Goal: Obtain resource: Download file/media

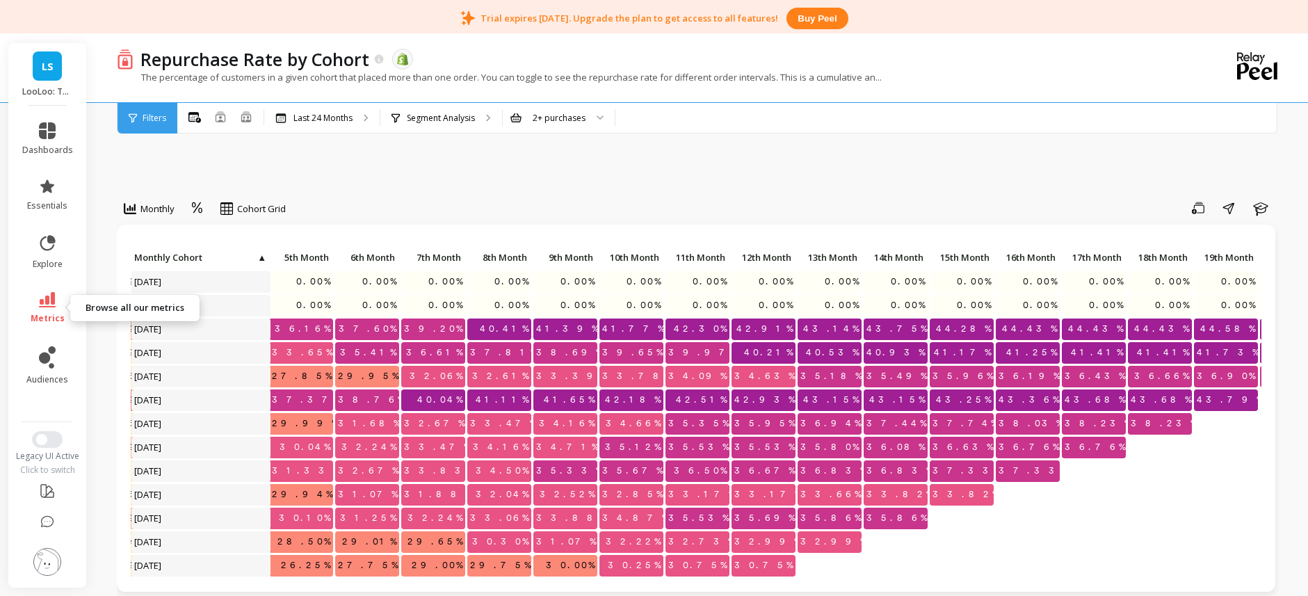
click at [47, 307] on icon at bounding box center [47, 299] width 17 height 15
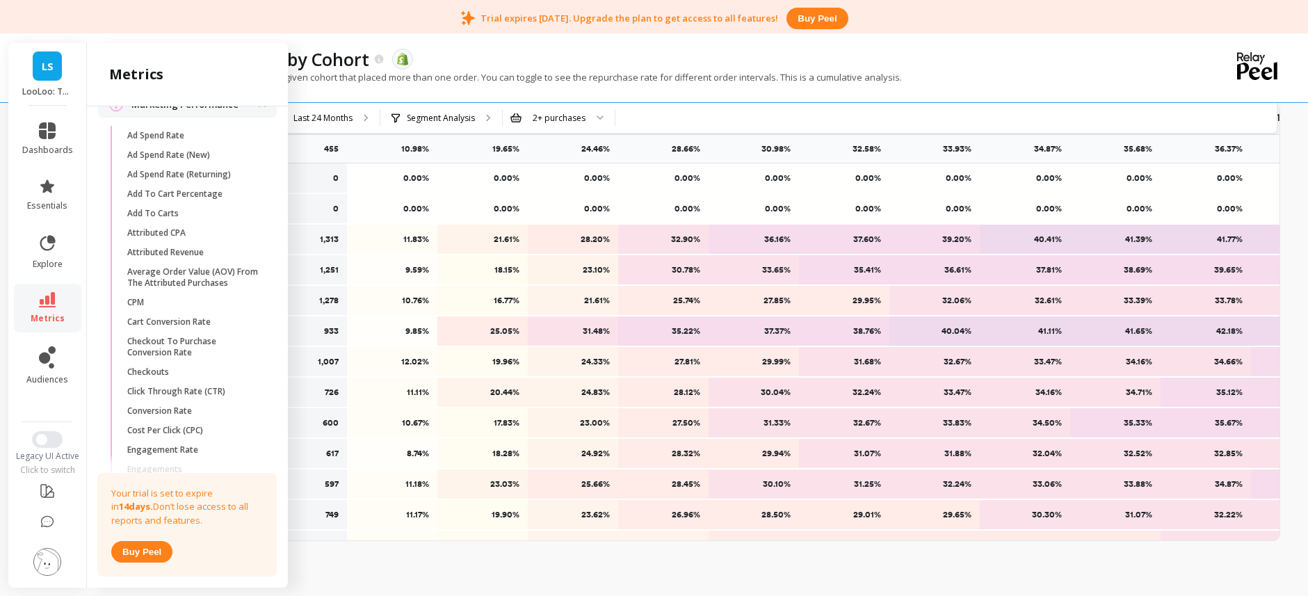
scroll to position [1540, 0]
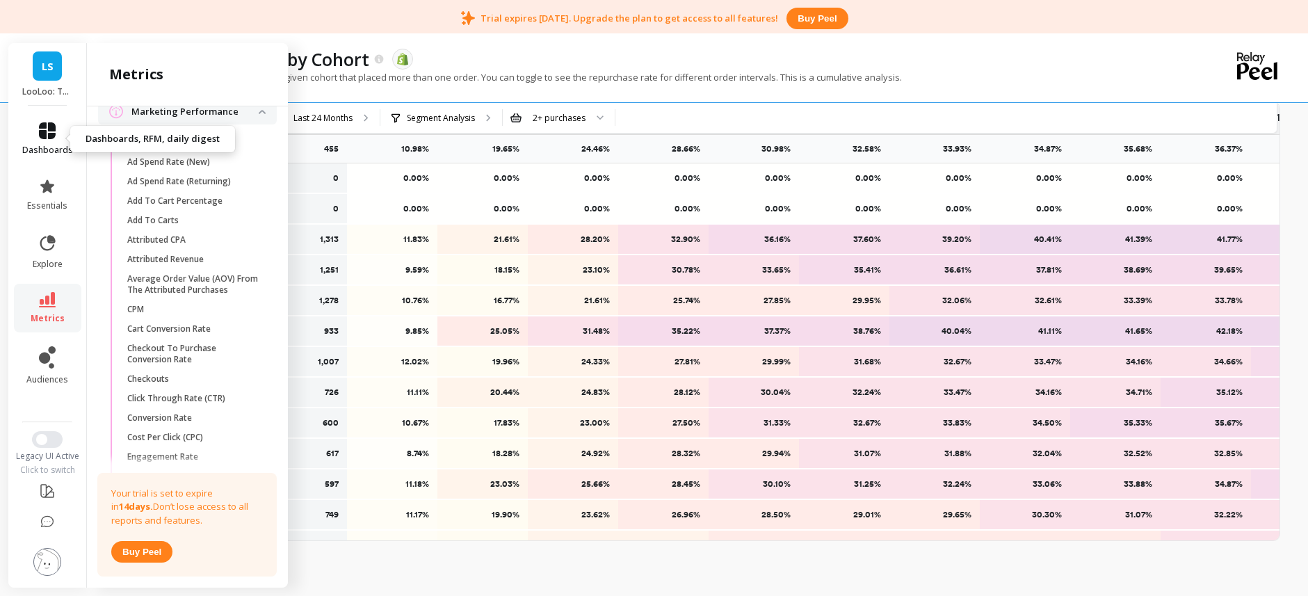
click at [46, 145] on span "dashboards" at bounding box center [47, 150] width 51 height 11
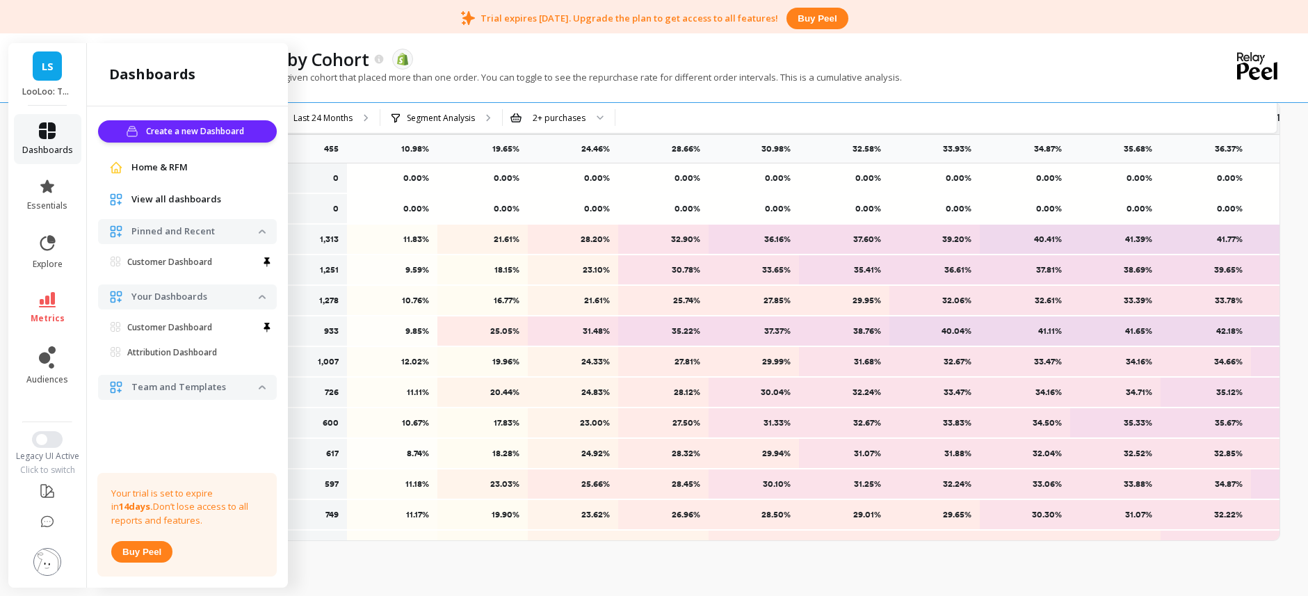
scroll to position [0, 0]
click at [51, 314] on span "metrics" at bounding box center [48, 318] width 34 height 11
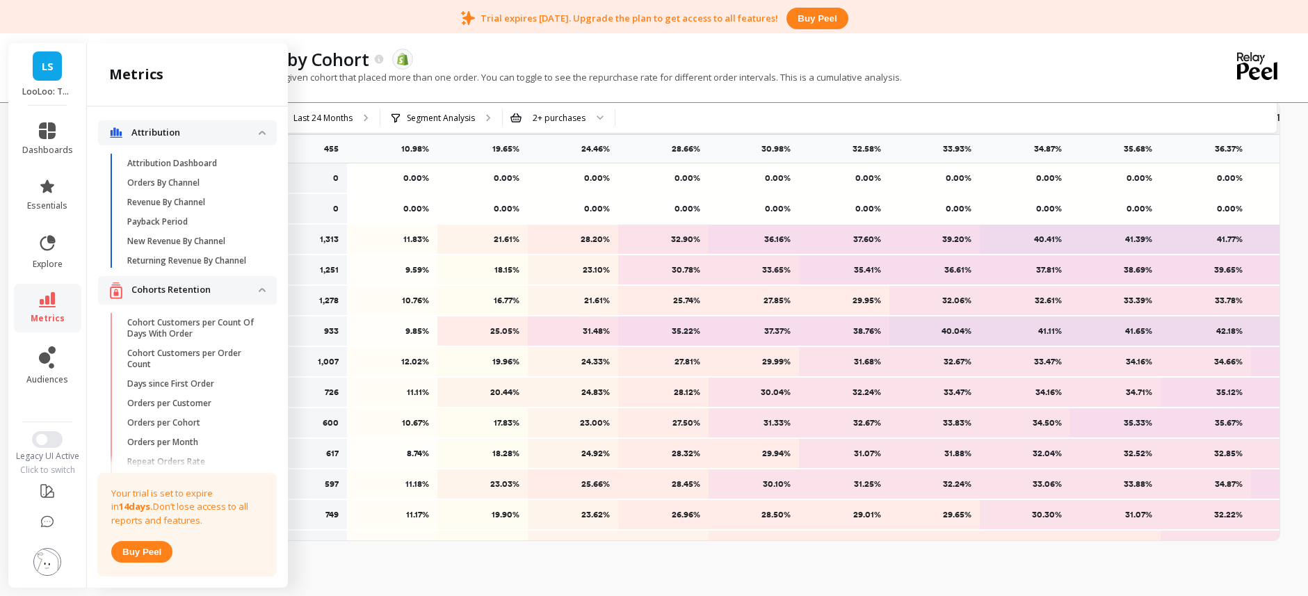
scroll to position [1540, 0]
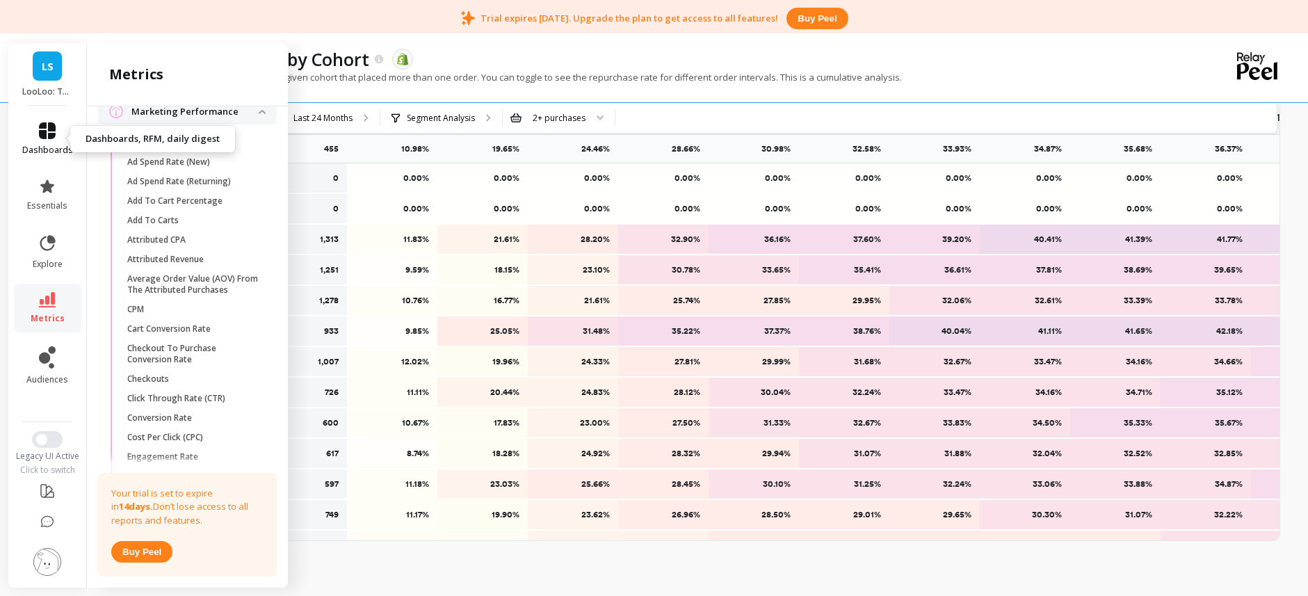
click at [54, 147] on span "dashboards" at bounding box center [47, 150] width 51 height 11
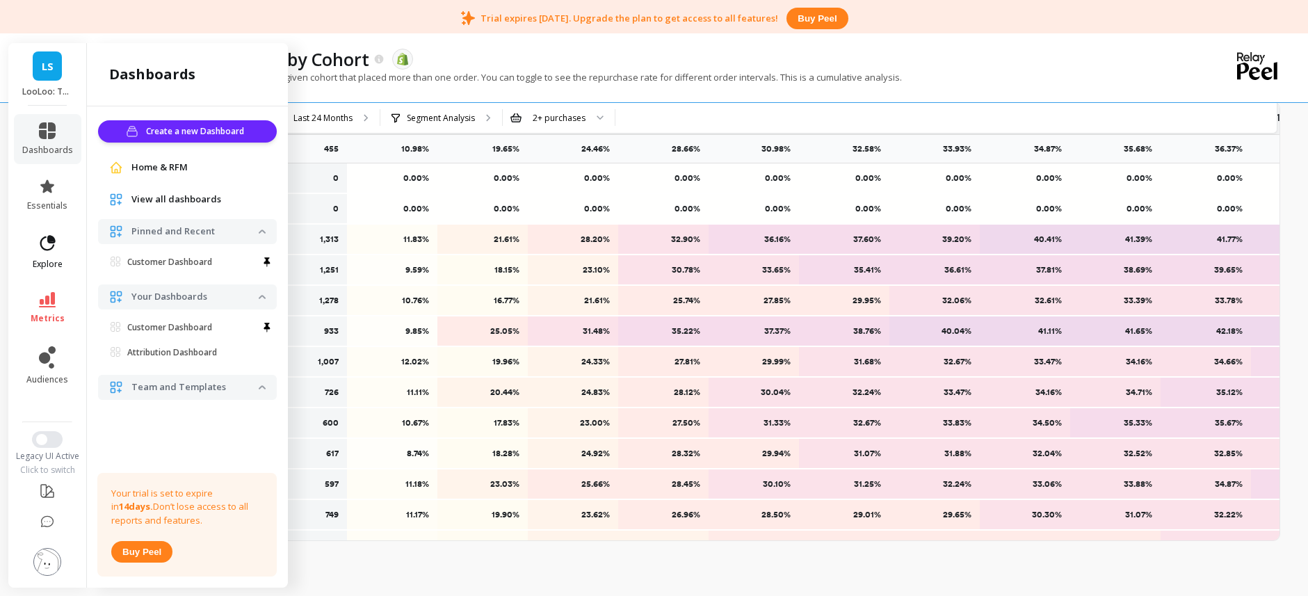
click at [66, 254] on link "explore" at bounding box center [47, 252] width 51 height 36
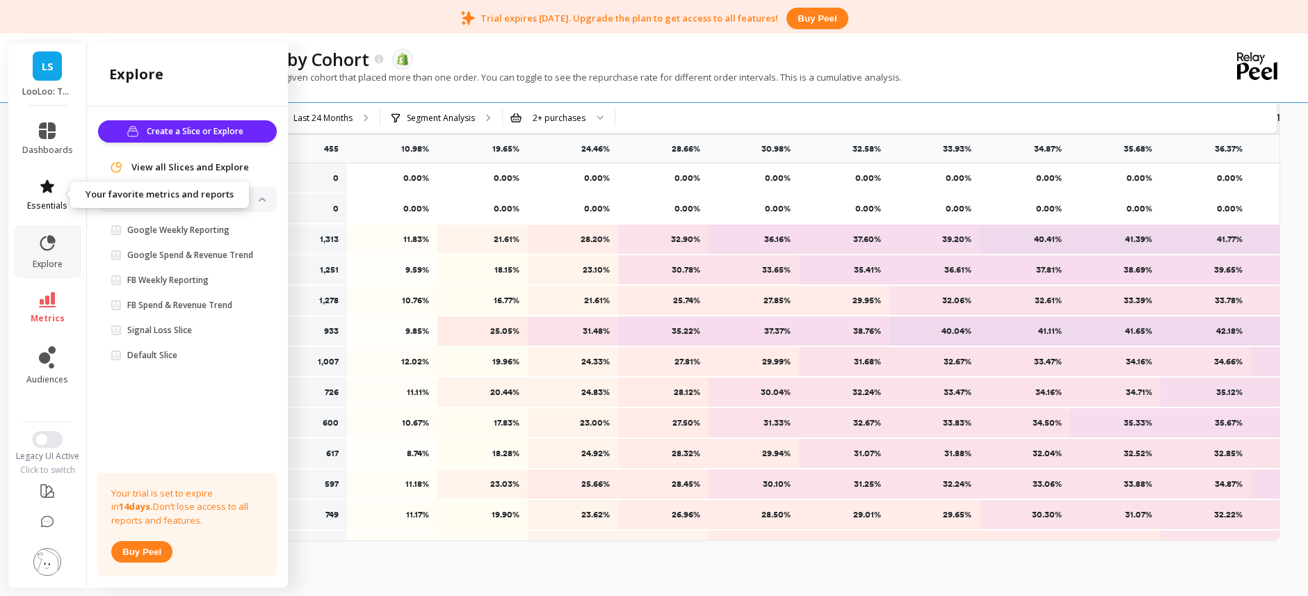
click at [65, 184] on link "essentials" at bounding box center [47, 194] width 51 height 33
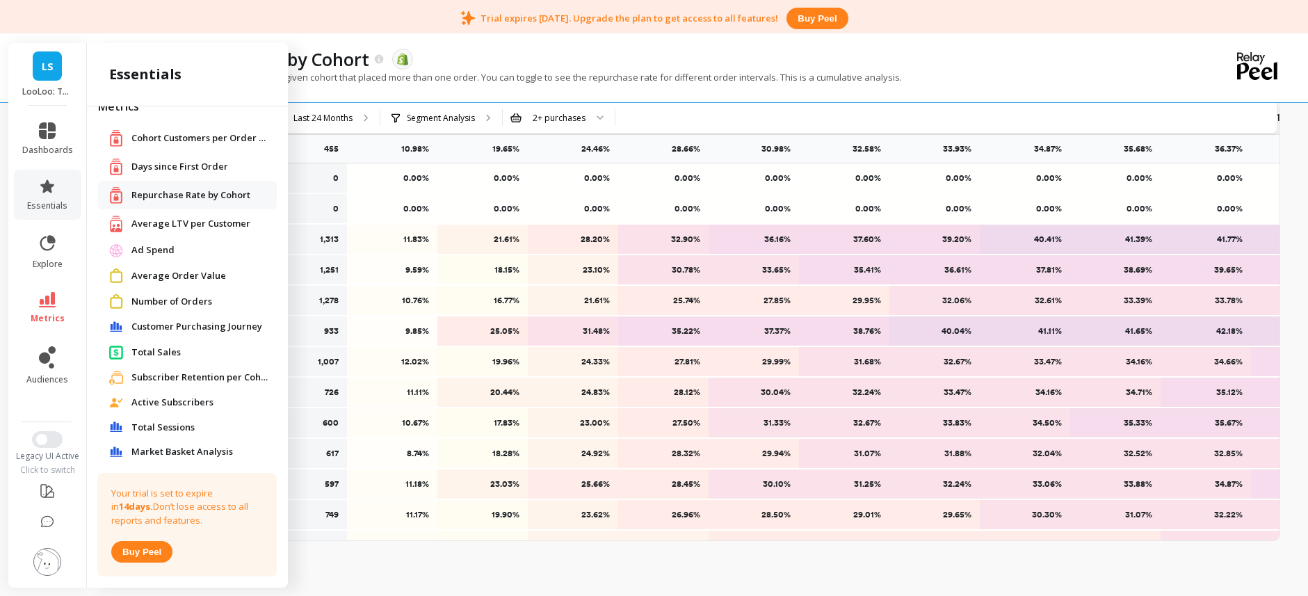
scroll to position [269, 0]
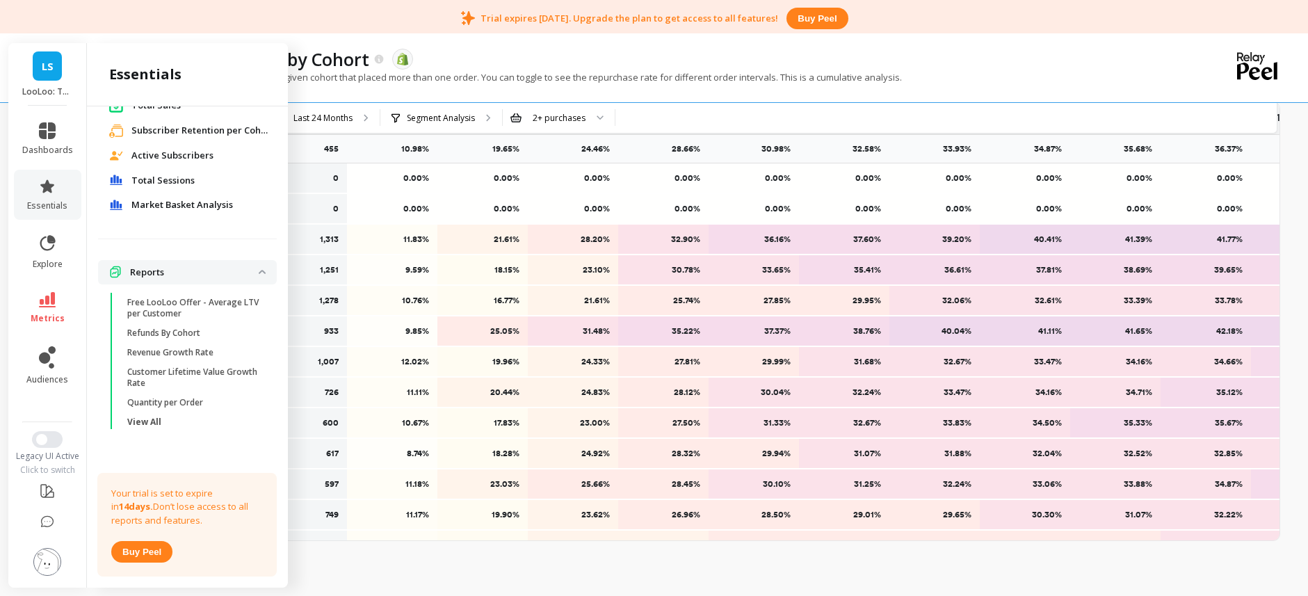
click at [213, 303] on p "Free LooLoo Offer - Average LTV per Customer" at bounding box center [193, 308] width 133 height 22
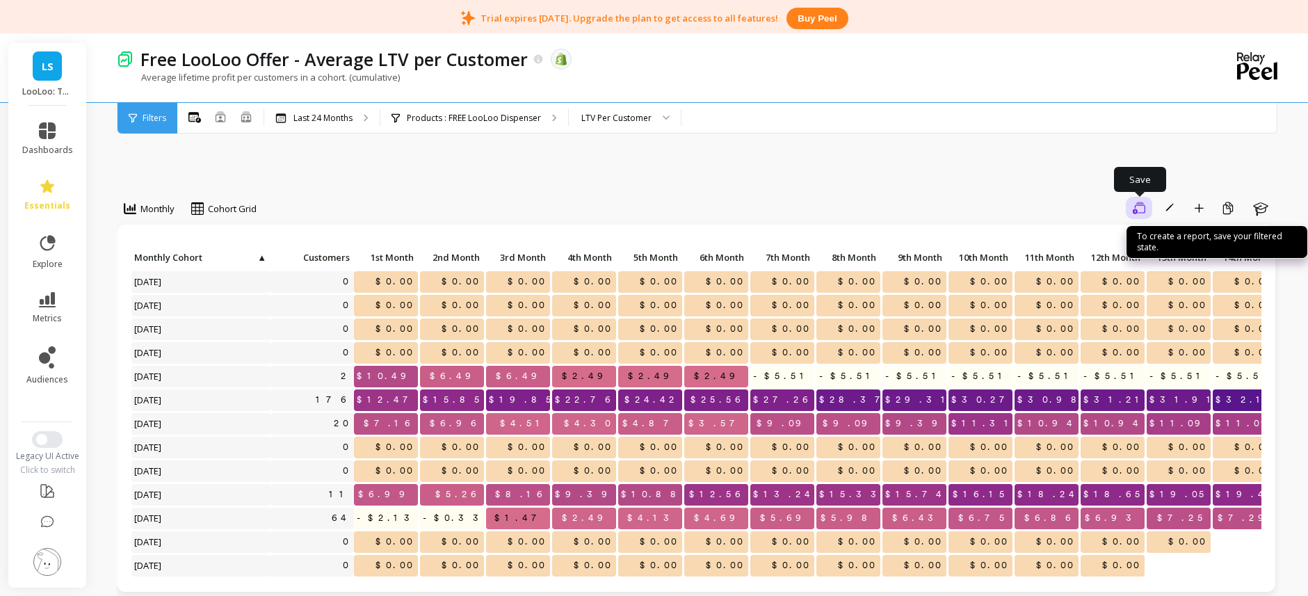
click at [1145, 208] on icon "button" at bounding box center [1139, 208] width 13 height 12
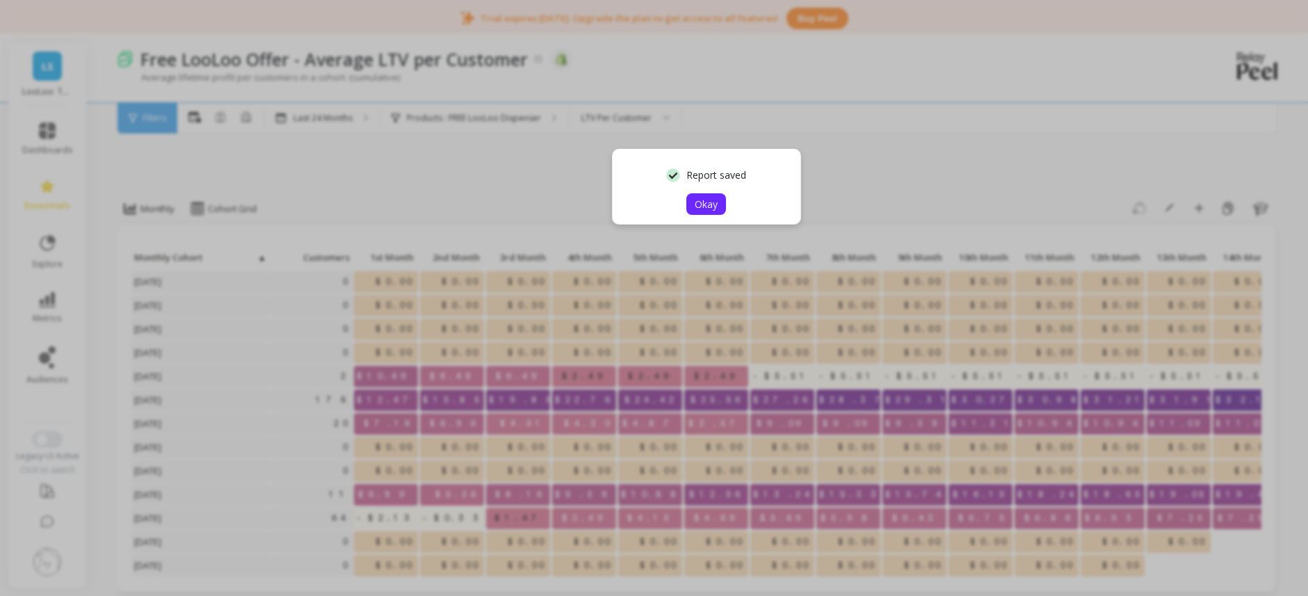
click at [701, 209] on span "Okay" at bounding box center [706, 203] width 23 height 13
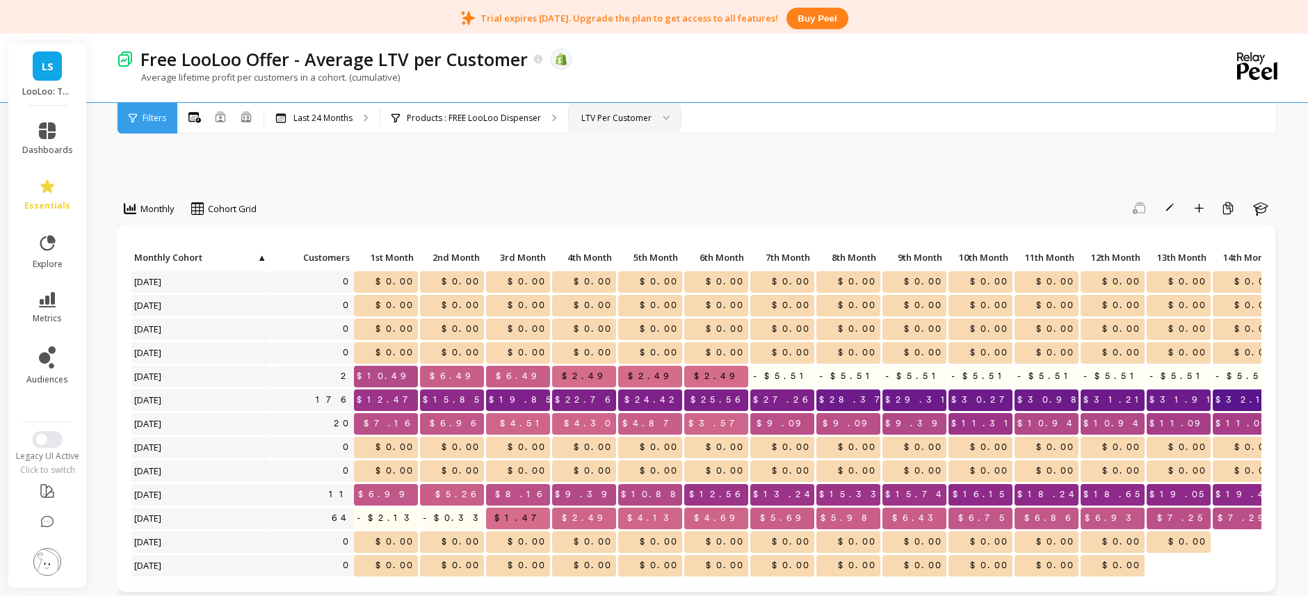
click at [646, 118] on div "LTV Per Customer" at bounding box center [616, 117] width 70 height 13
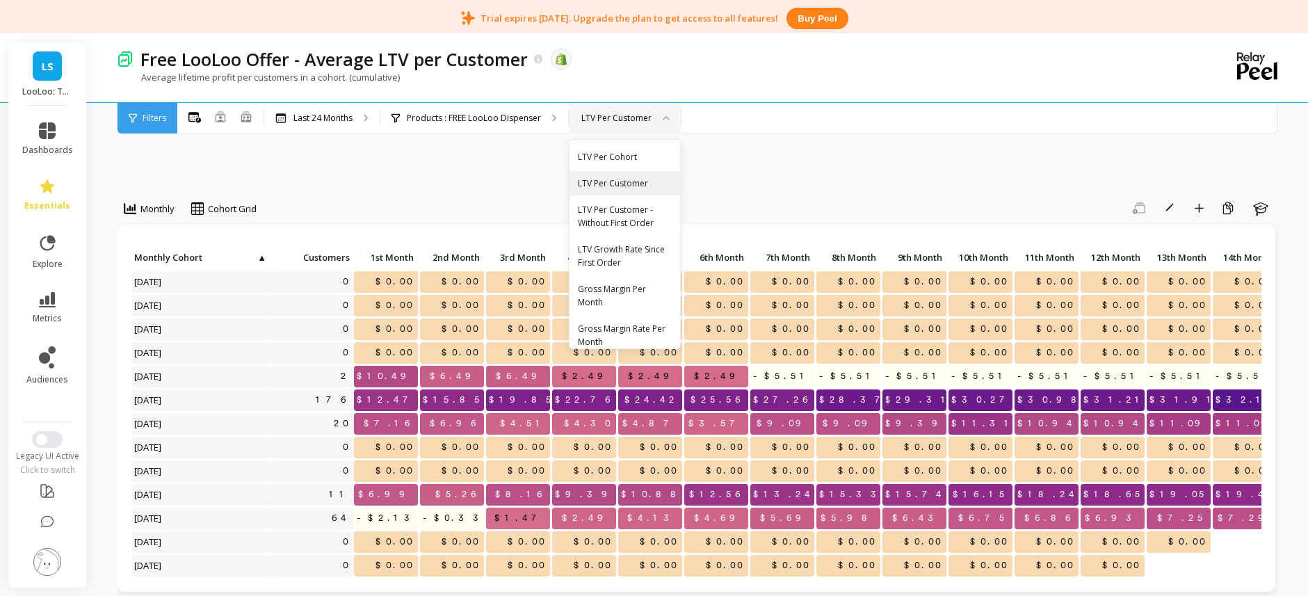
click at [649, 156] on div "LTV Per Cohort" at bounding box center [625, 156] width 94 height 13
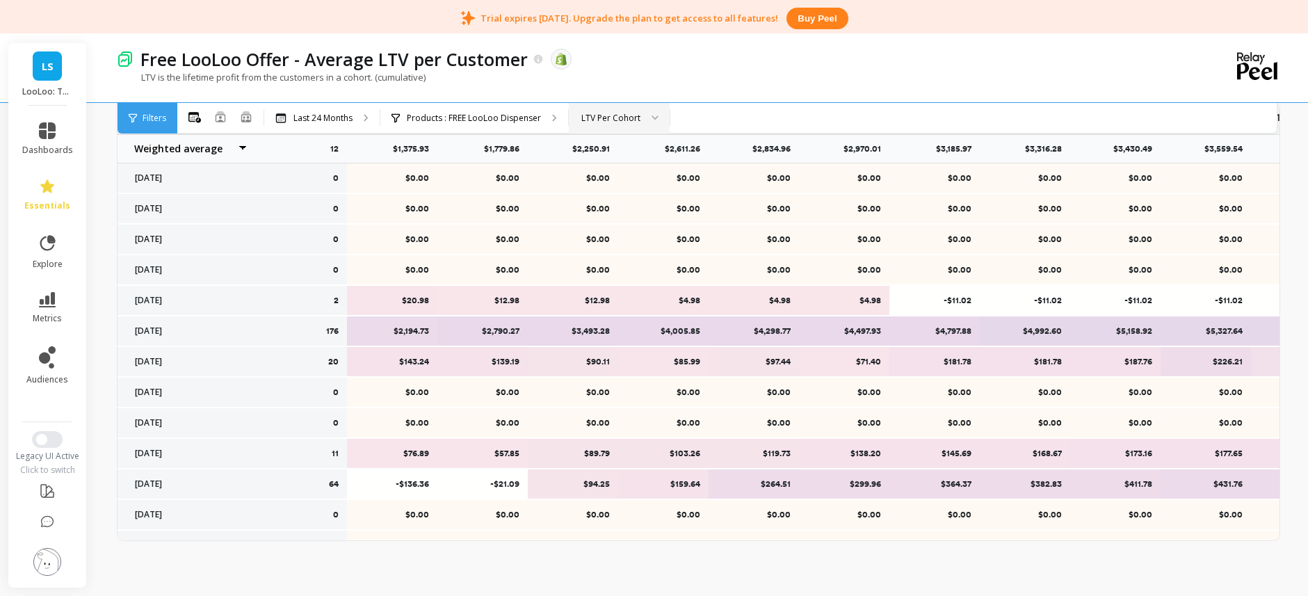
scroll to position [359, 0]
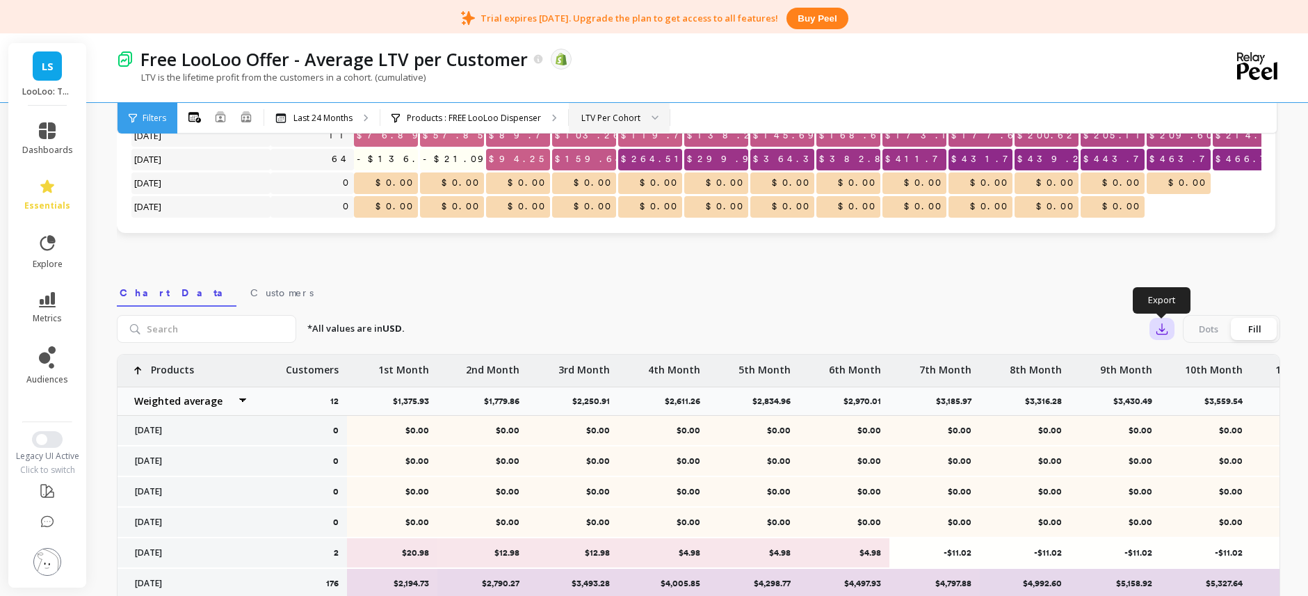
click at [1162, 328] on icon "button" at bounding box center [1162, 329] width 14 height 14
click at [1192, 367] on span "CSV" at bounding box center [1188, 367] width 20 height 14
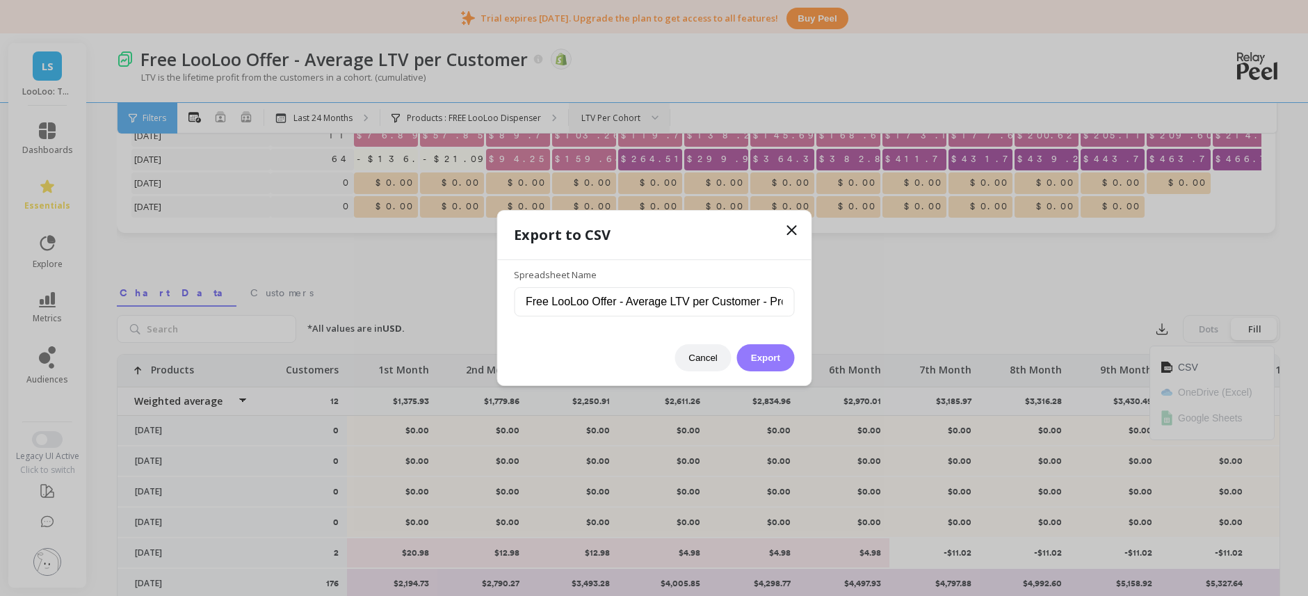
click at [764, 350] on button "Export" at bounding box center [765, 357] width 57 height 27
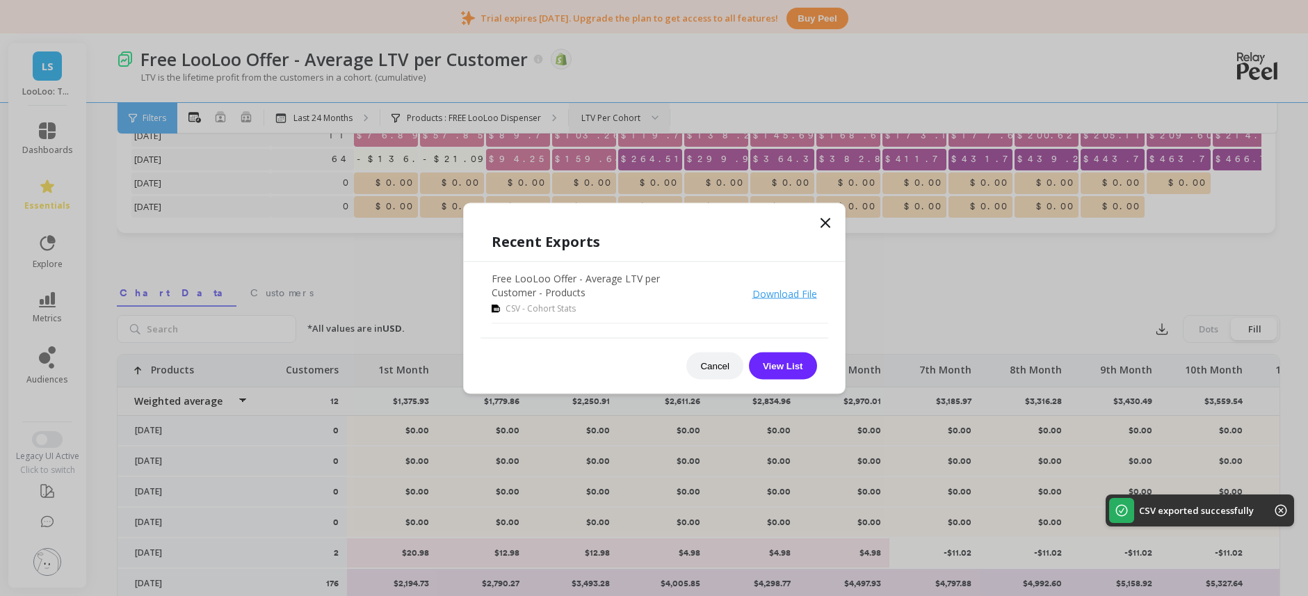
click at [791, 296] on link "Download File" at bounding box center [784, 292] width 65 height 13
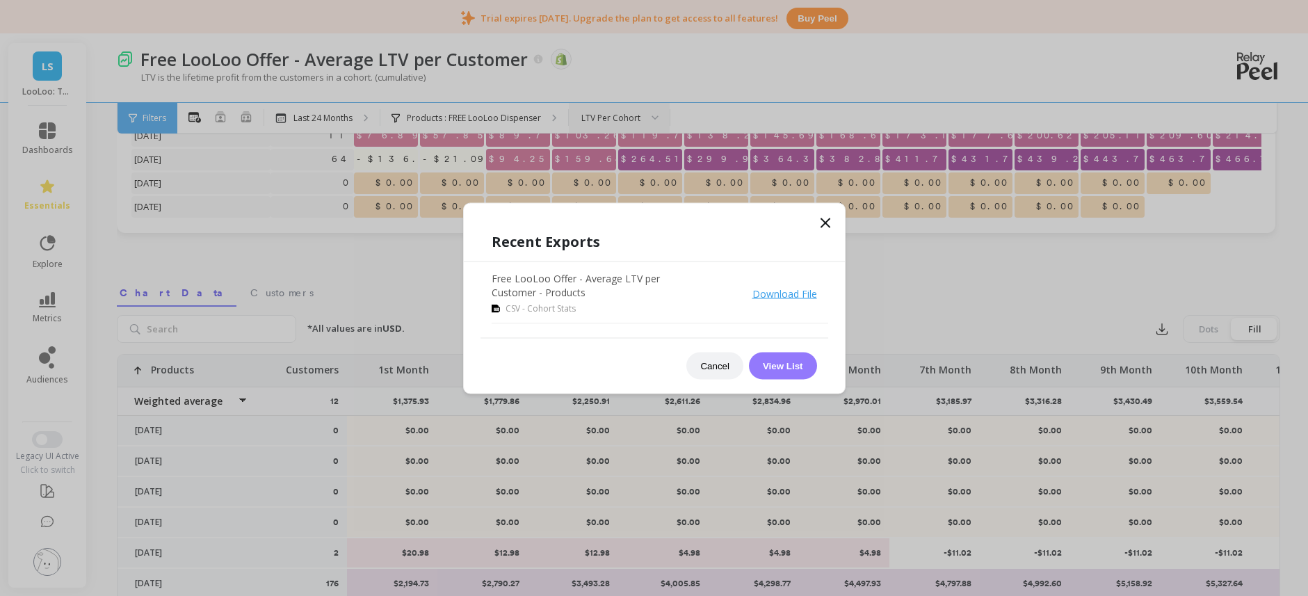
click at [779, 371] on button "View List" at bounding box center [783, 365] width 68 height 27
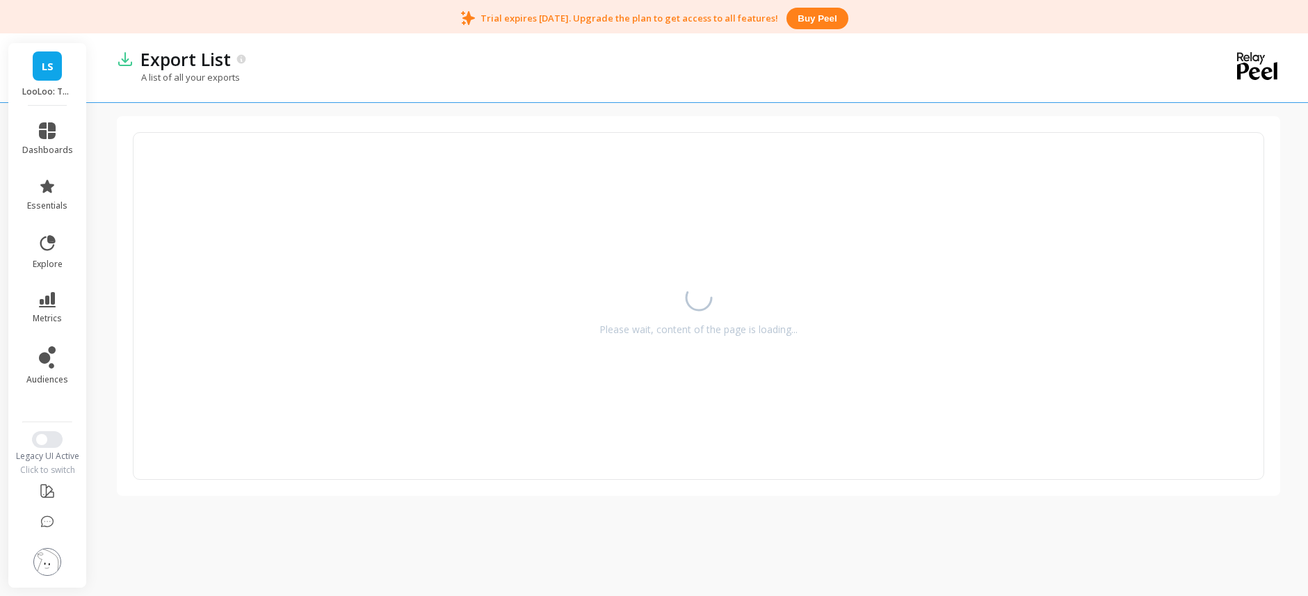
scroll to position [36, 0]
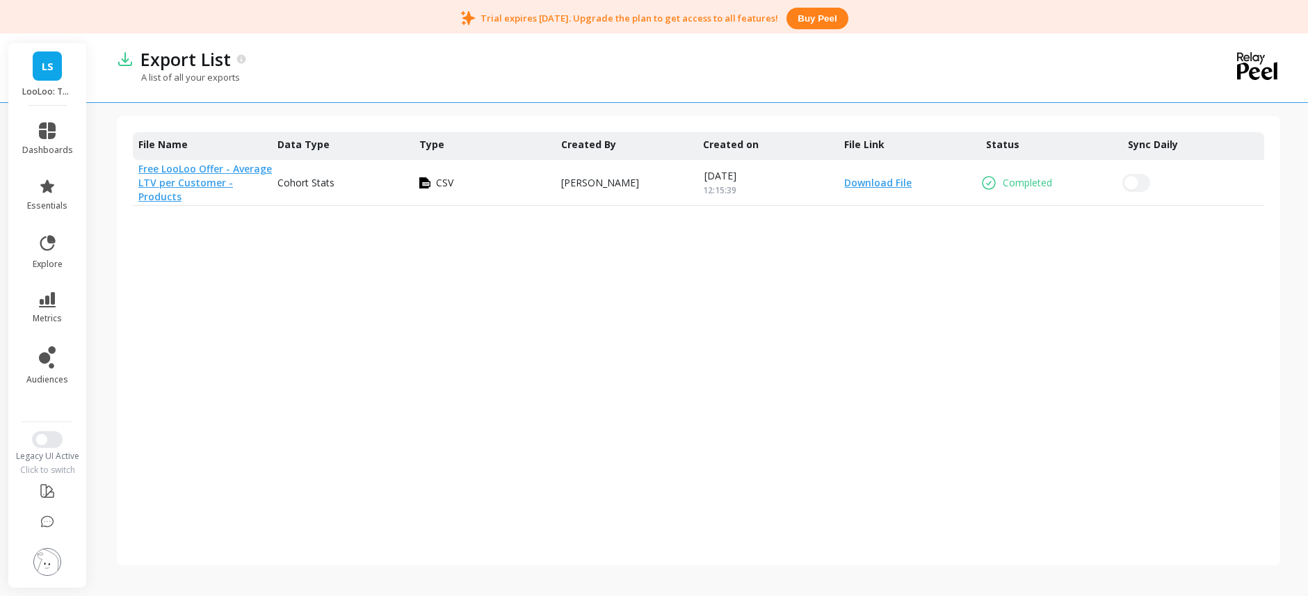
click at [885, 186] on link "Download File" at bounding box center [875, 183] width 73 height 14
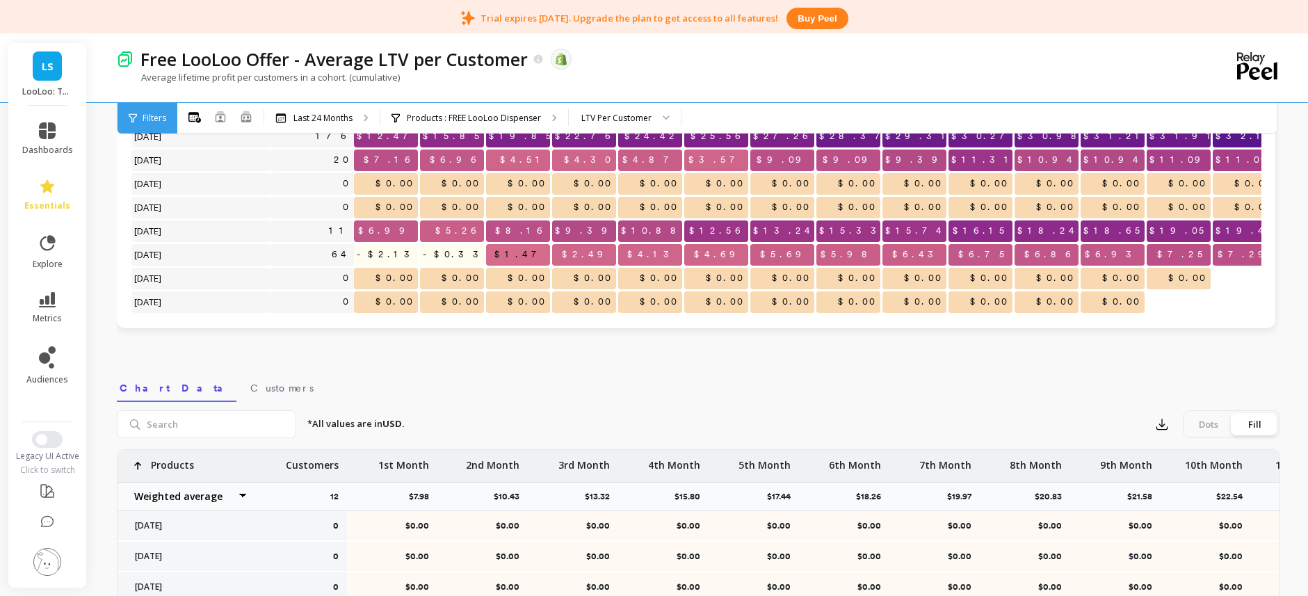
scroll to position [359, 0]
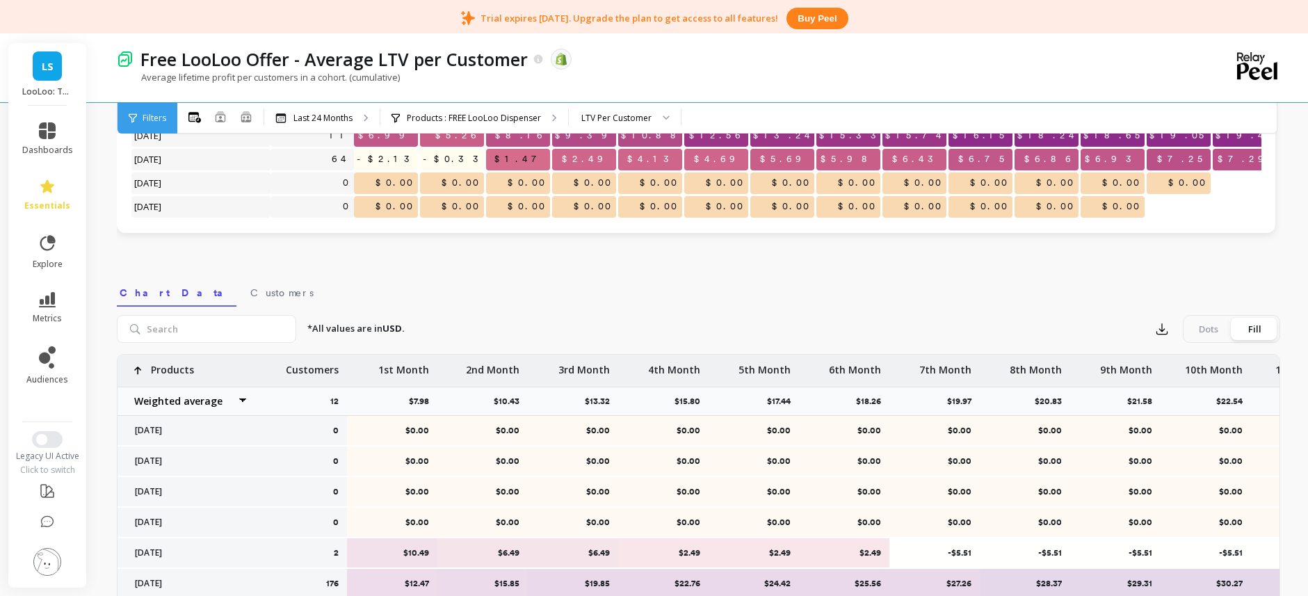
drag, startPoint x: 227, startPoint y: 292, endPoint x: 505, endPoint y: 301, distance: 278.3
click at [250, 292] on span "Customers" at bounding box center [281, 293] width 63 height 14
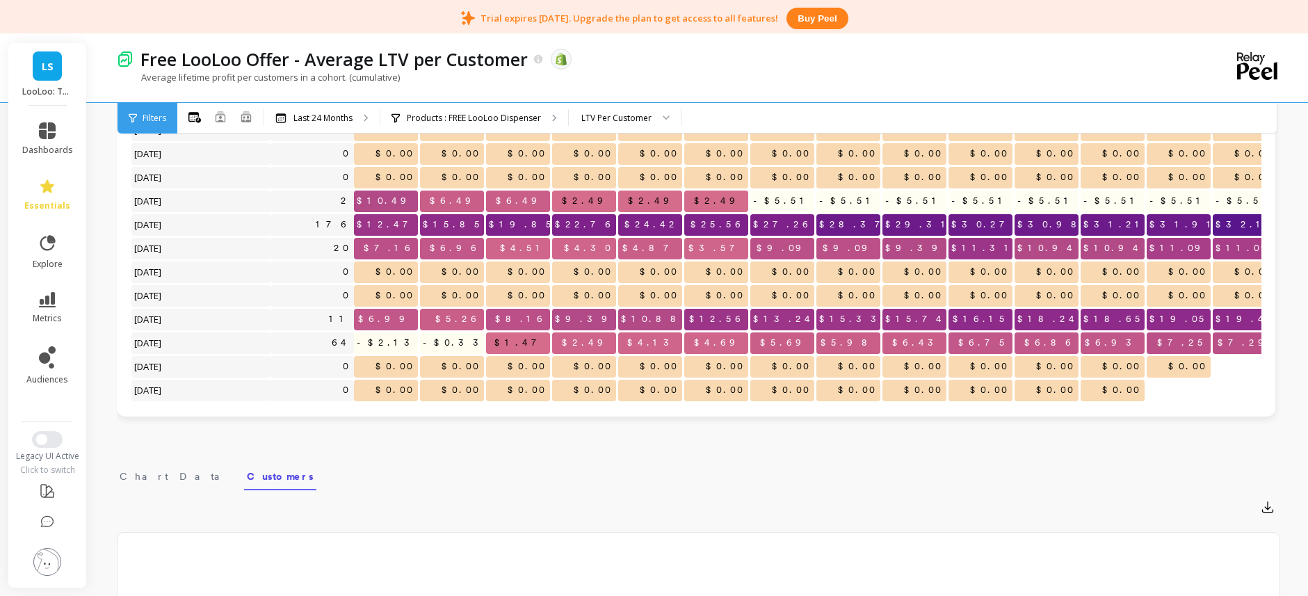
scroll to position [0, 0]
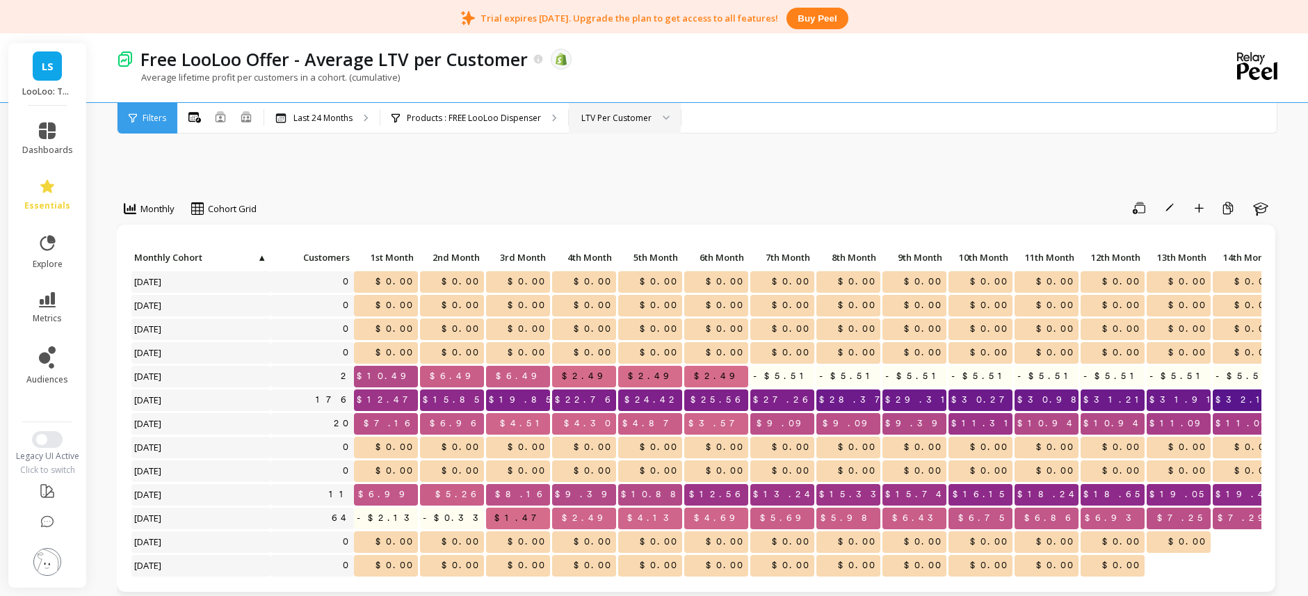
click at [629, 123] on div "LTV Per Customer" at bounding box center [616, 117] width 70 height 13
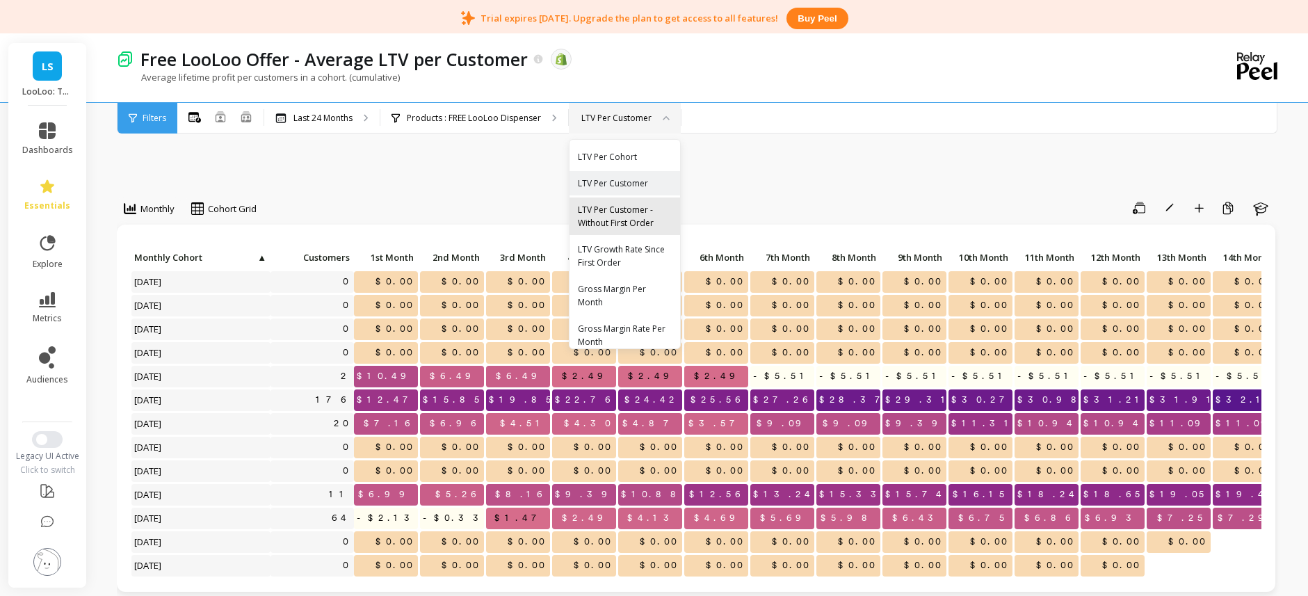
scroll to position [10, 0]
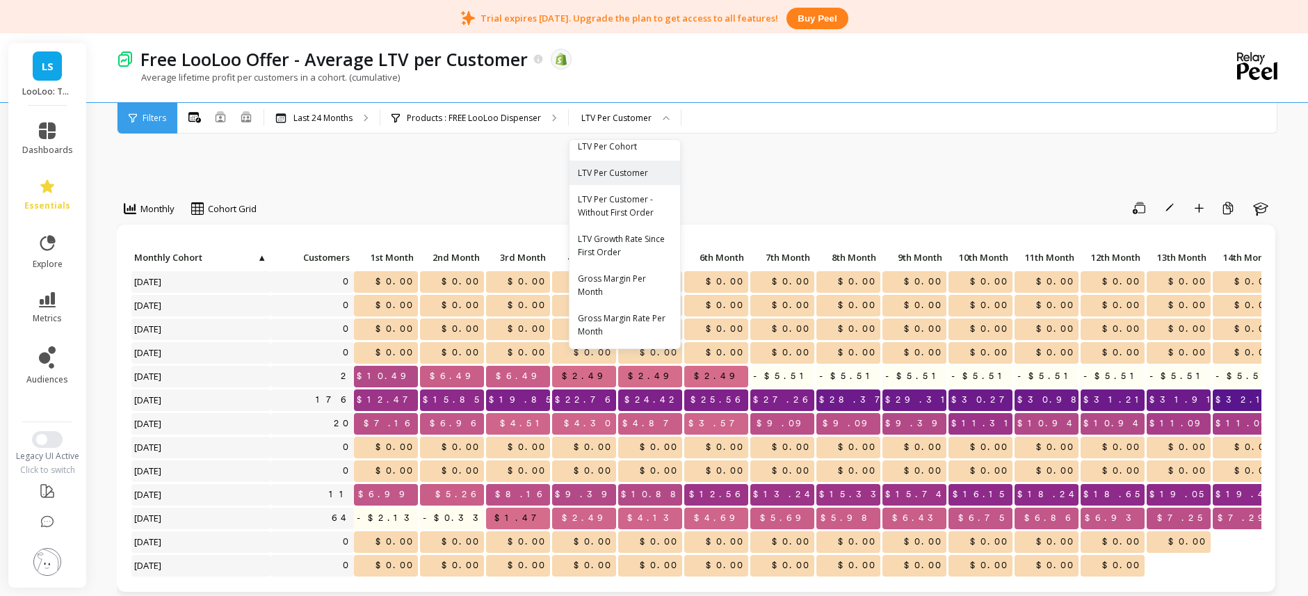
click at [321, 204] on div "Save Rename Add to Dashboard Create a Copy Learn" at bounding box center [773, 208] width 1014 height 22
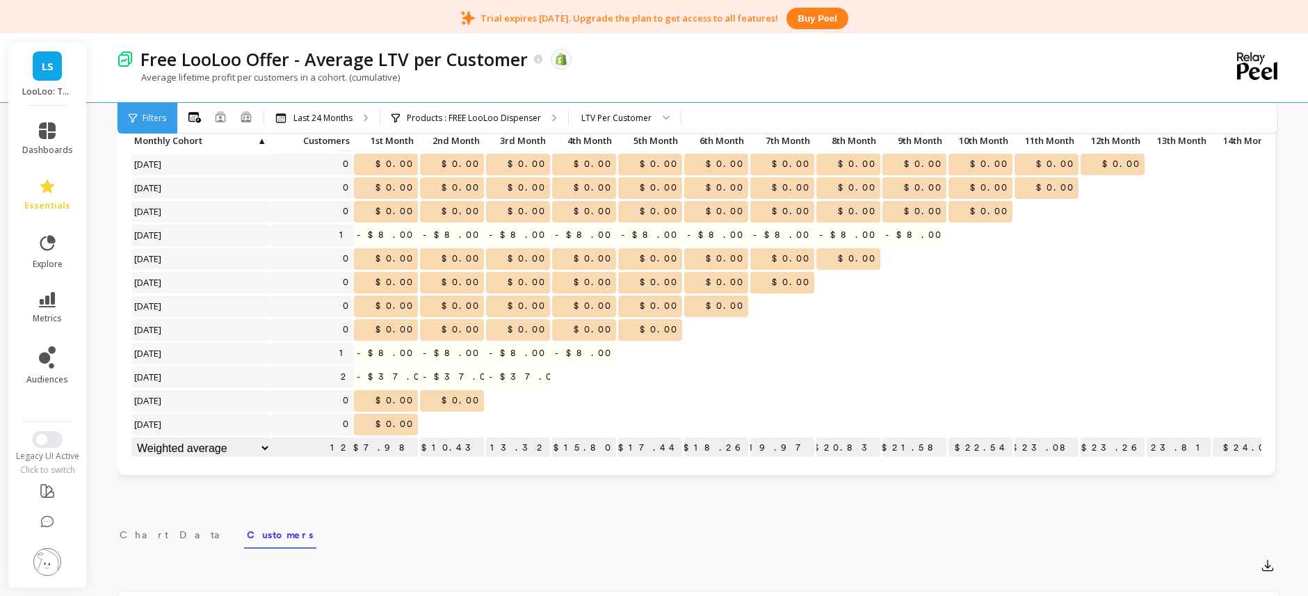
scroll to position [120, 0]
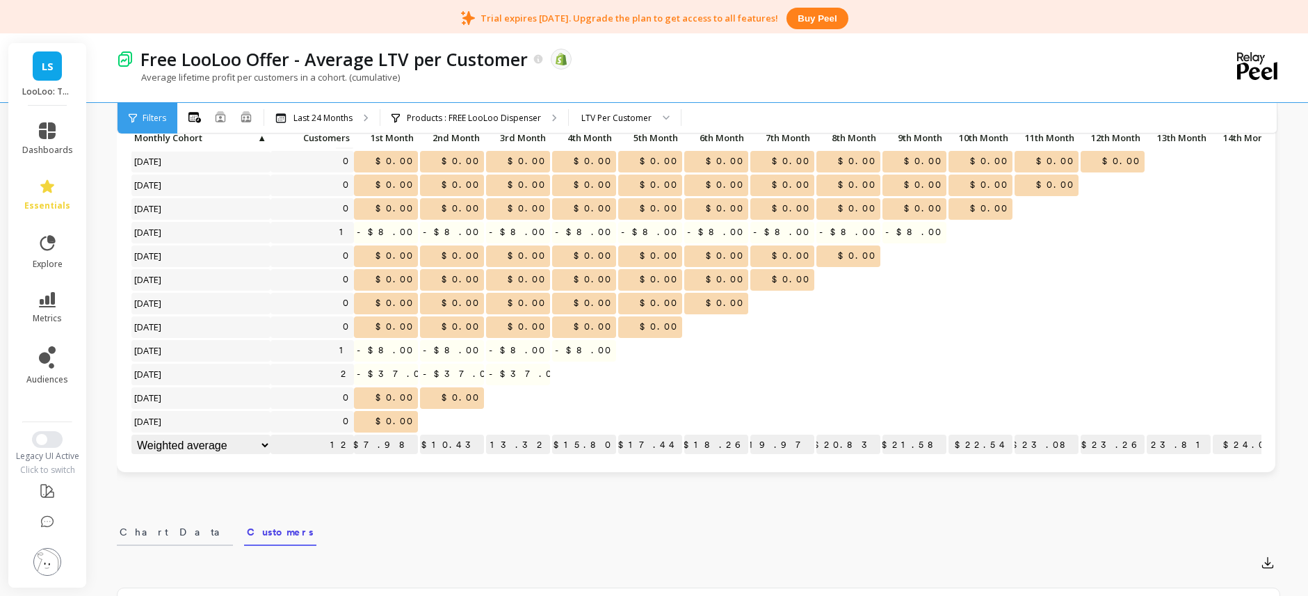
click at [158, 534] on span "Chart Data" at bounding box center [175, 532] width 111 height 14
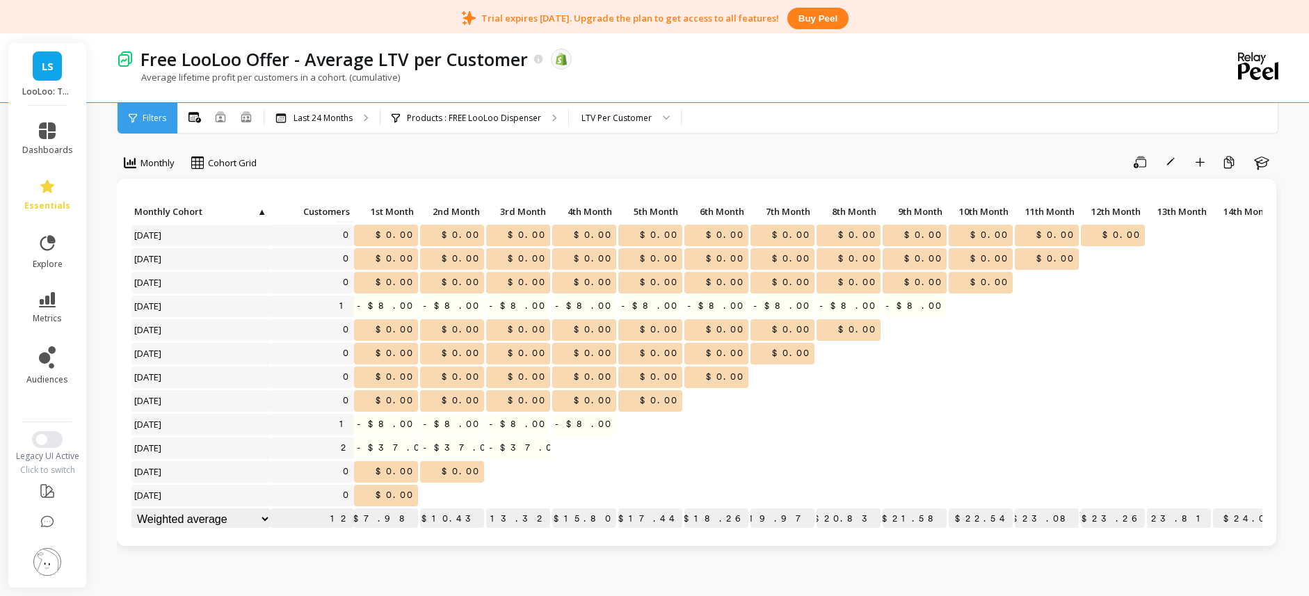
scroll to position [45, 0]
click at [617, 122] on div "LTV Per Customer" at bounding box center [616, 117] width 70 height 13
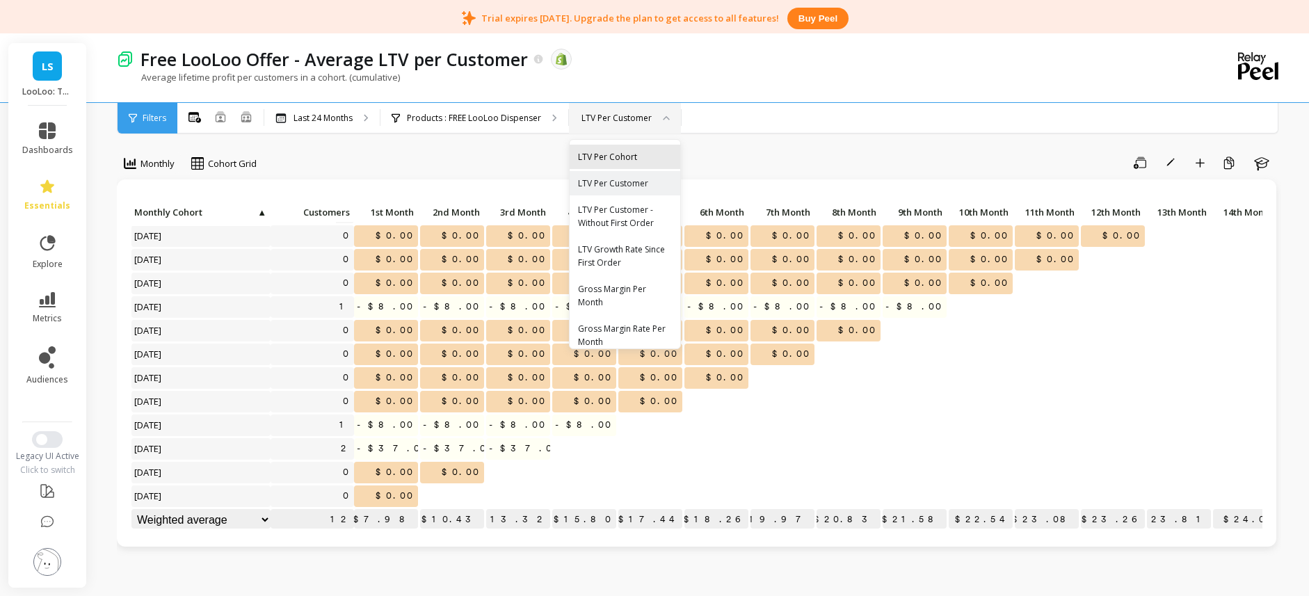
click at [613, 148] on div "LTV Per Cohort" at bounding box center [624, 157] width 111 height 24
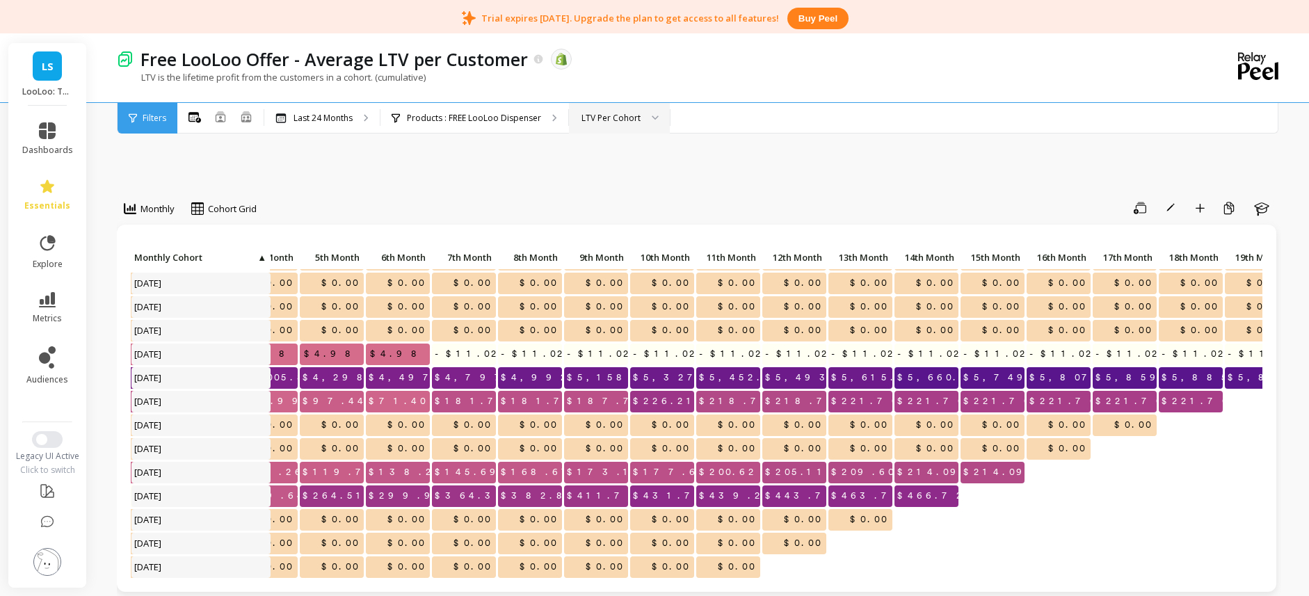
scroll to position [0, 318]
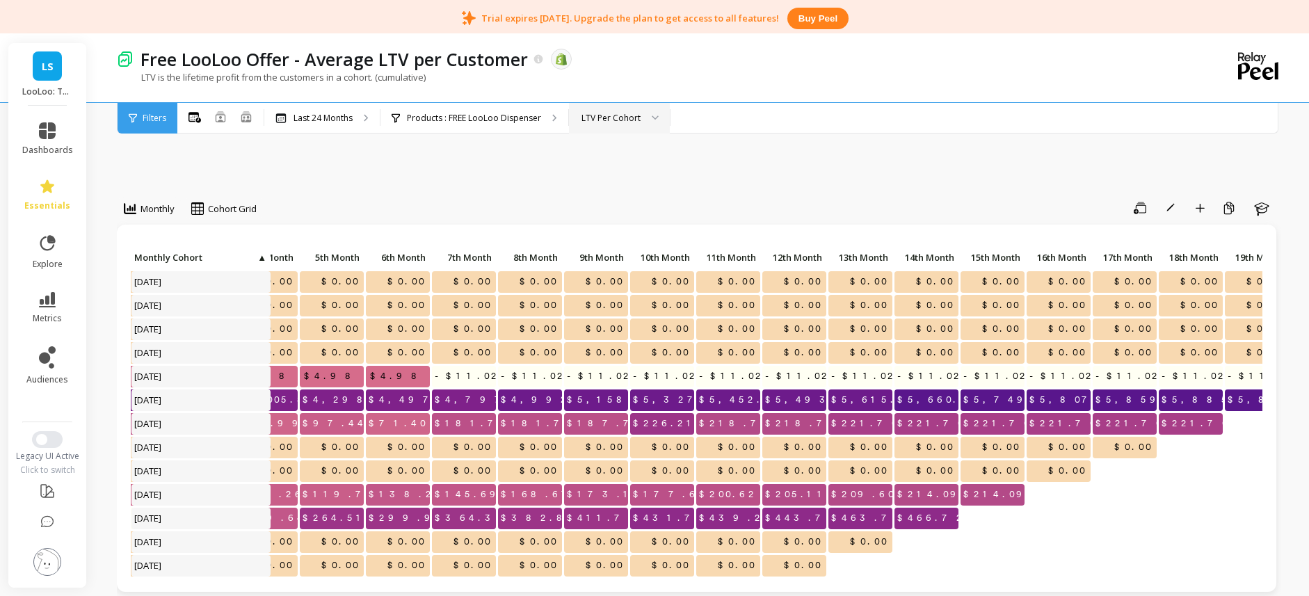
click at [789, 200] on div "Save Rename Add to Dashboard Create a Copy Learn" at bounding box center [773, 208] width 1015 height 22
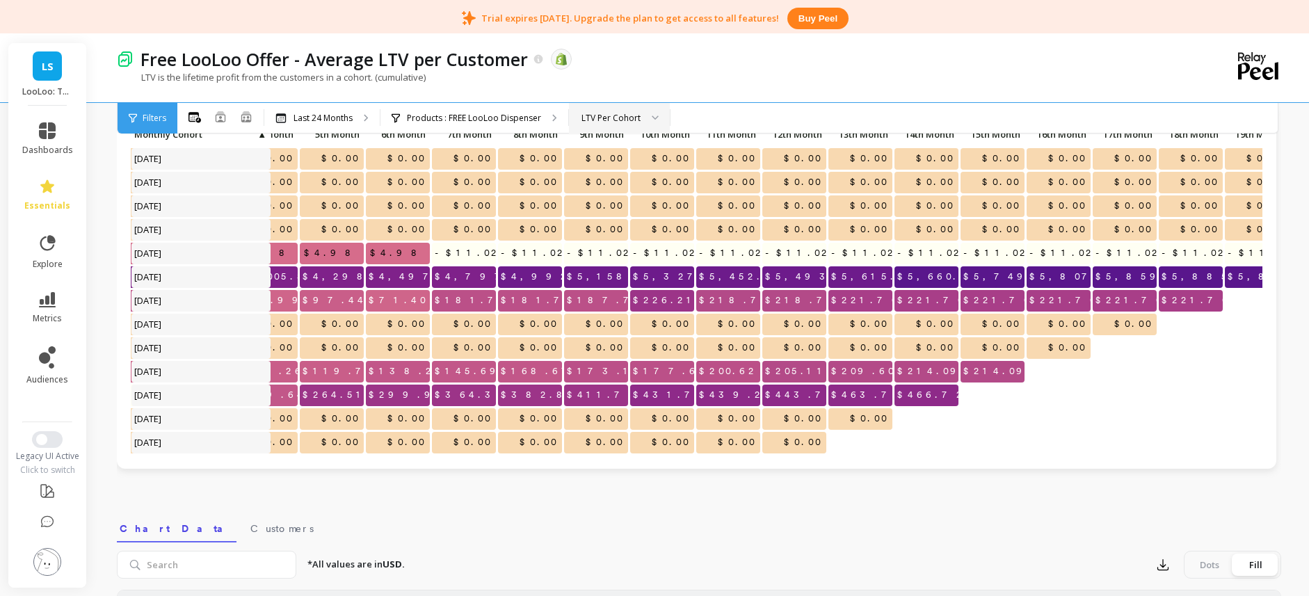
scroll to position [124, 0]
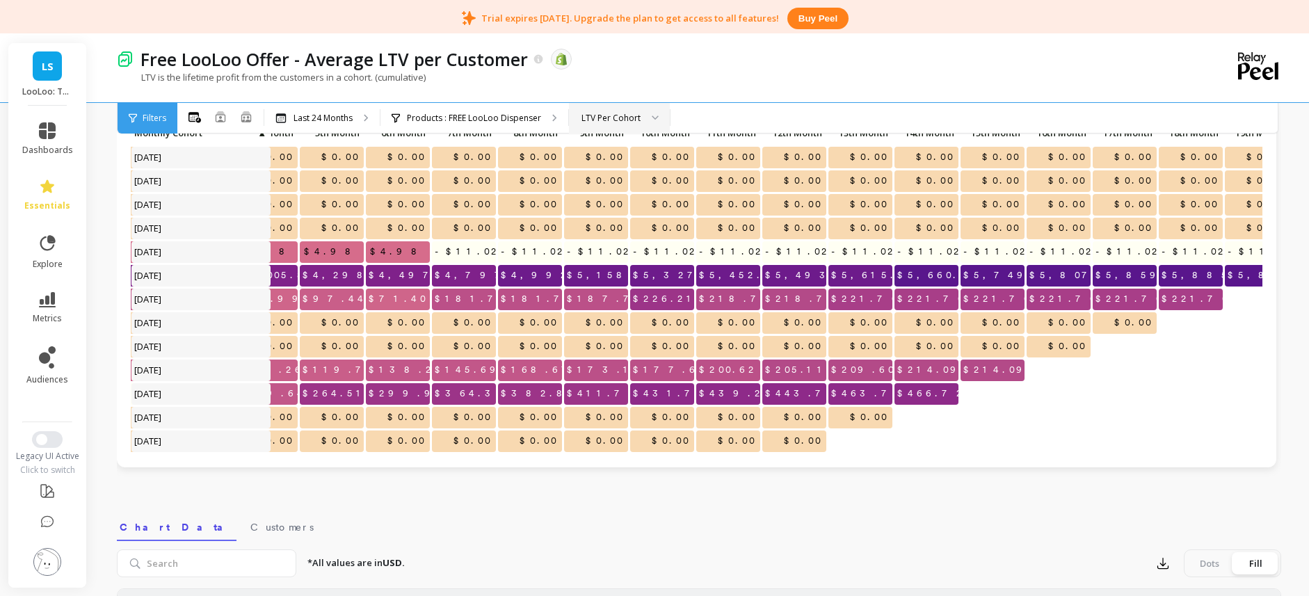
click at [608, 120] on div "LTV Per Cohort" at bounding box center [610, 117] width 59 height 13
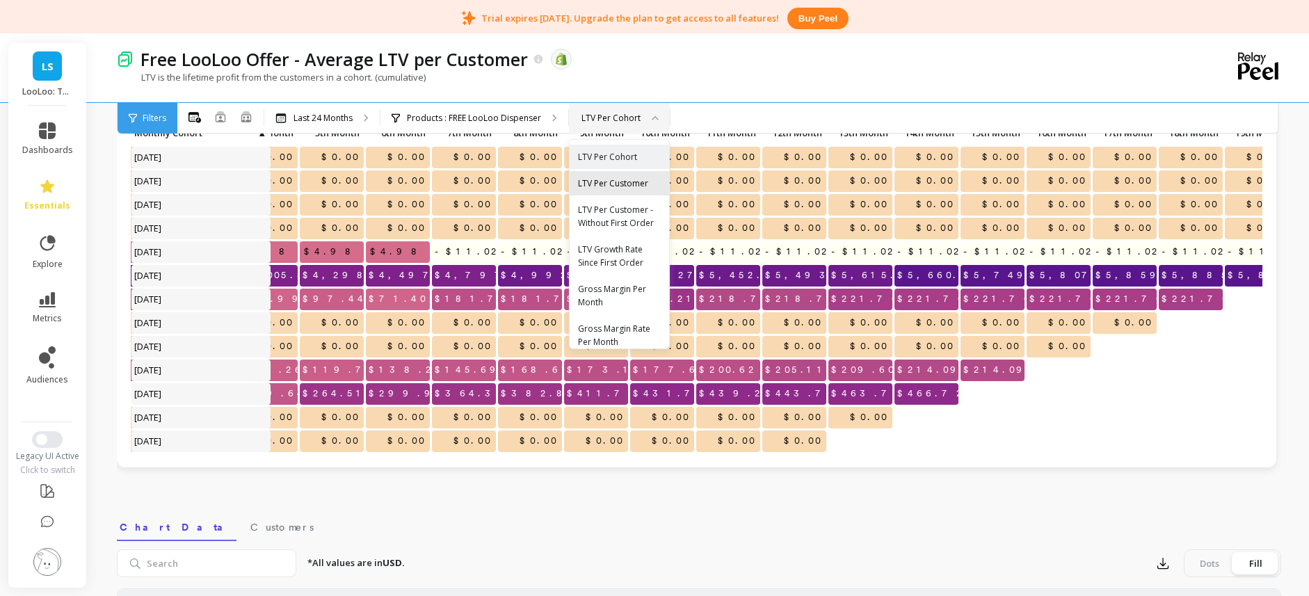
click at [634, 193] on div "LTV Per Customer" at bounding box center [618, 183] width 99 height 24
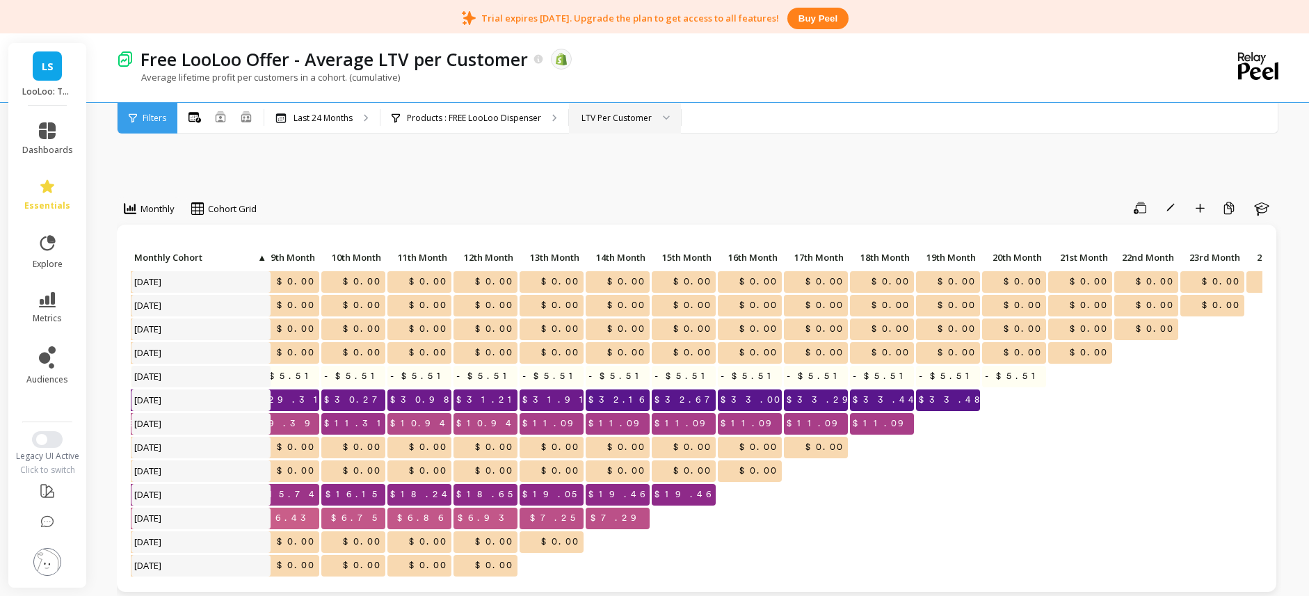
scroll to position [0, 611]
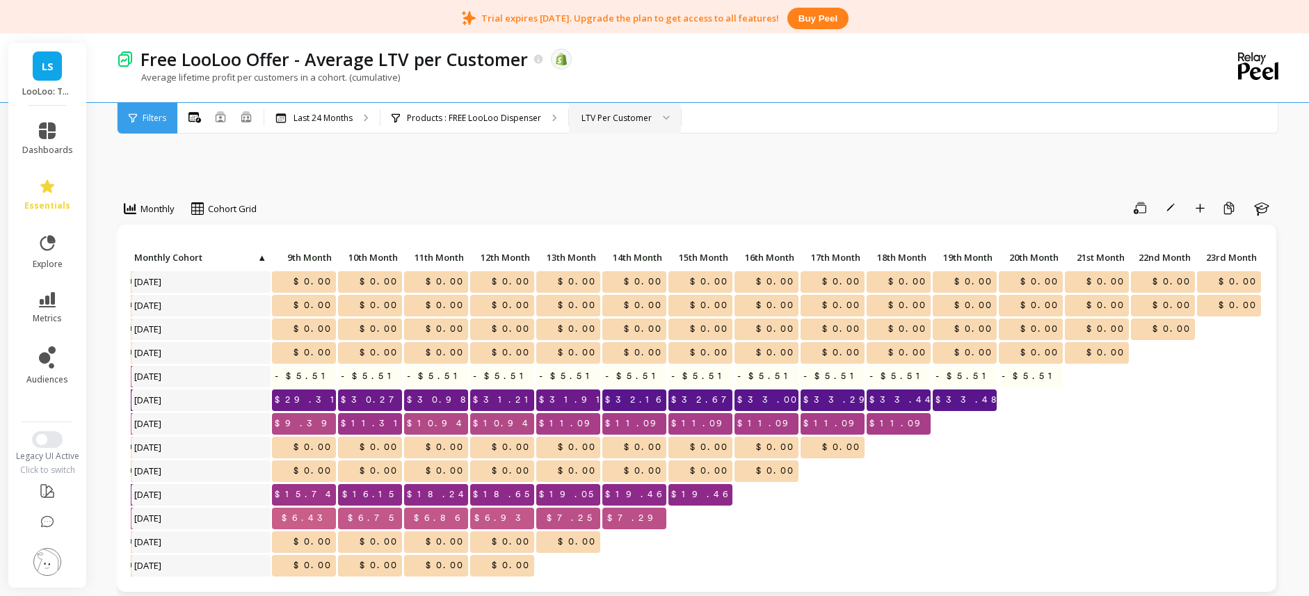
click at [609, 118] on div "LTV Per Customer" at bounding box center [616, 117] width 70 height 13
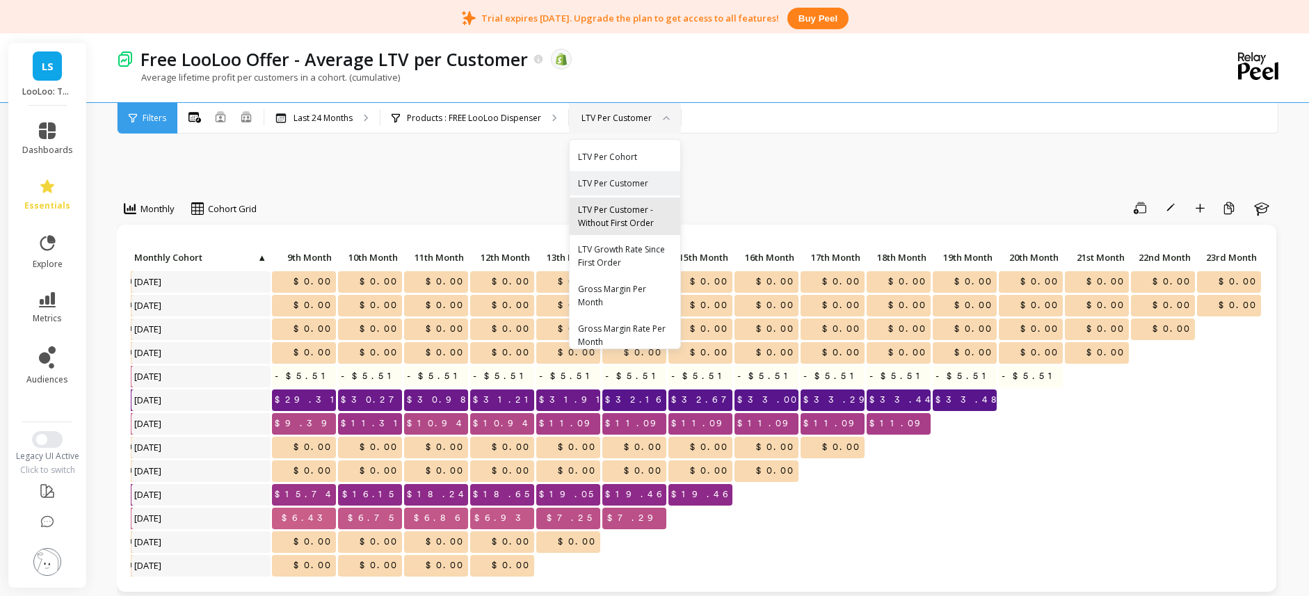
click at [645, 221] on div "LTV Per Customer - Without First Order" at bounding box center [625, 216] width 94 height 26
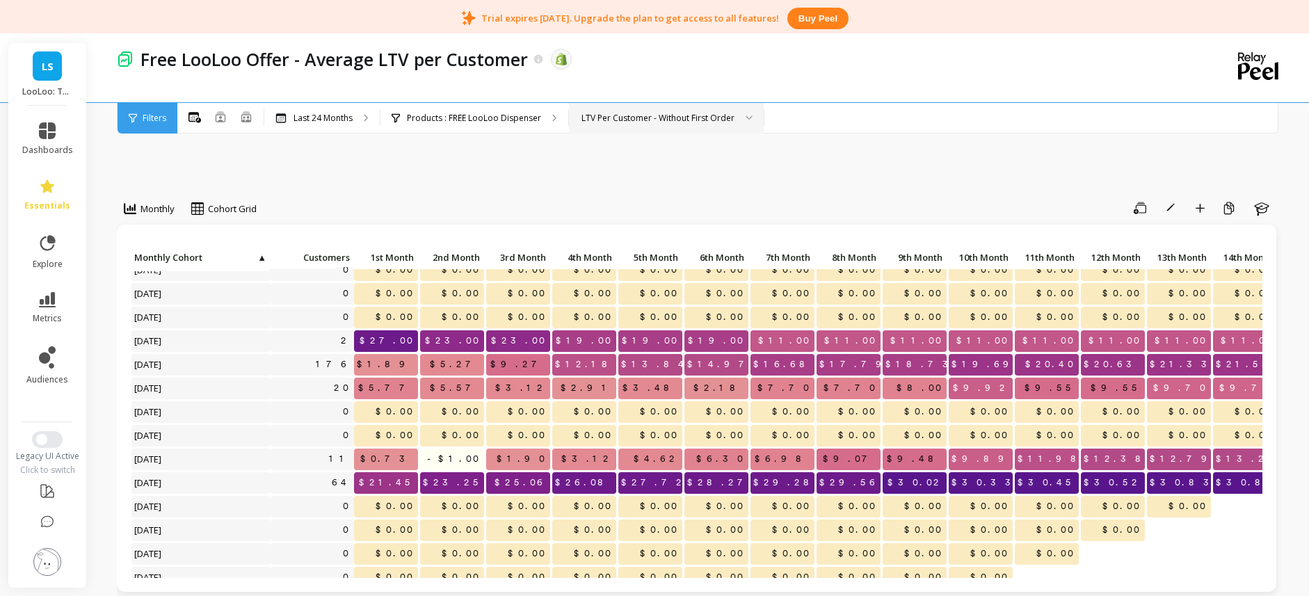
scroll to position [35, 0]
click at [616, 209] on div "Save Rename Add to Dashboard Create a Copy Learn" at bounding box center [773, 208] width 1015 height 22
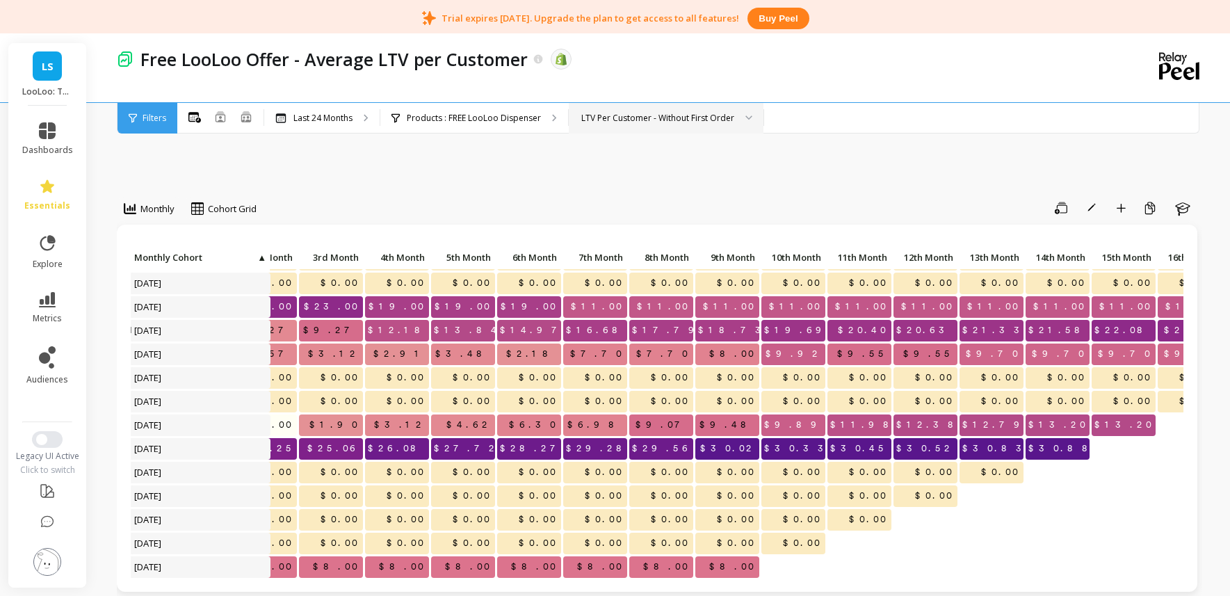
scroll to position [70, 187]
click at [614, 118] on div "LTV Per Customer - Without First Order" at bounding box center [657, 117] width 153 height 13
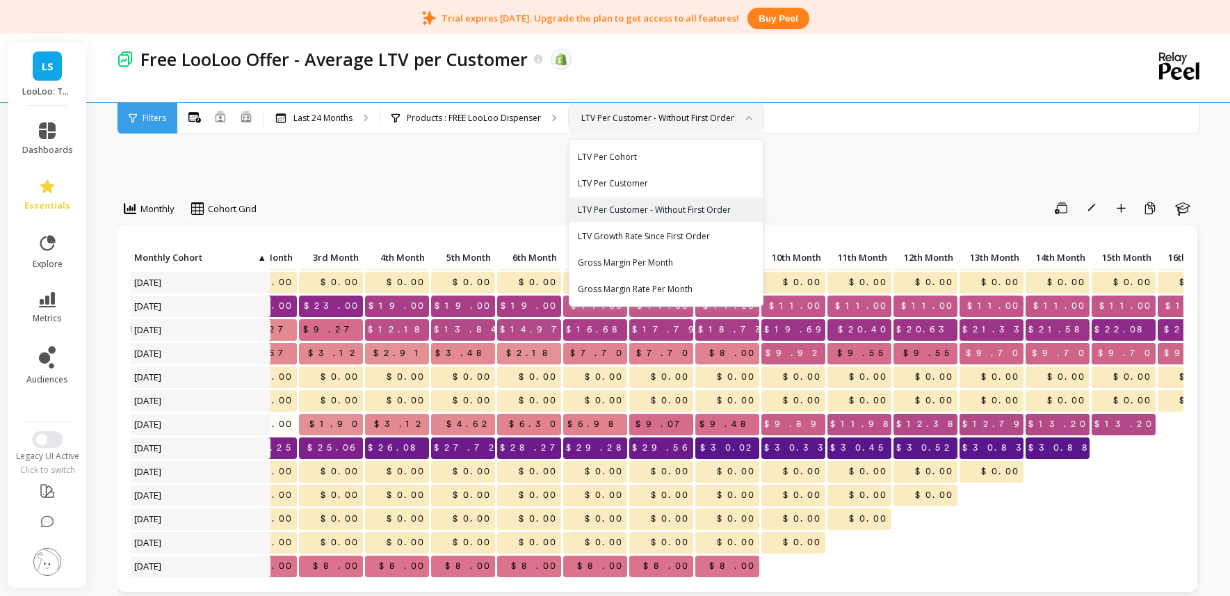
click at [460, 398] on p "$0.00" at bounding box center [463, 400] width 64 height 21
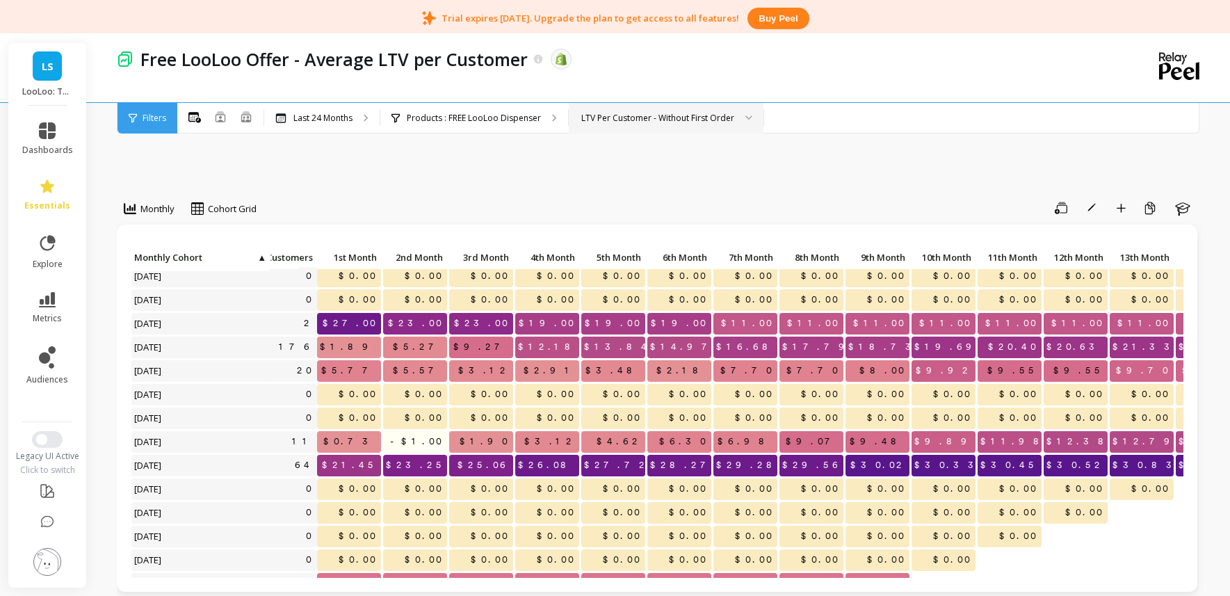
scroll to position [53, 0]
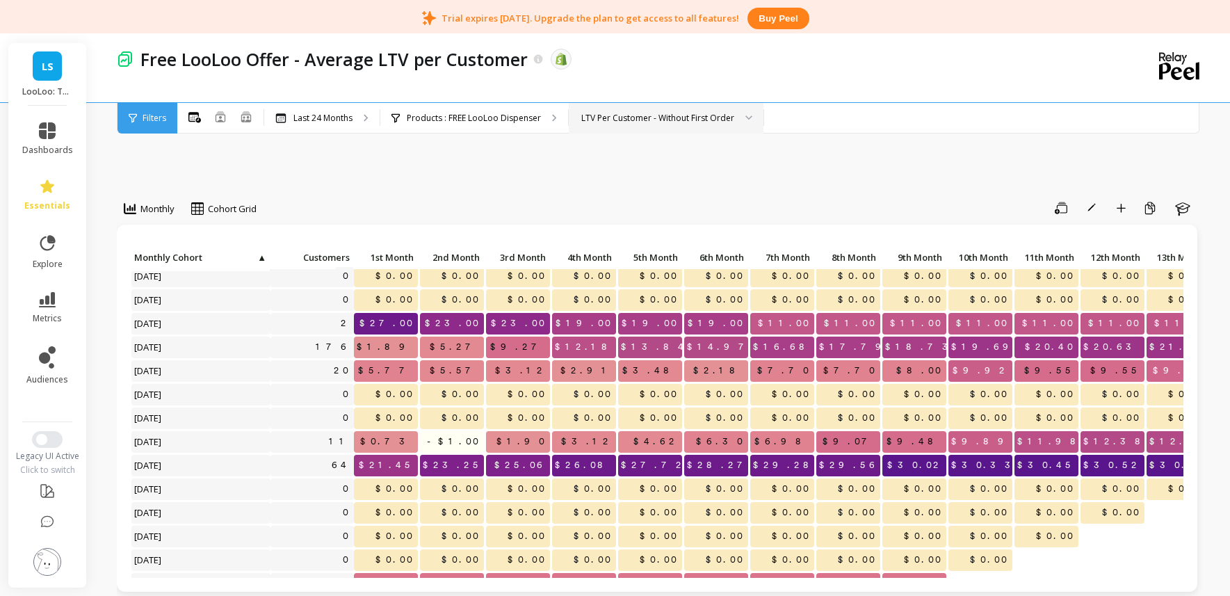
click at [632, 112] on div "LTV Per Customer - Without First Order" at bounding box center [657, 117] width 153 height 13
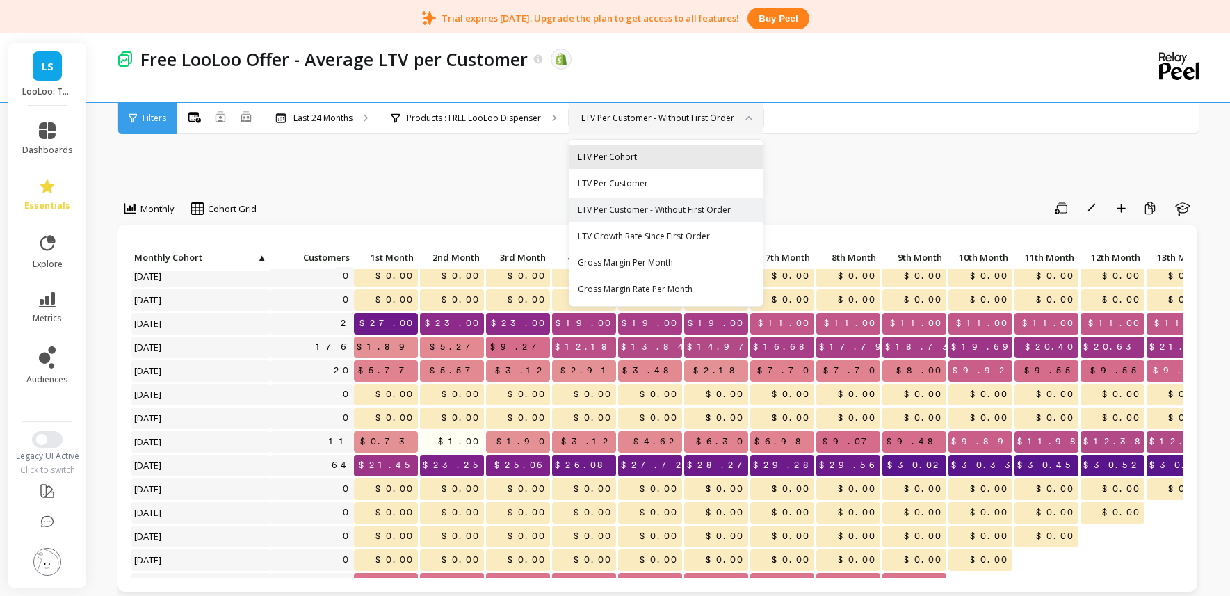
click at [639, 163] on div "LTV Per Cohort" at bounding box center [665, 157] width 193 height 24
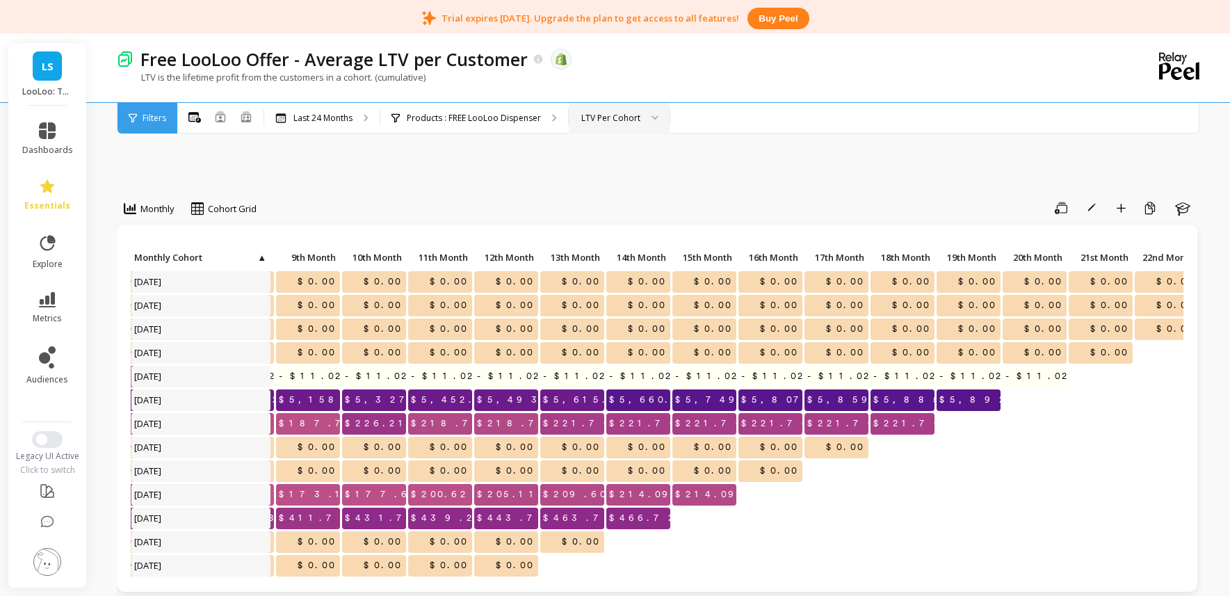
scroll to position [0, 608]
click at [638, 115] on div "LTV Per Cohort" at bounding box center [611, 117] width 62 height 13
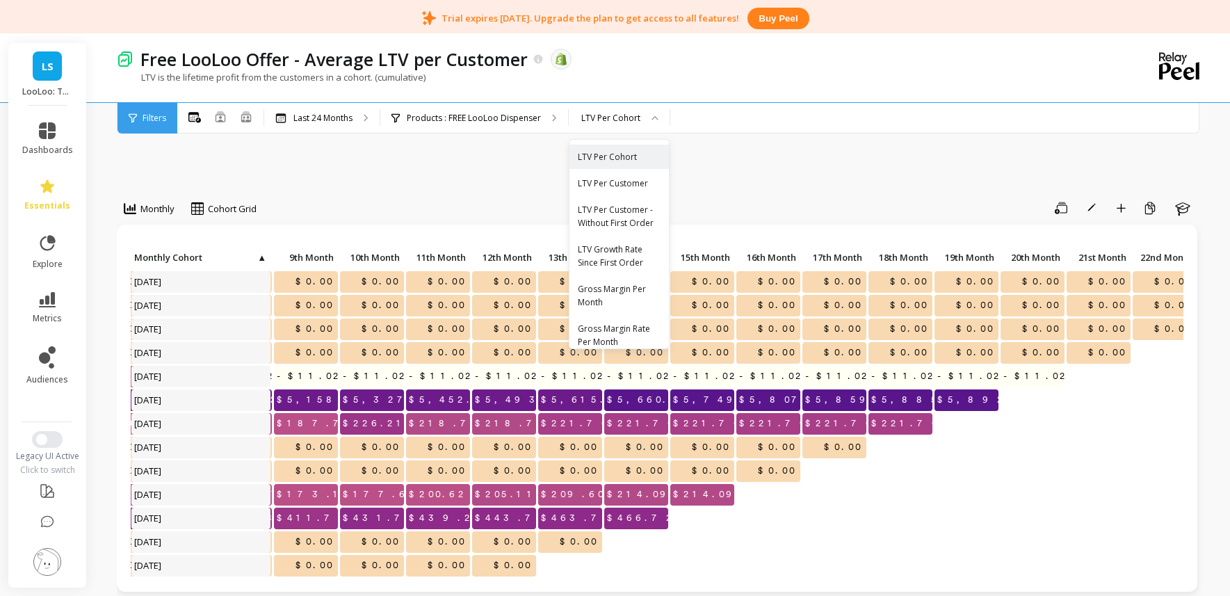
click at [647, 186] on div "LTV Per Customer" at bounding box center [619, 183] width 83 height 13
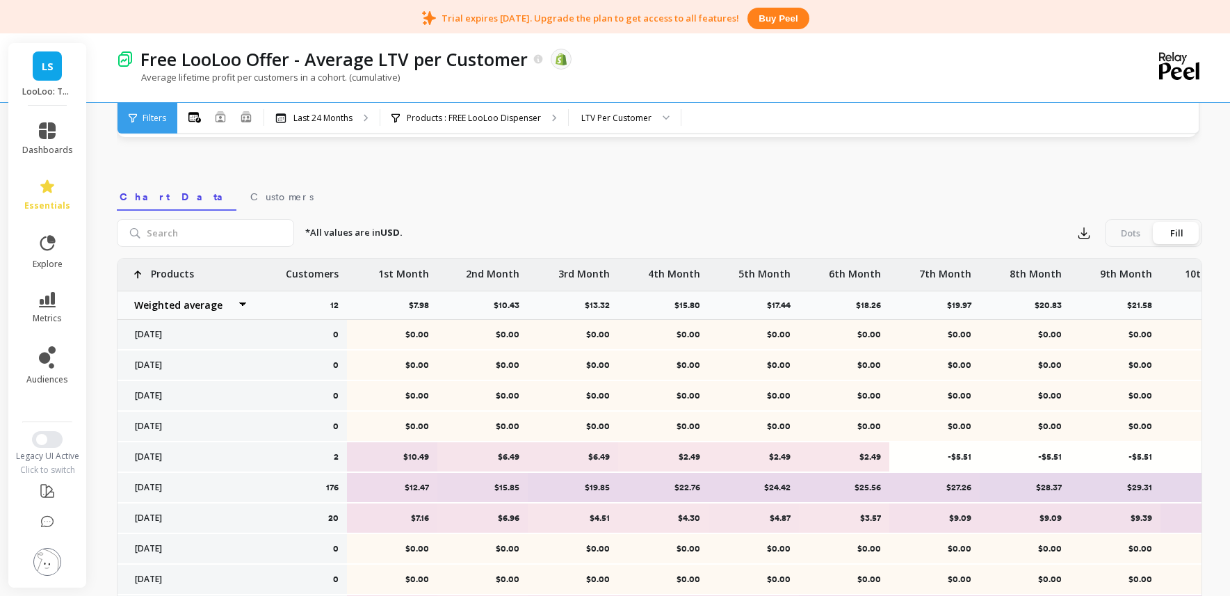
scroll to position [486, 0]
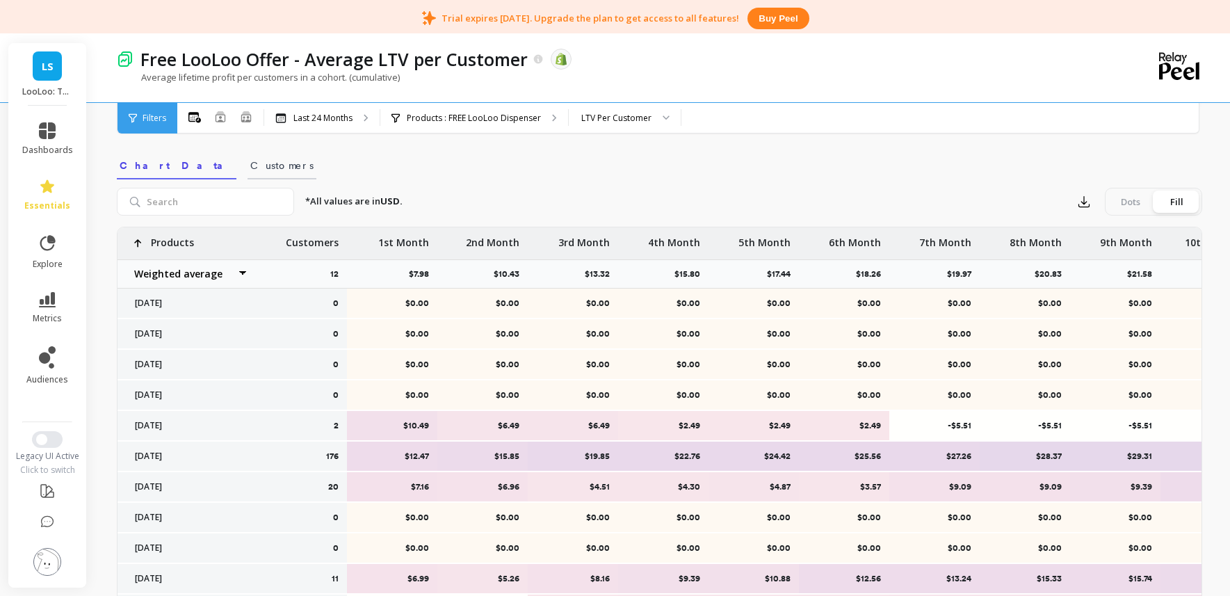
click at [248, 176] on link "Customers" at bounding box center [282, 163] width 69 height 32
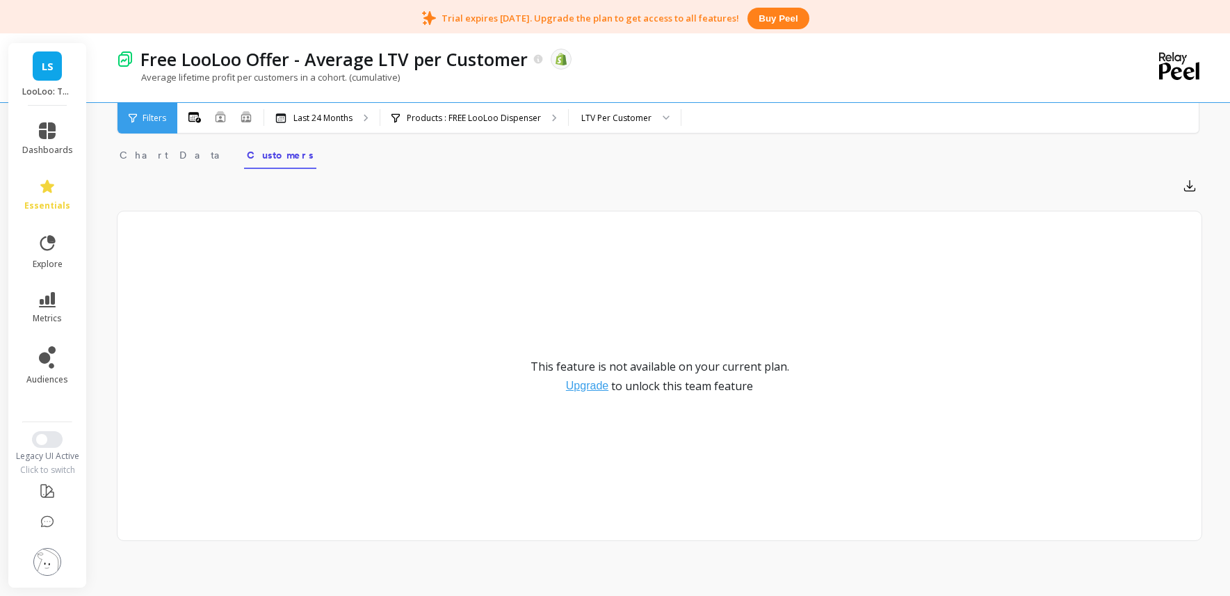
scroll to position [241, 0]
click at [216, 173] on div "Export This feature is not available on your current plan. Upgrade to unlock th…" at bounding box center [659, 355] width 1085 height 372
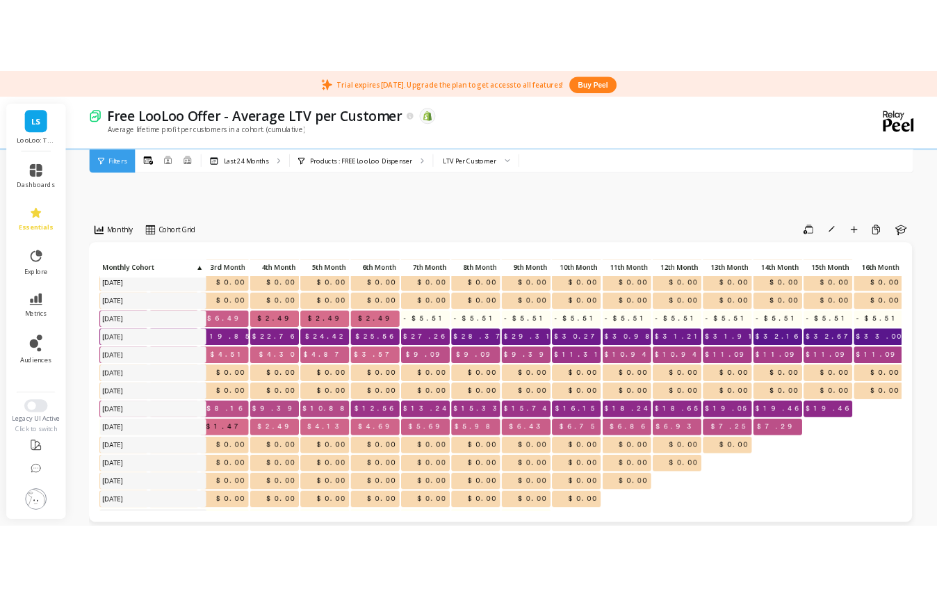
scroll to position [52, 233]
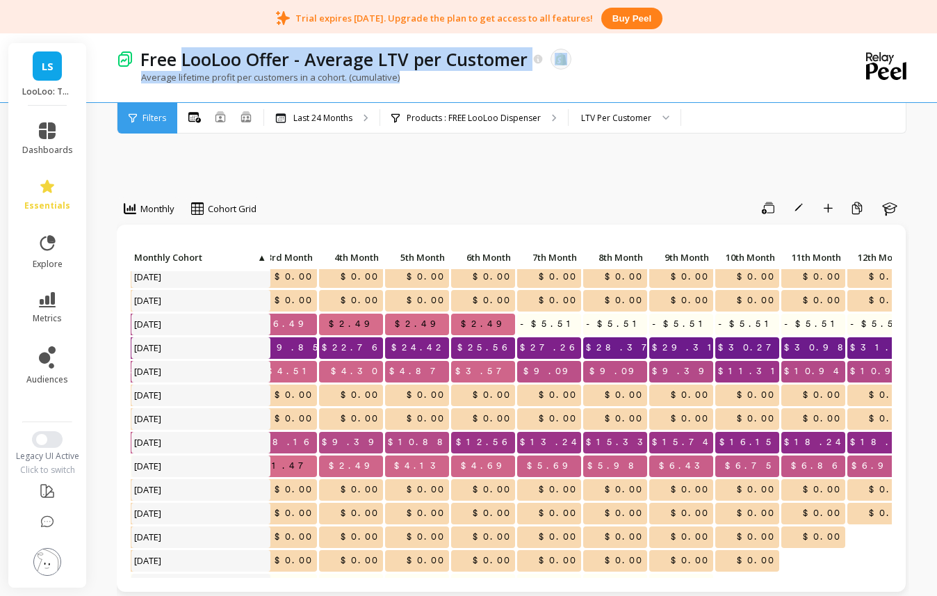
drag, startPoint x: 180, startPoint y: 62, endPoint x: 435, endPoint y: 75, distance: 254.8
click at [435, 75] on div "Free LooLoo Offer - Average LTV per Customer The data you are viewing comes fro…" at bounding box center [456, 67] width 679 height 69
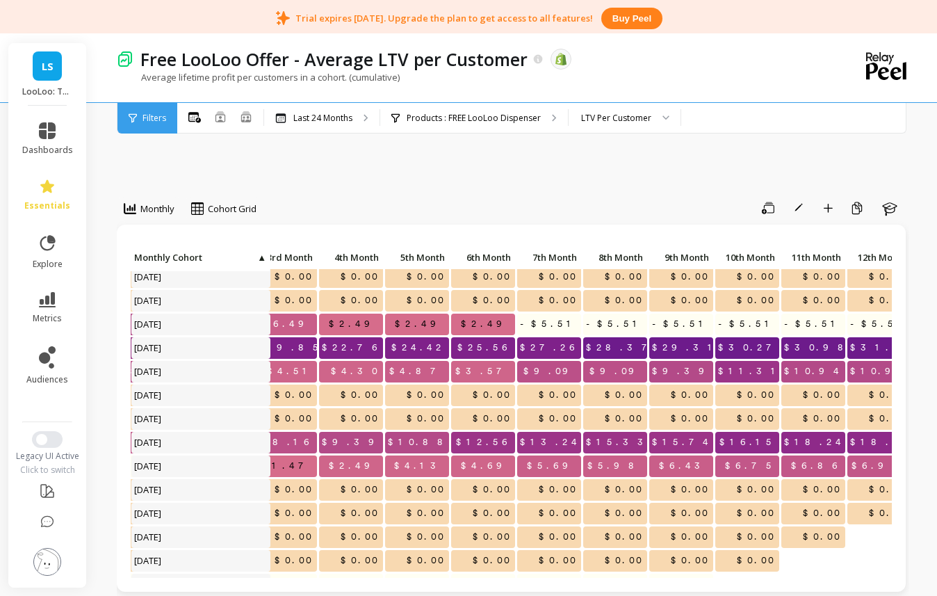
click at [419, 173] on div "Monthly Cohort Grid Save Rename Add to Dashboard Create a Copy Learn Click to c…" at bounding box center [513, 583] width 793 height 983
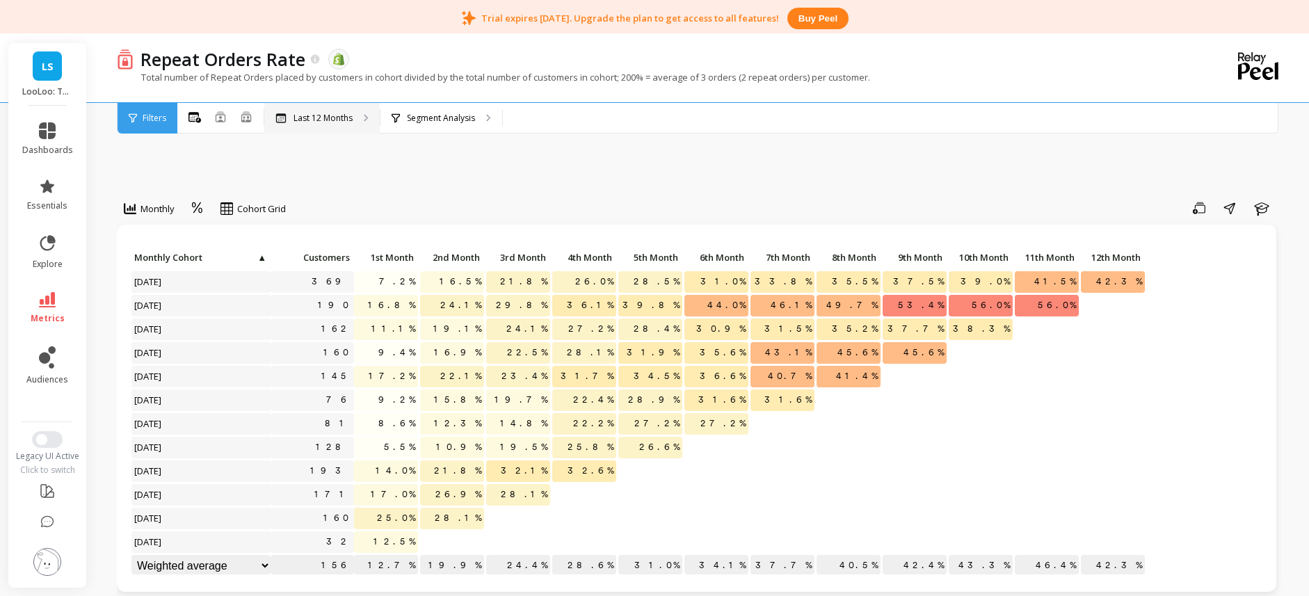
click at [334, 122] on p "Last 12 Months" at bounding box center [322, 118] width 59 height 11
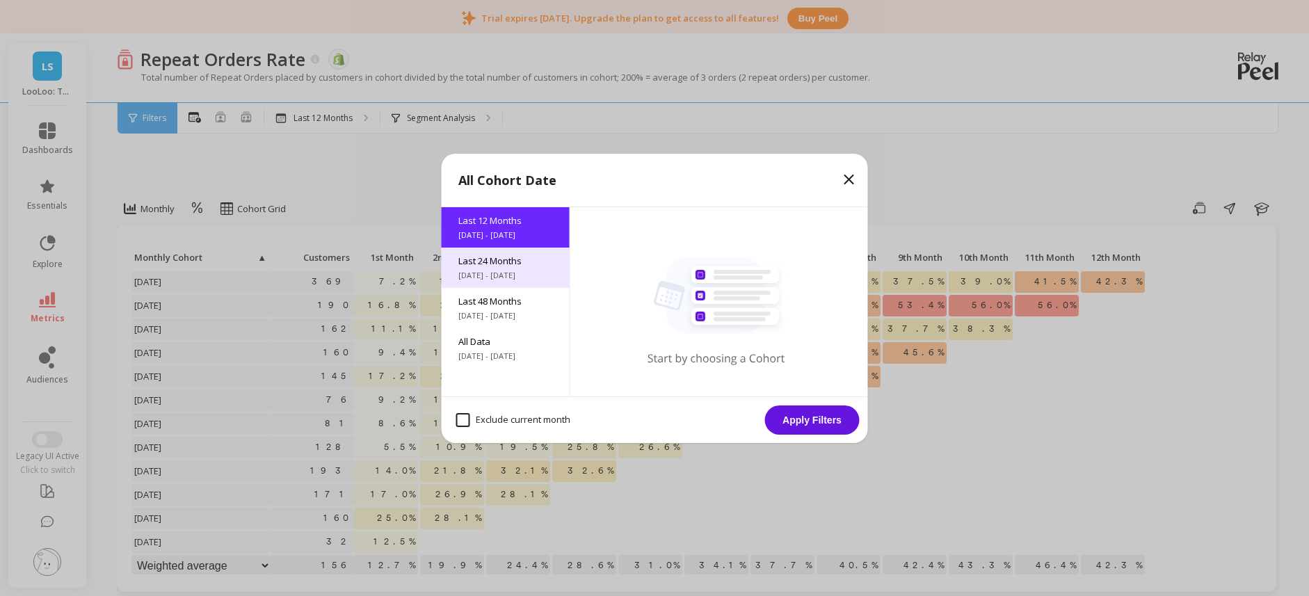
click at [489, 270] on span "10/6/2023 - 10/6/2025" at bounding box center [505, 275] width 95 height 11
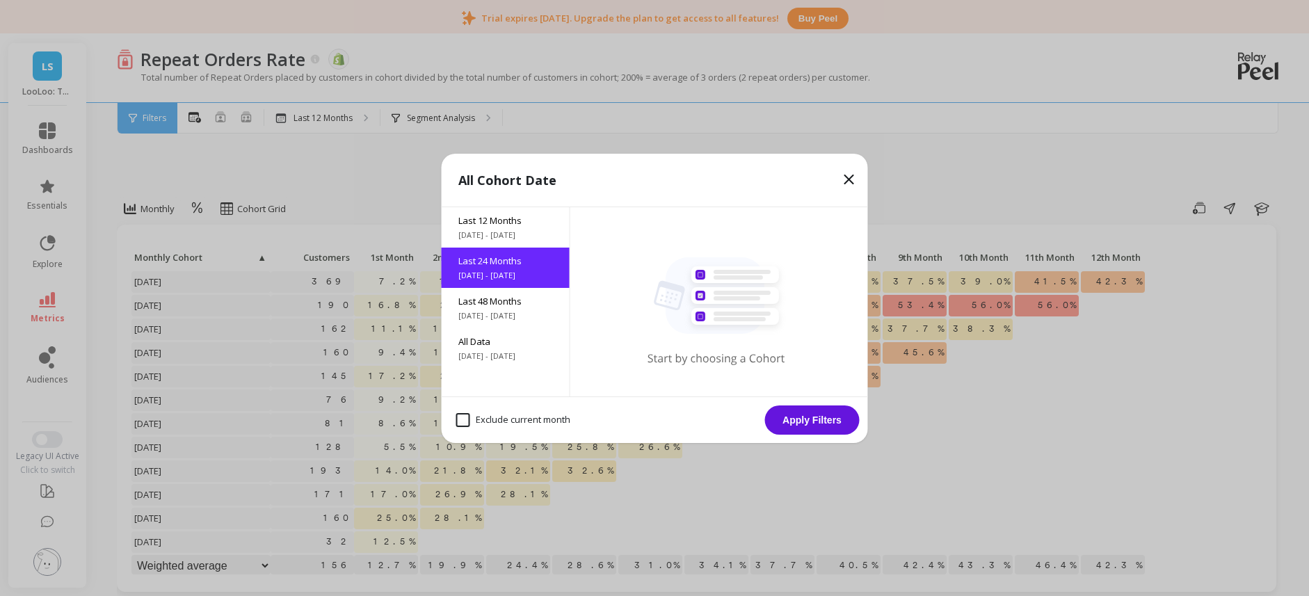
click at [779, 417] on button "Apply Filters" at bounding box center [812, 419] width 95 height 29
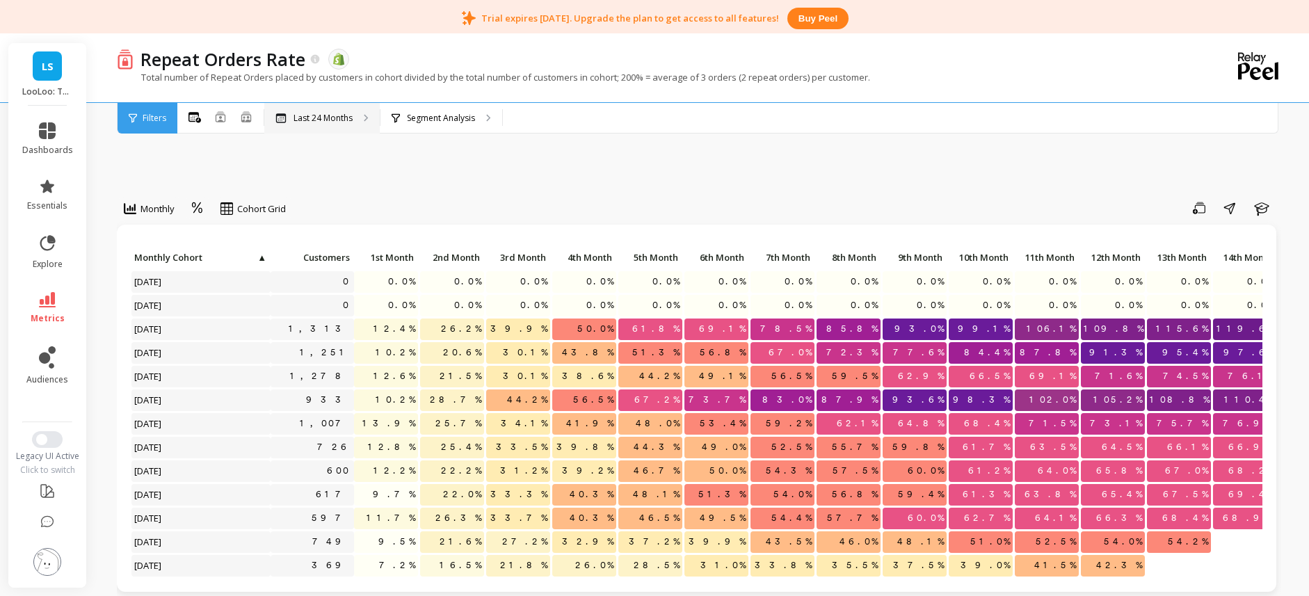
click at [346, 116] on p "Last 24 Months" at bounding box center [322, 118] width 59 height 11
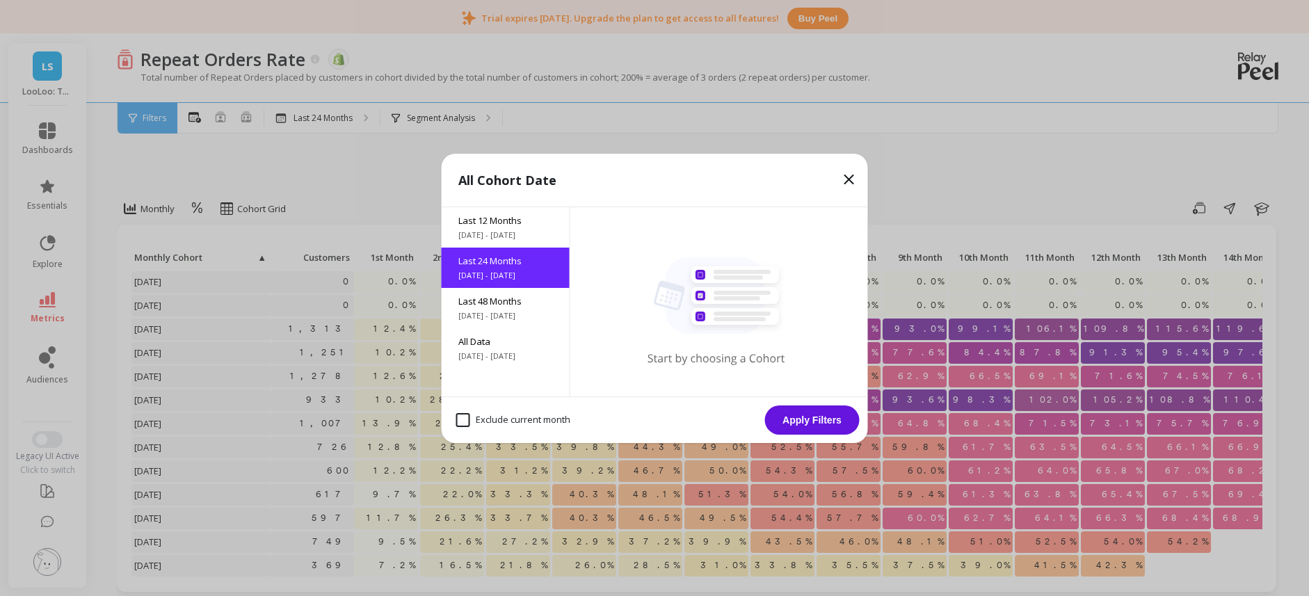
click at [531, 424] on month "Exclude current month" at bounding box center [513, 420] width 114 height 14
checkbox month "true"
click at [855, 417] on button "Apply Filters" at bounding box center [812, 419] width 95 height 29
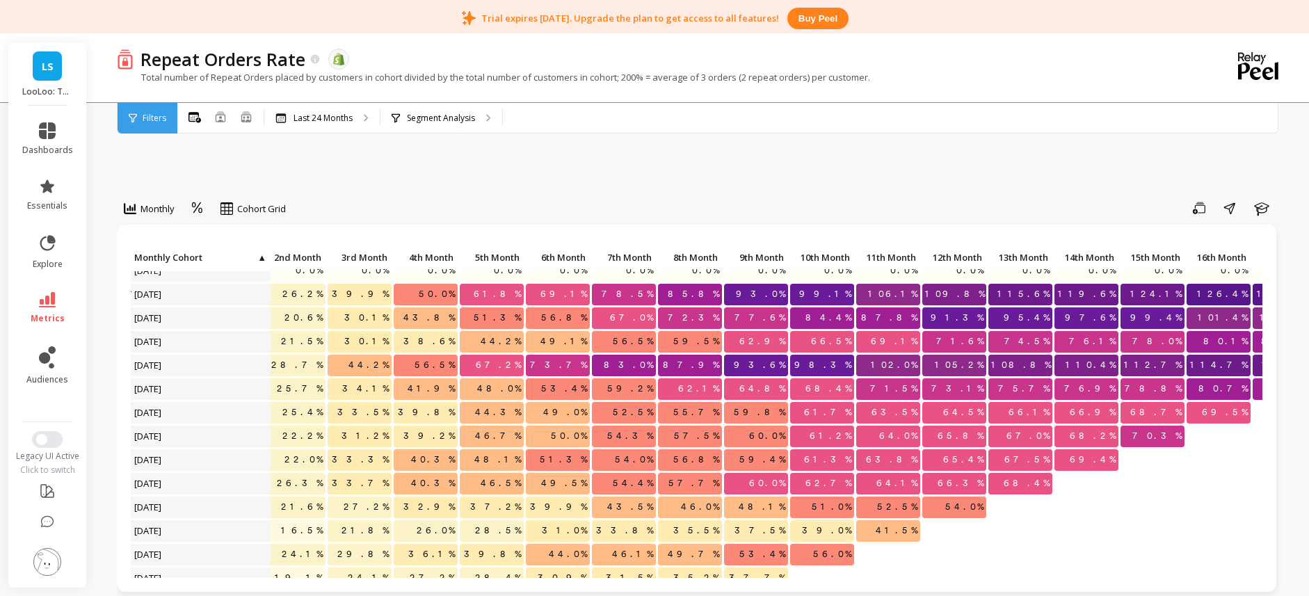
scroll to position [58, 0]
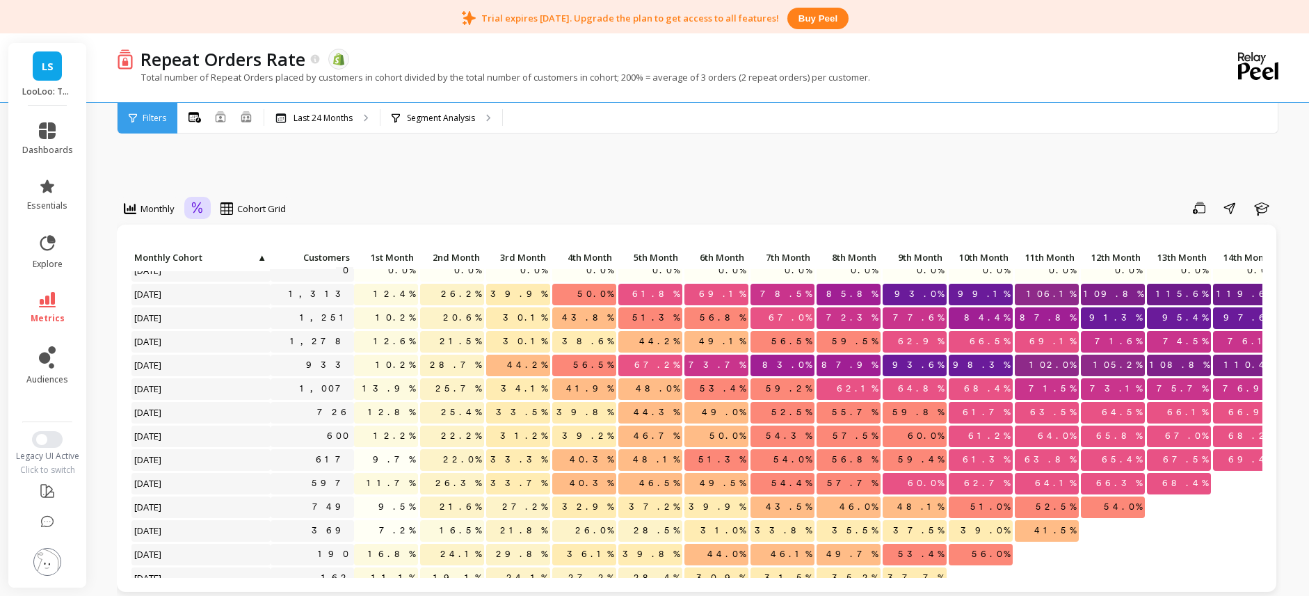
click at [207, 206] on div at bounding box center [197, 209] width 21 height 24
click at [218, 270] on div "Absolute" at bounding box center [235, 266] width 79 height 13
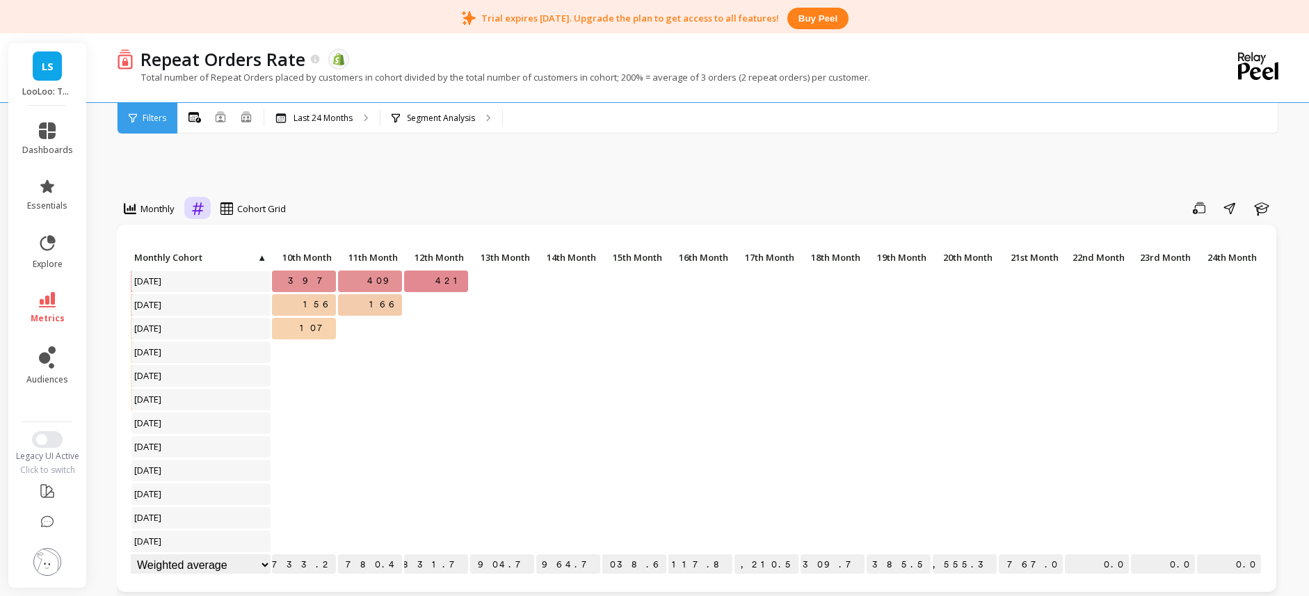
click at [205, 212] on div at bounding box center [197, 209] width 21 height 24
click at [575, 364] on div at bounding box center [568, 353] width 66 height 24
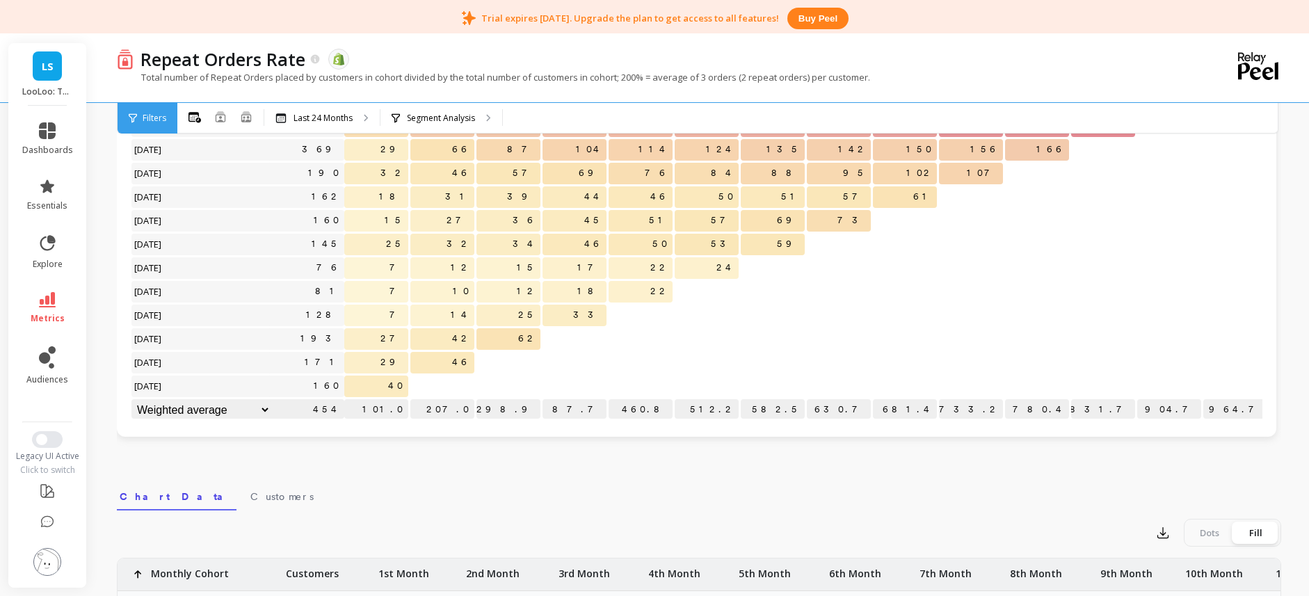
scroll to position [158, 0]
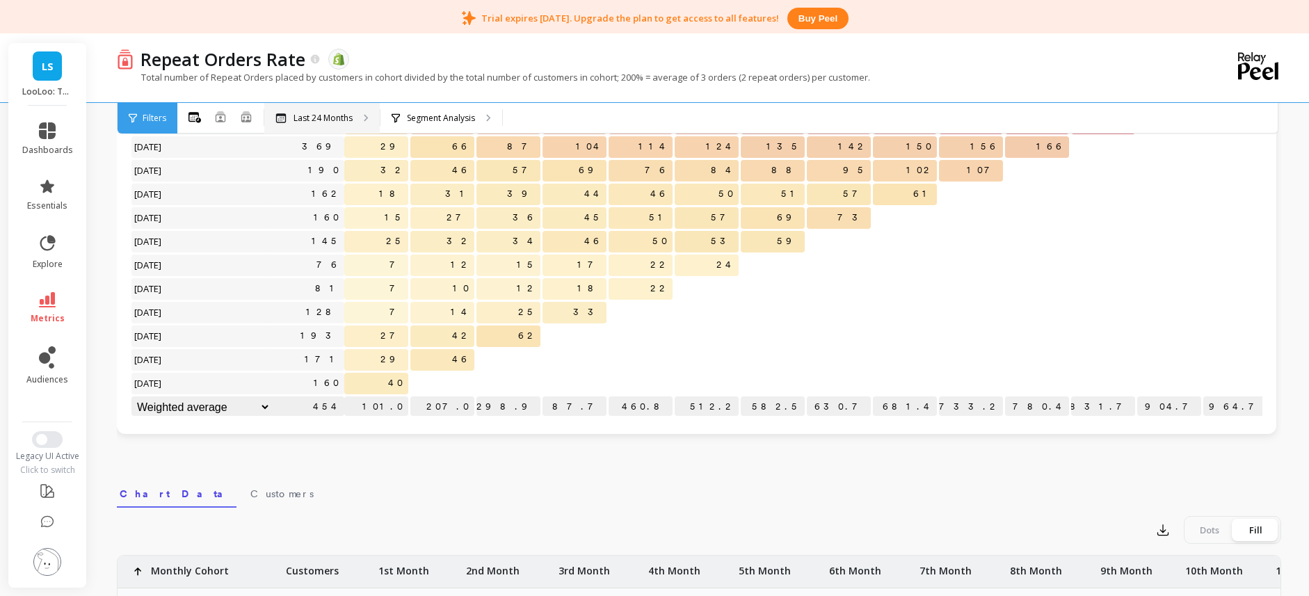
click at [353, 118] on div "Last 24 Months" at bounding box center [321, 118] width 115 height 31
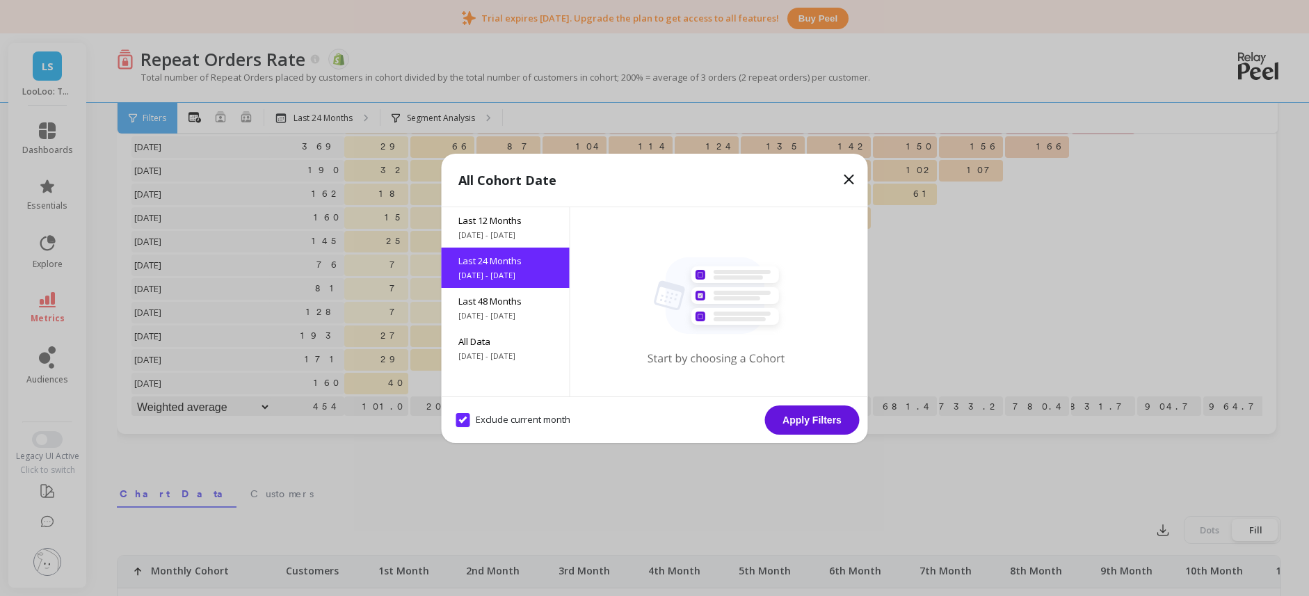
click at [524, 276] on span "[DATE] - [DATE]" at bounding box center [505, 275] width 95 height 11
drag, startPoint x: 808, startPoint y: 398, endPoint x: 809, endPoint y: 405, distance: 7.1
click at [809, 404] on div "Exclude current month Apply Filters" at bounding box center [655, 419] width 426 height 47
click at [811, 407] on button "Apply Filters" at bounding box center [812, 419] width 95 height 29
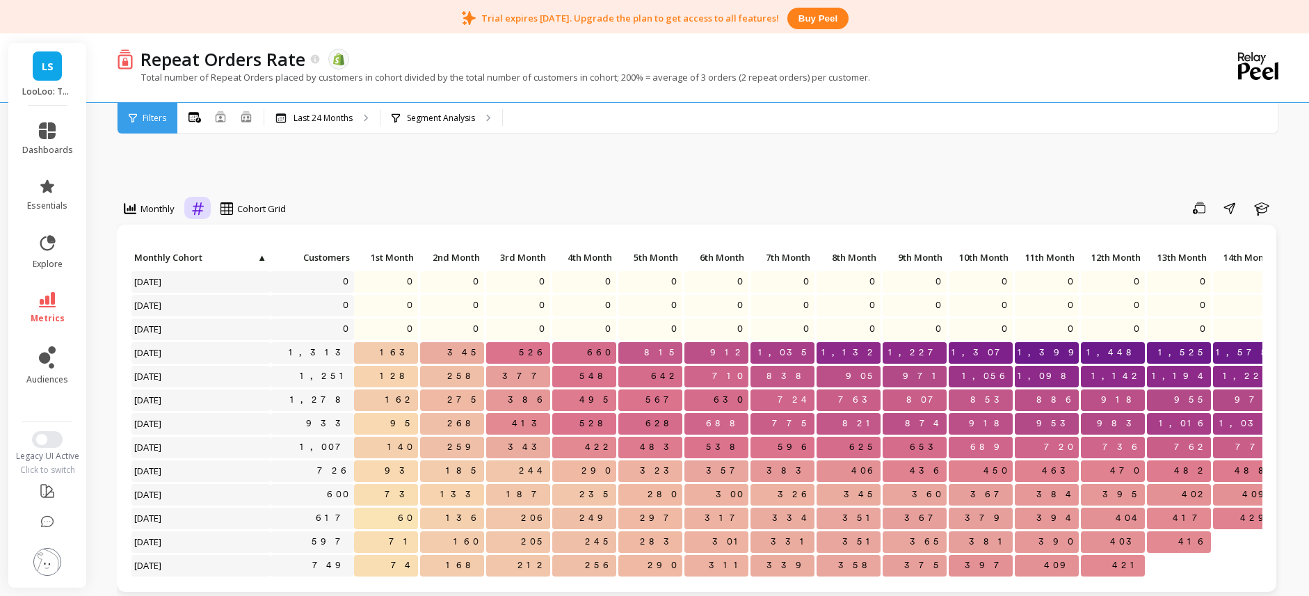
click at [202, 206] on icon at bounding box center [198, 208] width 12 height 13
click at [235, 245] on div "Relative" at bounding box center [235, 240] width 79 height 13
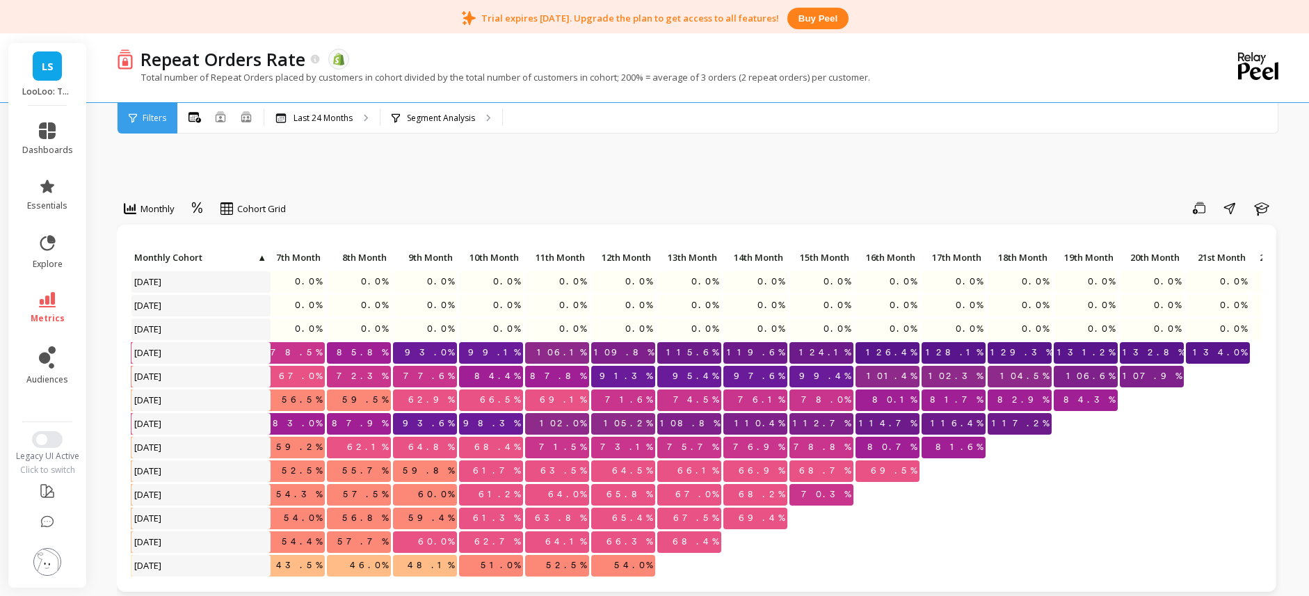
scroll to position [0, 677]
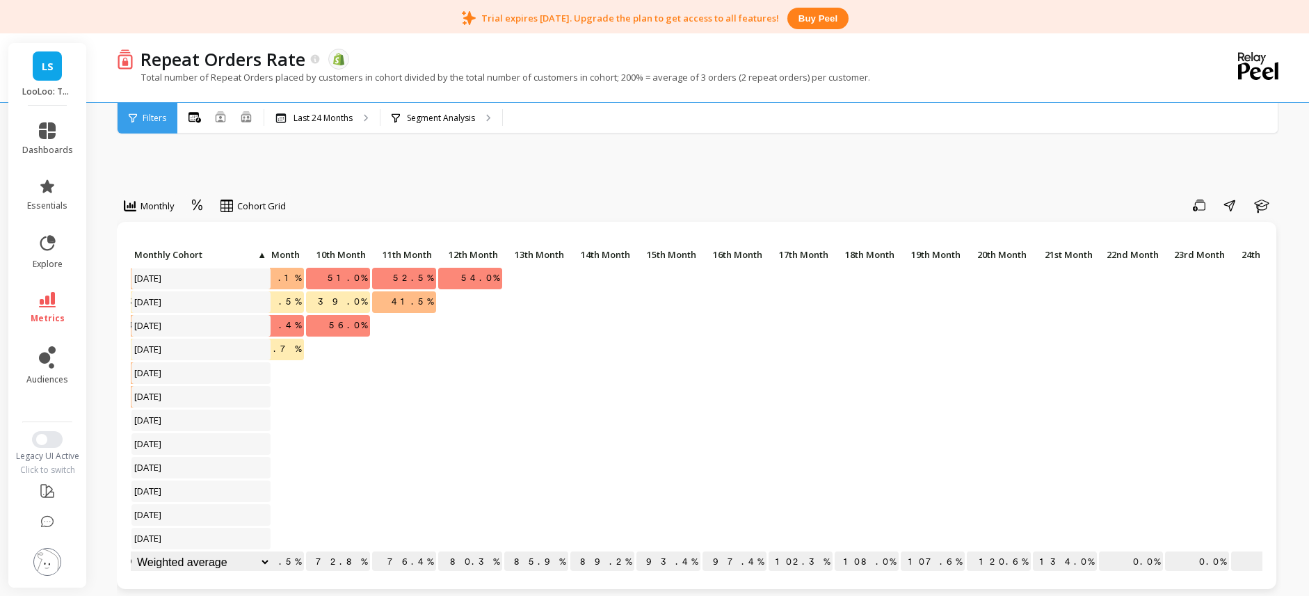
scroll to position [0, 644]
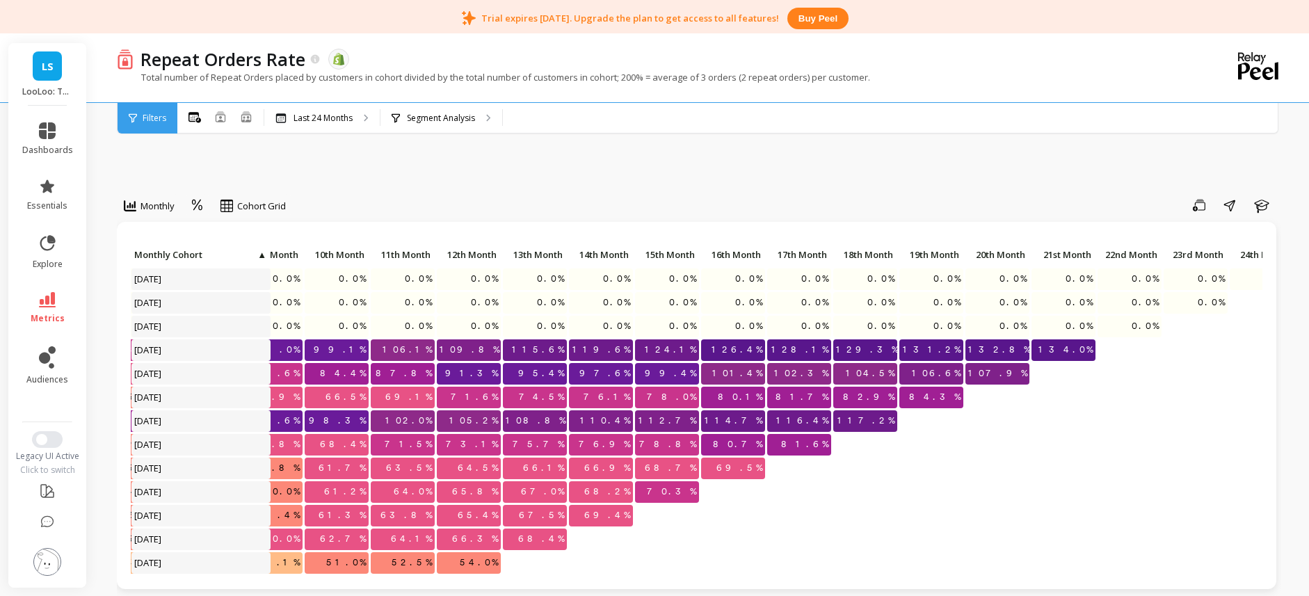
click at [1049, 350] on p "134.0%" at bounding box center [1063, 349] width 64 height 21
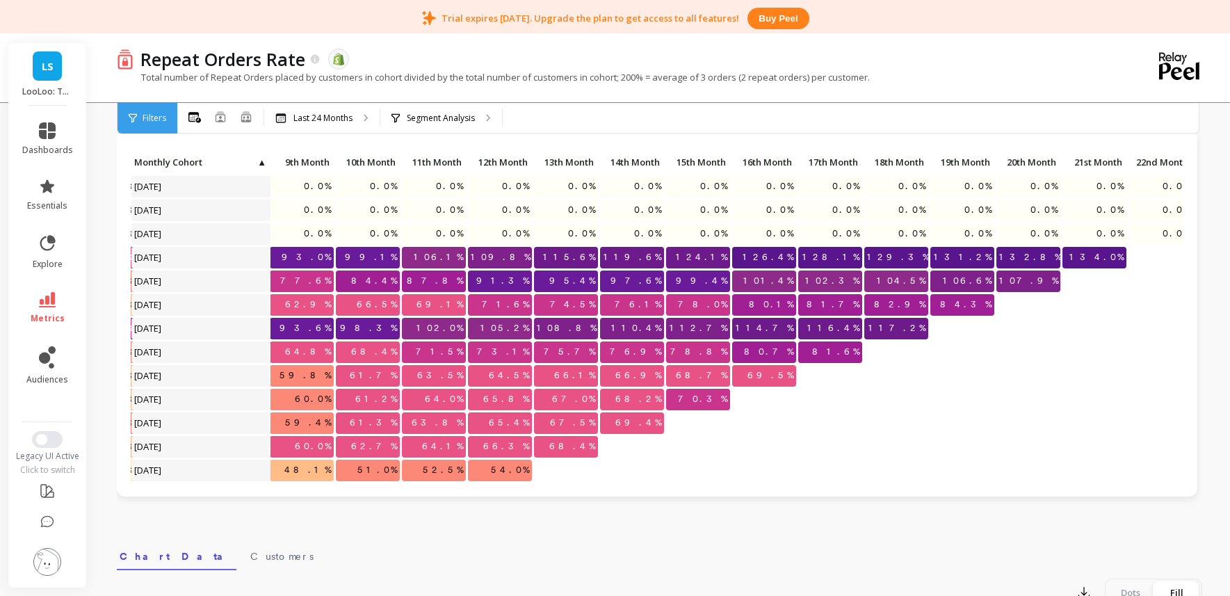
scroll to position [0, 613]
click at [1088, 264] on p "134.0%" at bounding box center [1094, 257] width 64 height 21
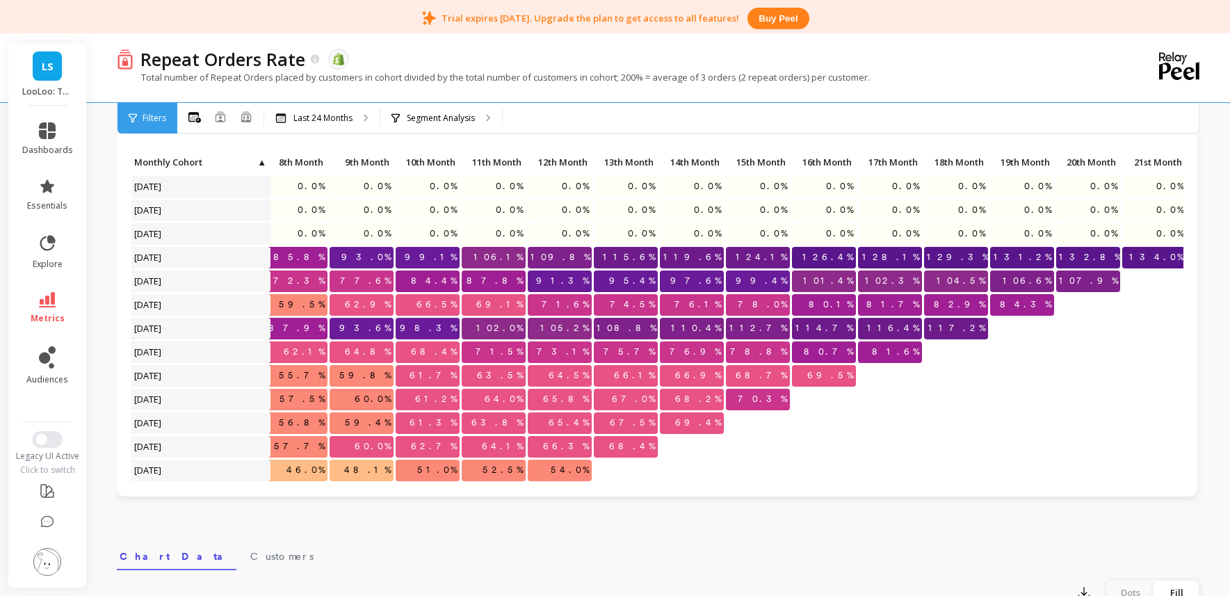
scroll to position [0, 0]
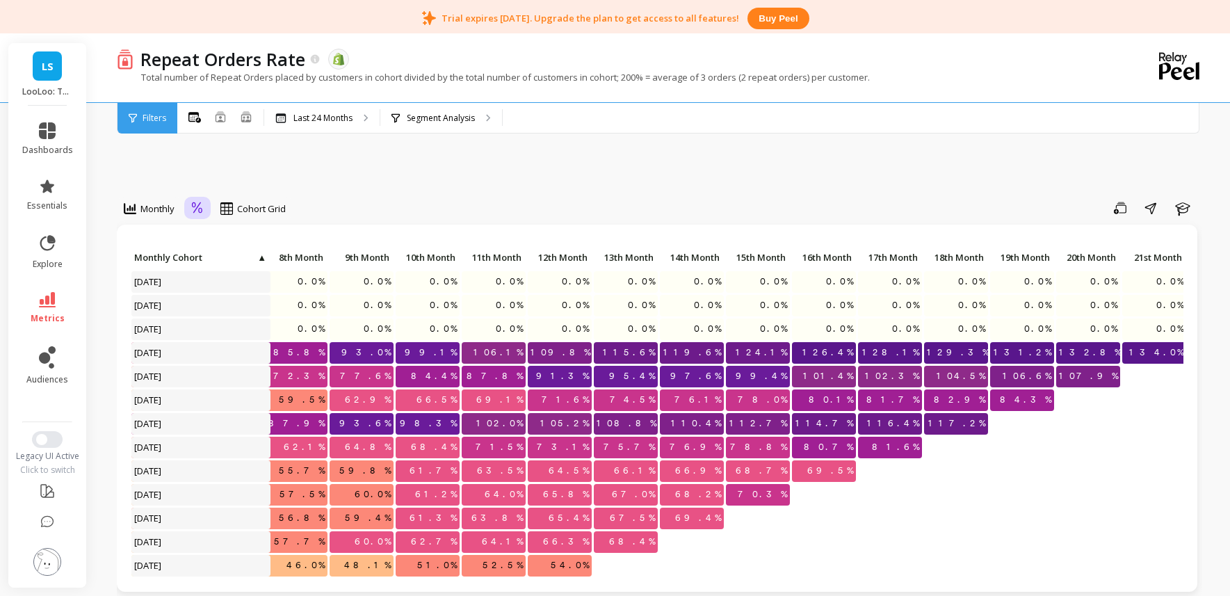
click at [193, 203] on icon at bounding box center [197, 207] width 10 height 11
click at [229, 264] on div "Absolute" at bounding box center [235, 266] width 79 height 13
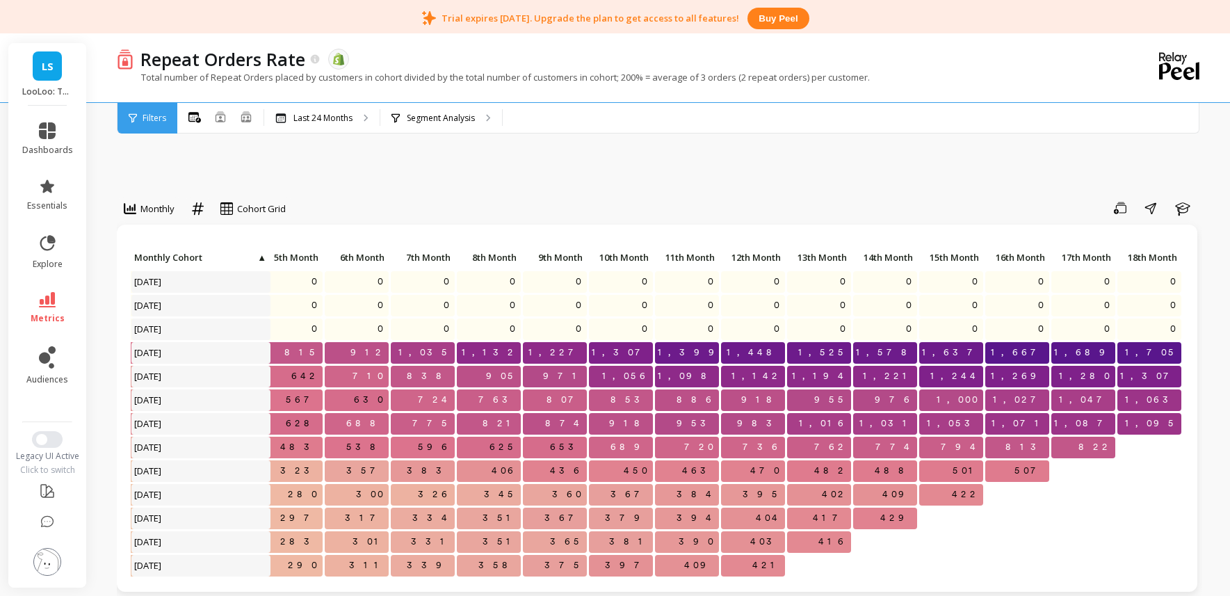
scroll to position [4, 359]
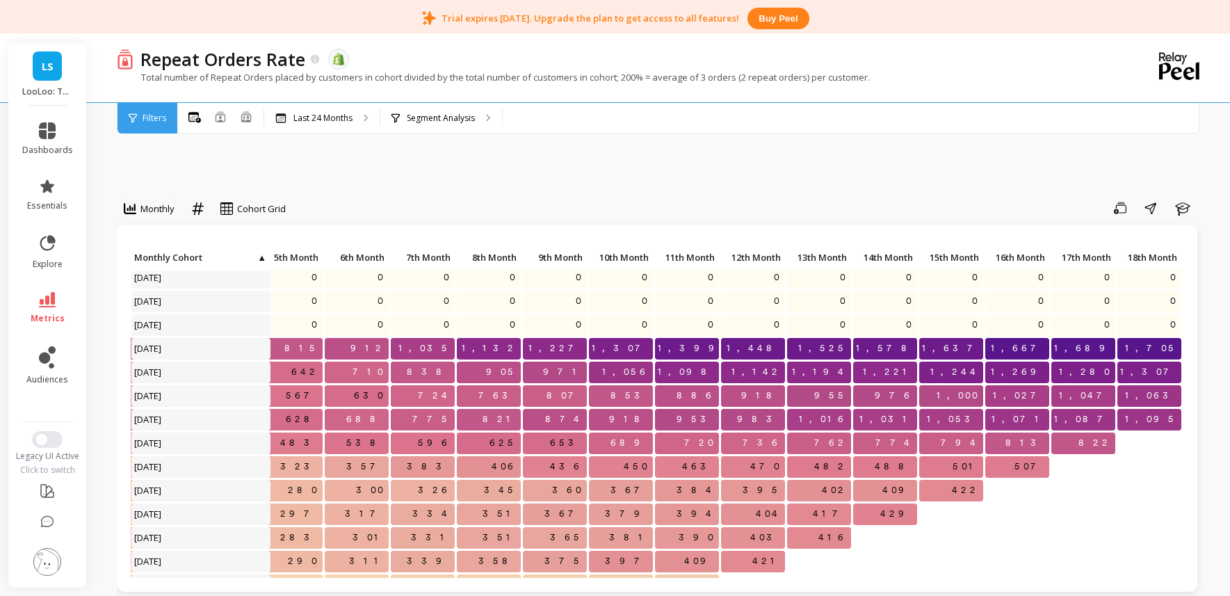
drag, startPoint x: 487, startPoint y: 21, endPoint x: 592, endPoint y: 49, distance: 109.5
click at [607, 29] on div "Trial expires in 12 days. Upgrade the plan to get access to all features! Buy p…" at bounding box center [615, 18] width 1230 height 36
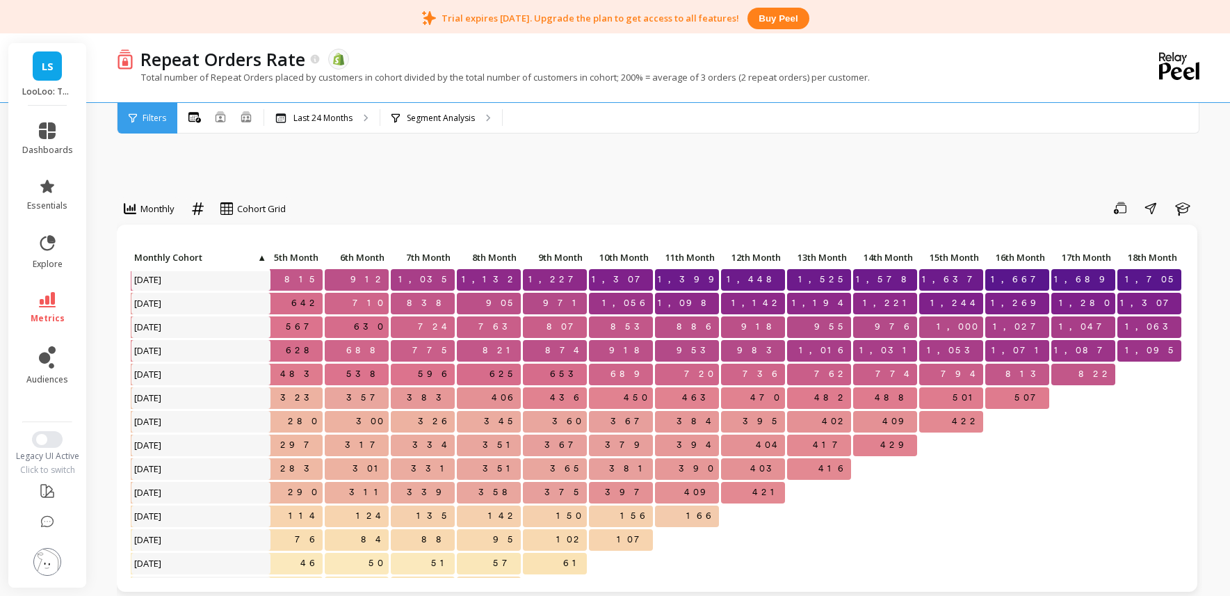
scroll to position [109, 359]
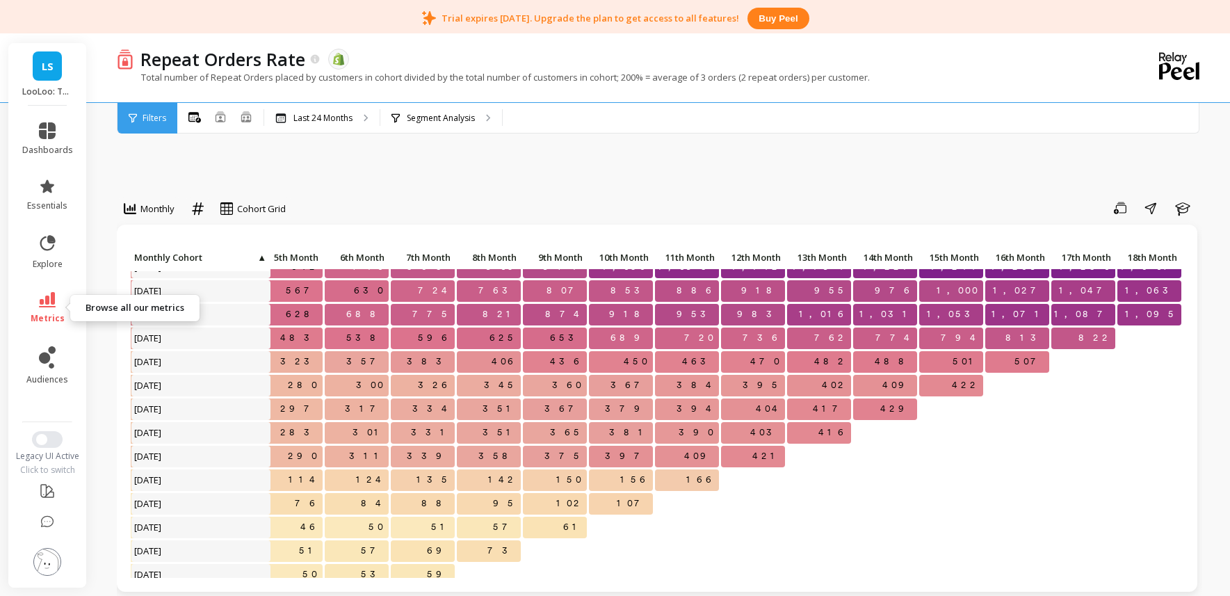
click at [48, 320] on span "metrics" at bounding box center [48, 318] width 34 height 11
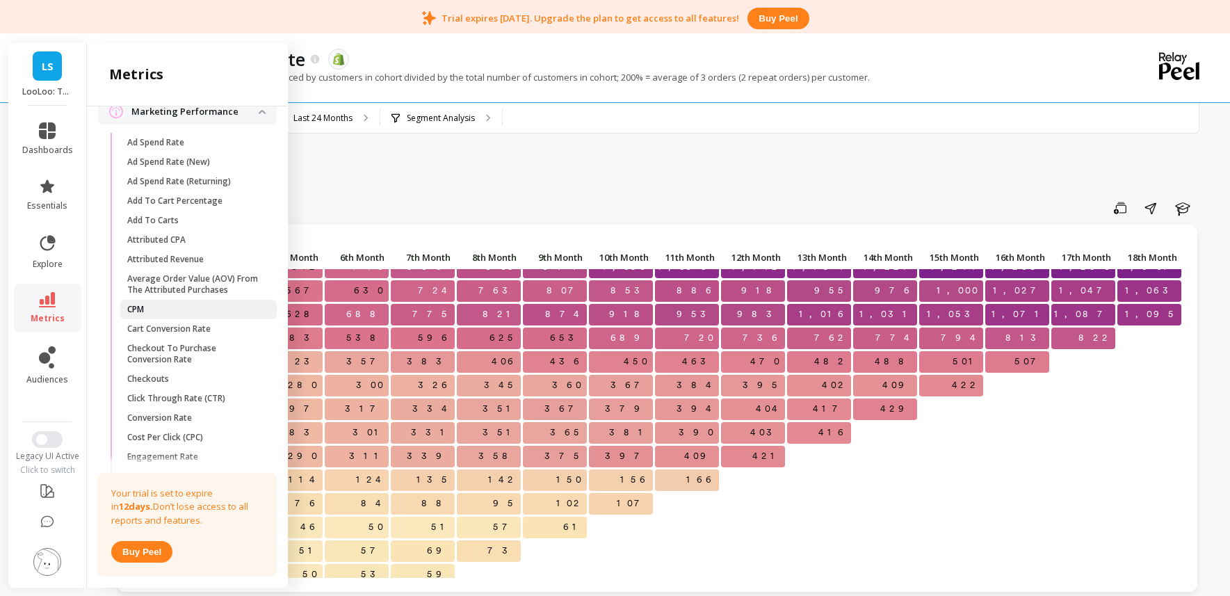
scroll to position [1558, 0]
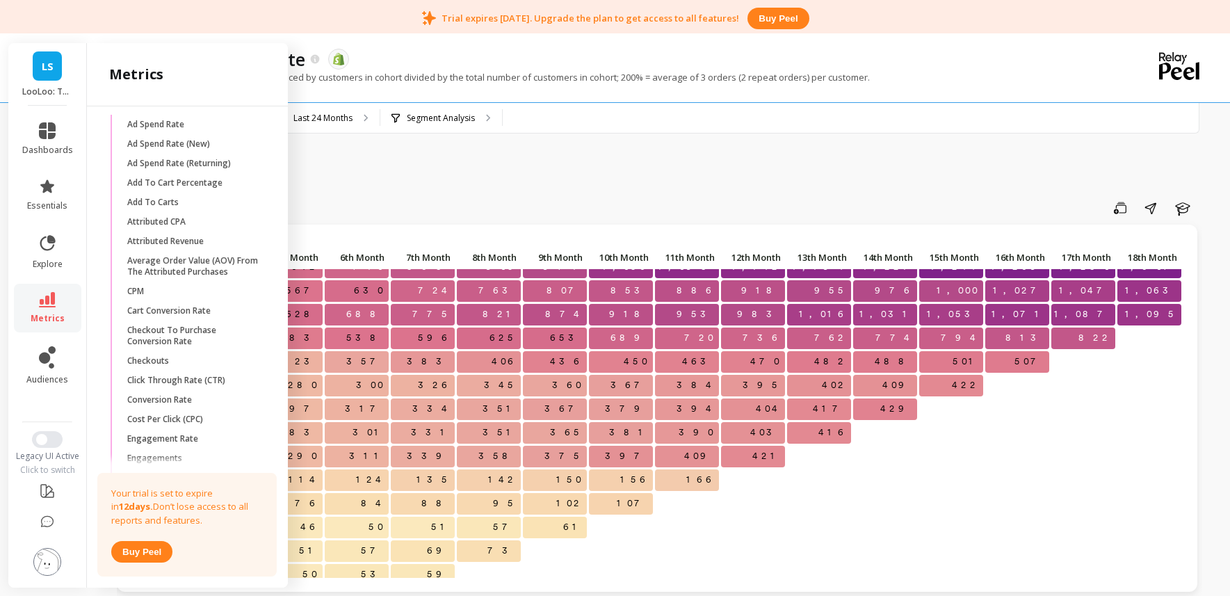
click at [490, 204] on div "Save Share Learn" at bounding box center [749, 208] width 907 height 22
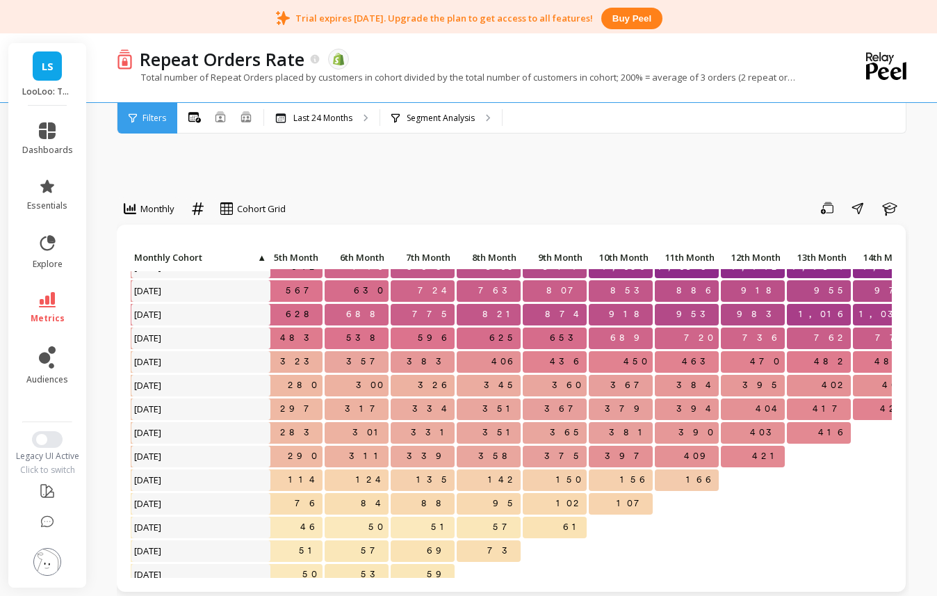
scroll to position [0, 359]
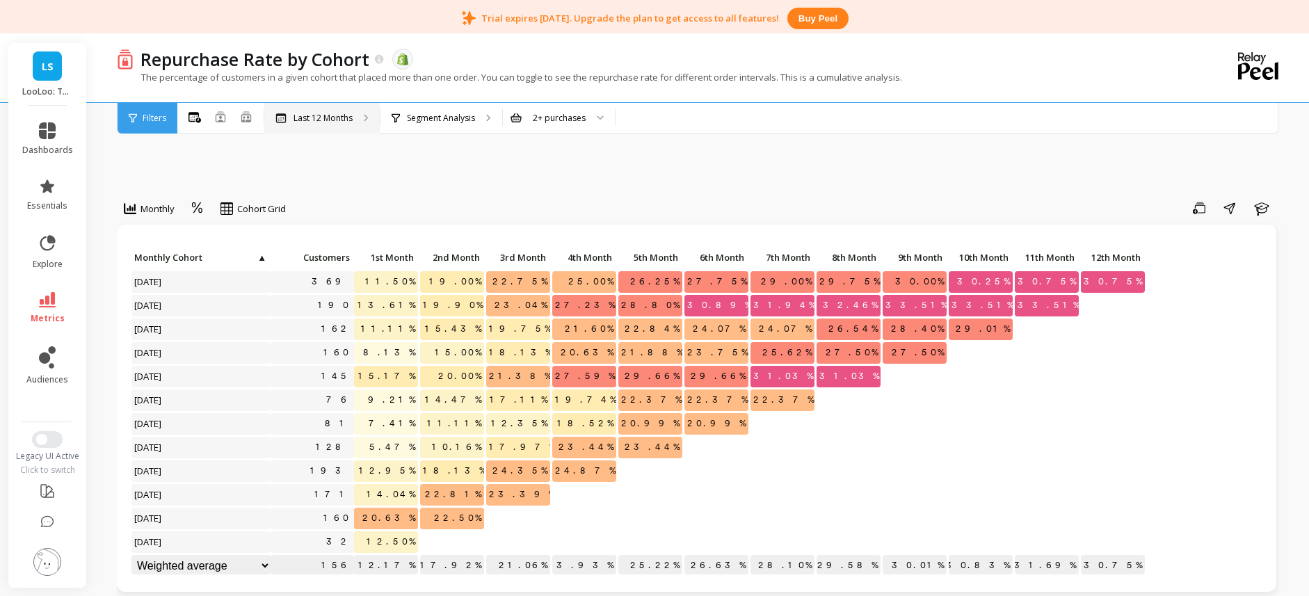
click at [318, 121] on p "Last 12 Months" at bounding box center [322, 118] width 59 height 11
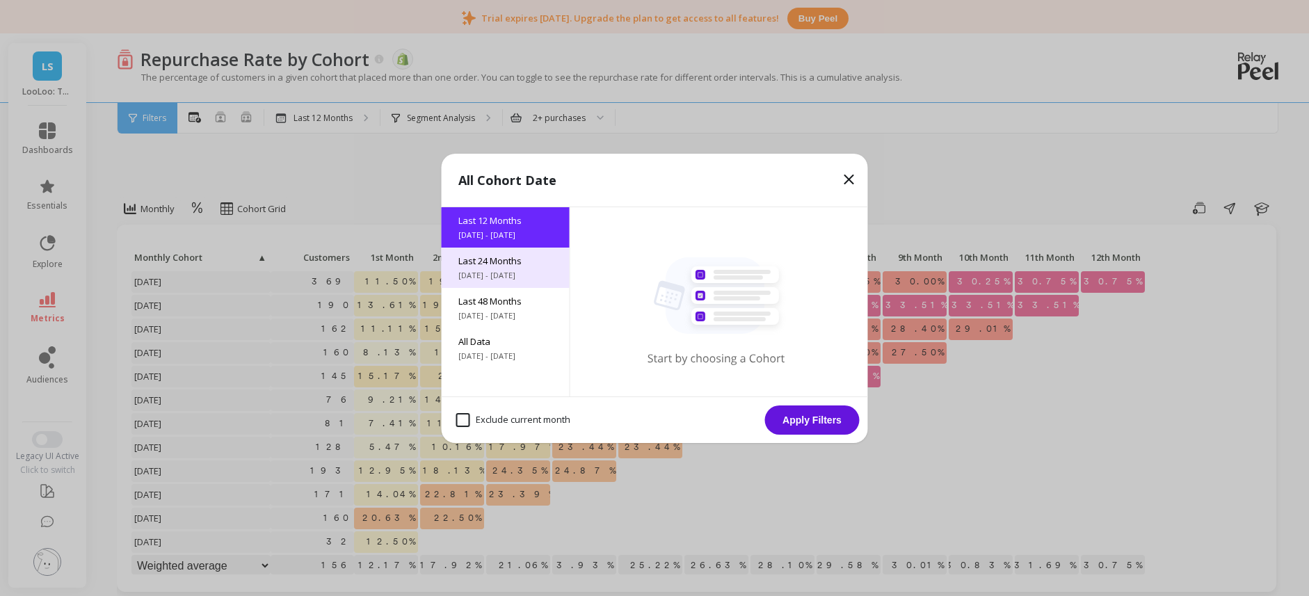
click at [455, 282] on div "Last 24 Months [DATE] - [DATE]" at bounding box center [506, 268] width 128 height 40
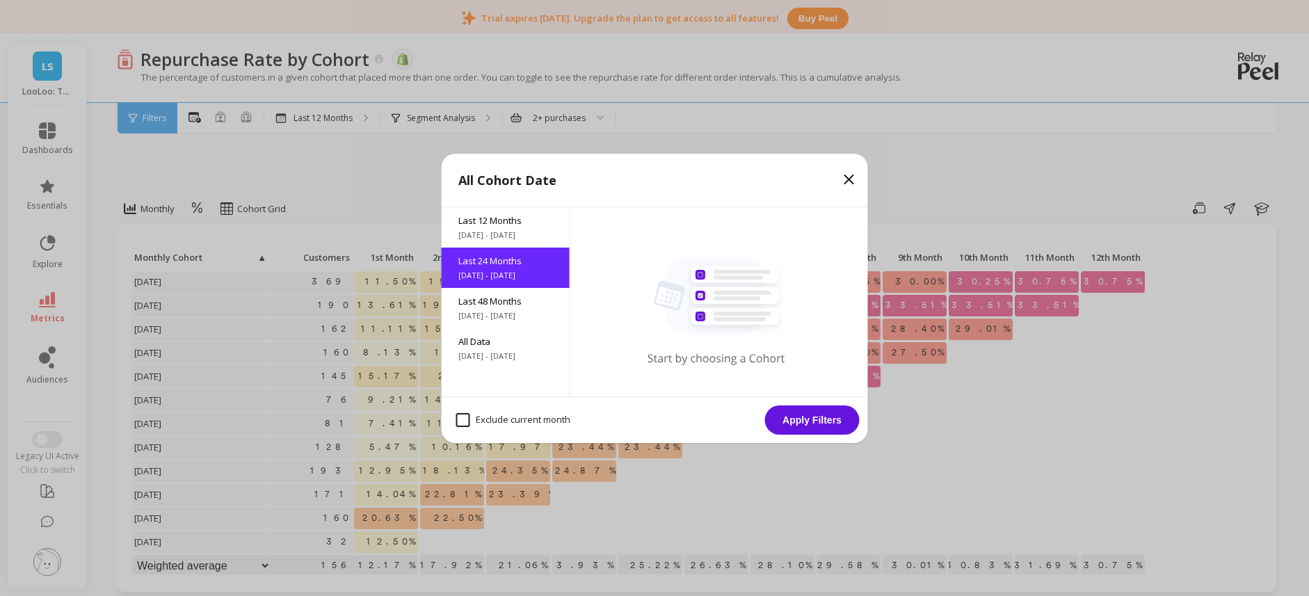
click at [494, 417] on month "Exclude current month" at bounding box center [513, 420] width 114 height 14
checkbox month "true"
click at [807, 415] on button "Apply Filters" at bounding box center [812, 419] width 95 height 29
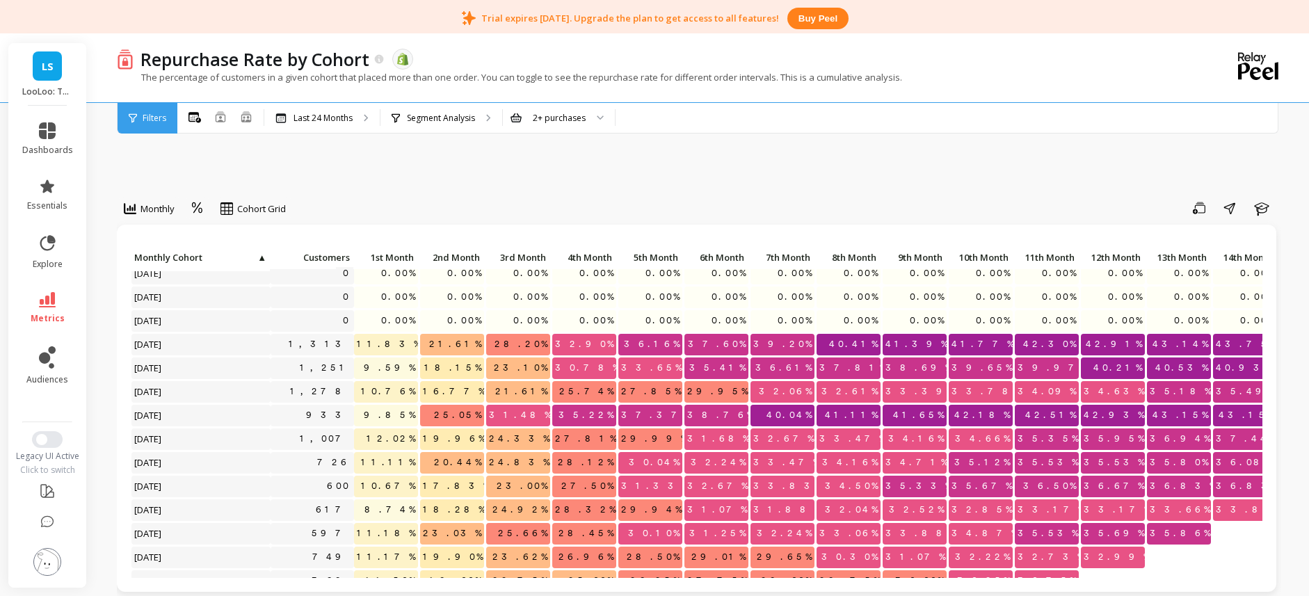
scroll to position [10, 0]
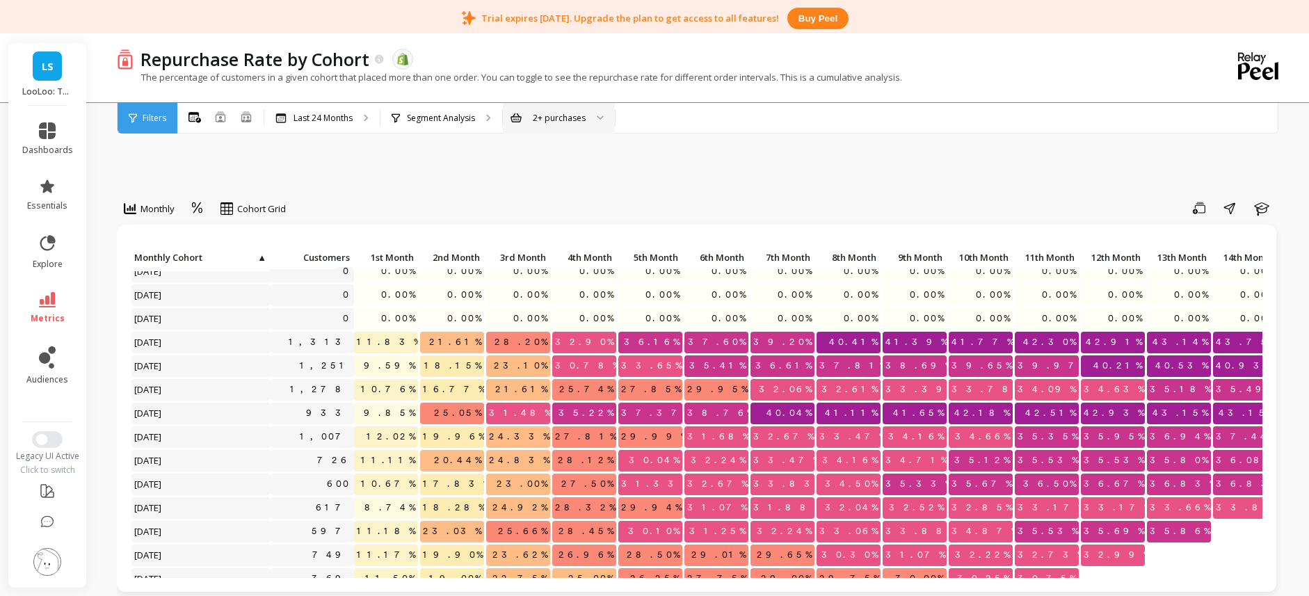
click at [563, 107] on div "2+ purchases" at bounding box center [559, 118] width 112 height 31
click at [207, 209] on div at bounding box center [197, 209] width 21 height 24
click at [251, 268] on div "Absolute" at bounding box center [235, 266] width 79 height 13
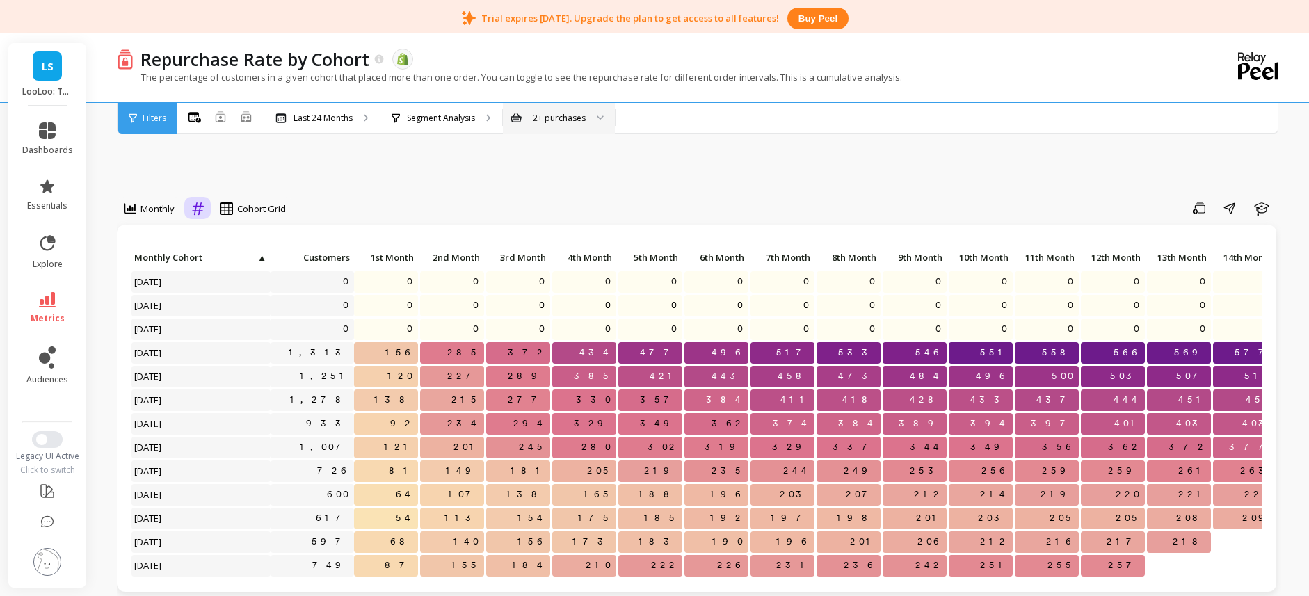
click at [202, 206] on icon at bounding box center [198, 208] width 12 height 13
click at [224, 239] on div "Relative" at bounding box center [235, 240] width 79 height 13
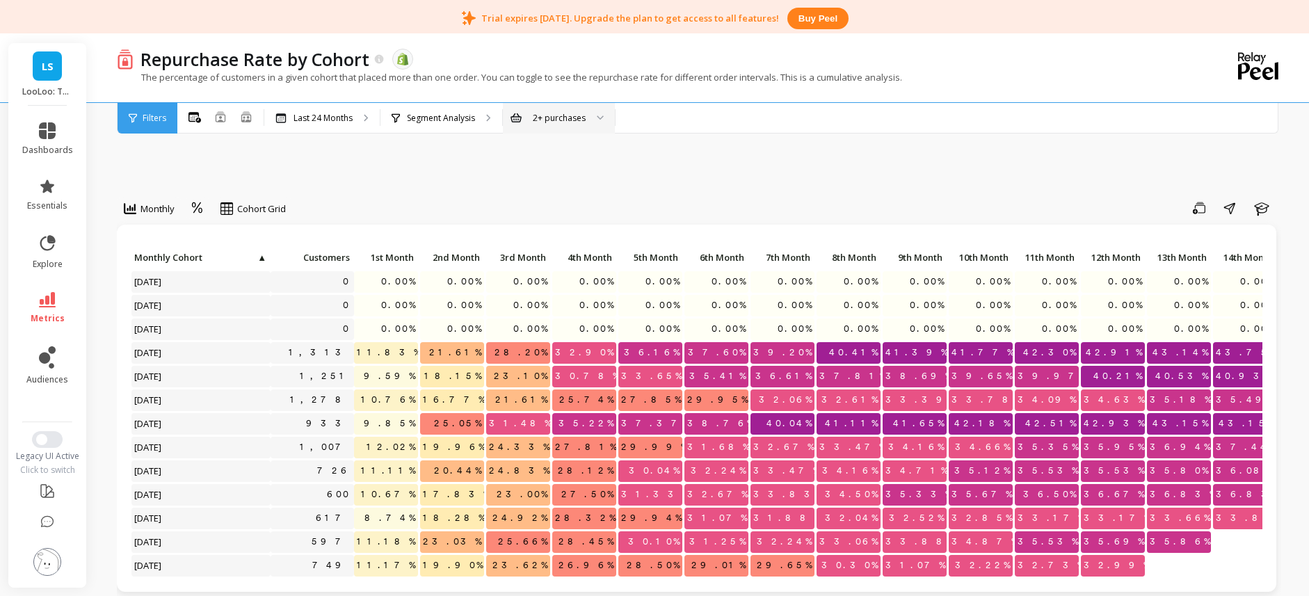
click at [575, 109] on div "2+ purchases" at bounding box center [559, 118] width 112 height 31
click at [579, 259] on div "10+ purchases" at bounding box center [559, 262] width 94 height 13
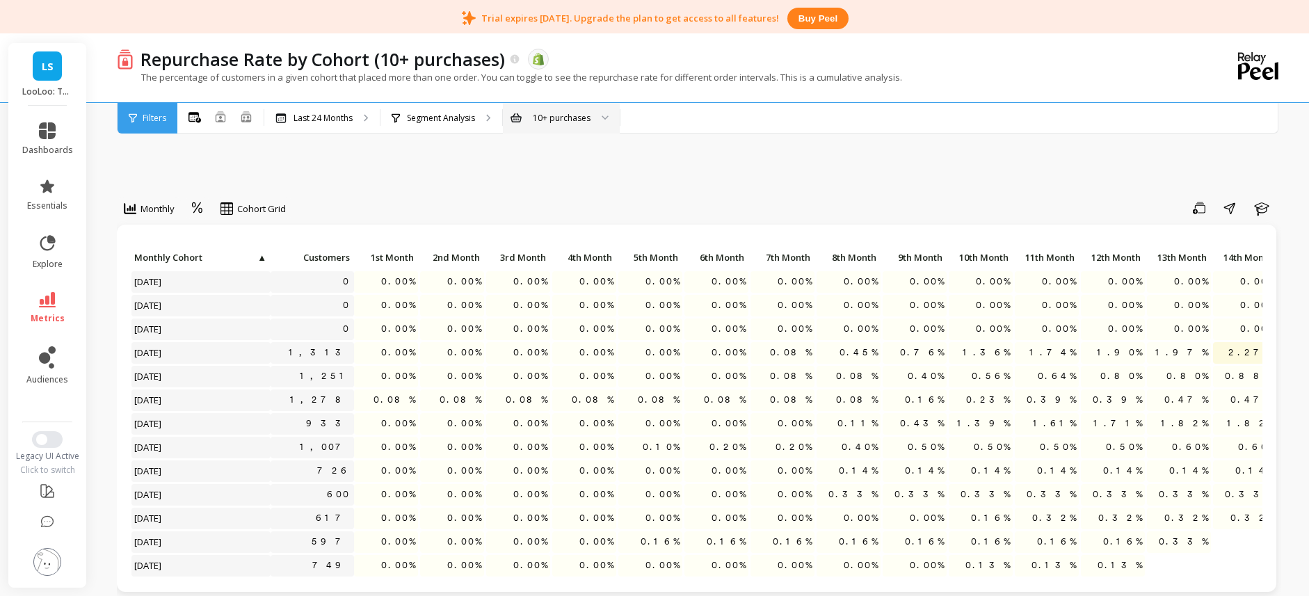
click at [547, 127] on div "10+ purchases" at bounding box center [561, 118] width 117 height 31
click at [576, 182] on div "3+ purchases" at bounding box center [561, 183] width 99 height 13
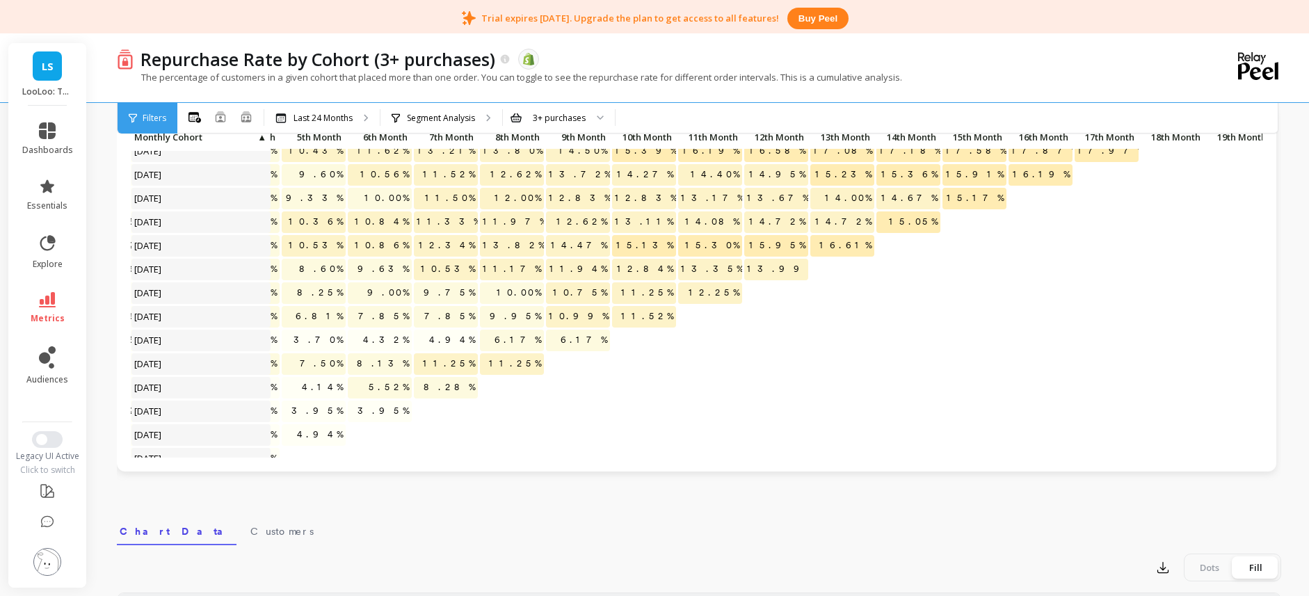
scroll to position [179, 337]
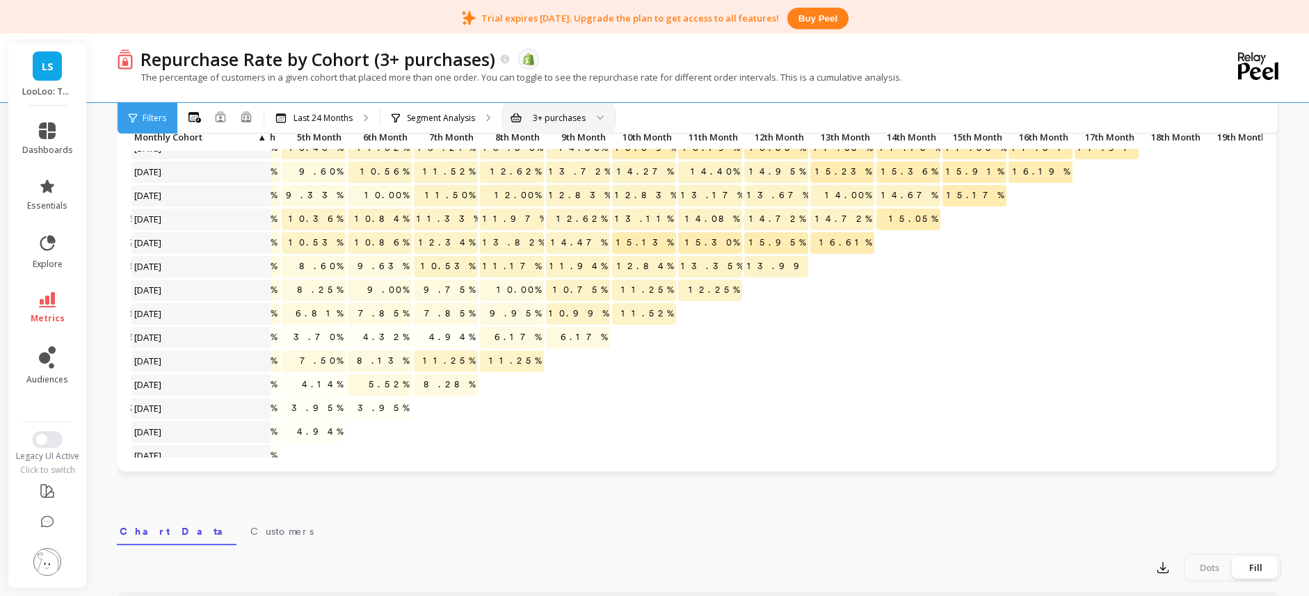
click at [550, 111] on div "3+ purchases" at bounding box center [559, 117] width 53 height 13
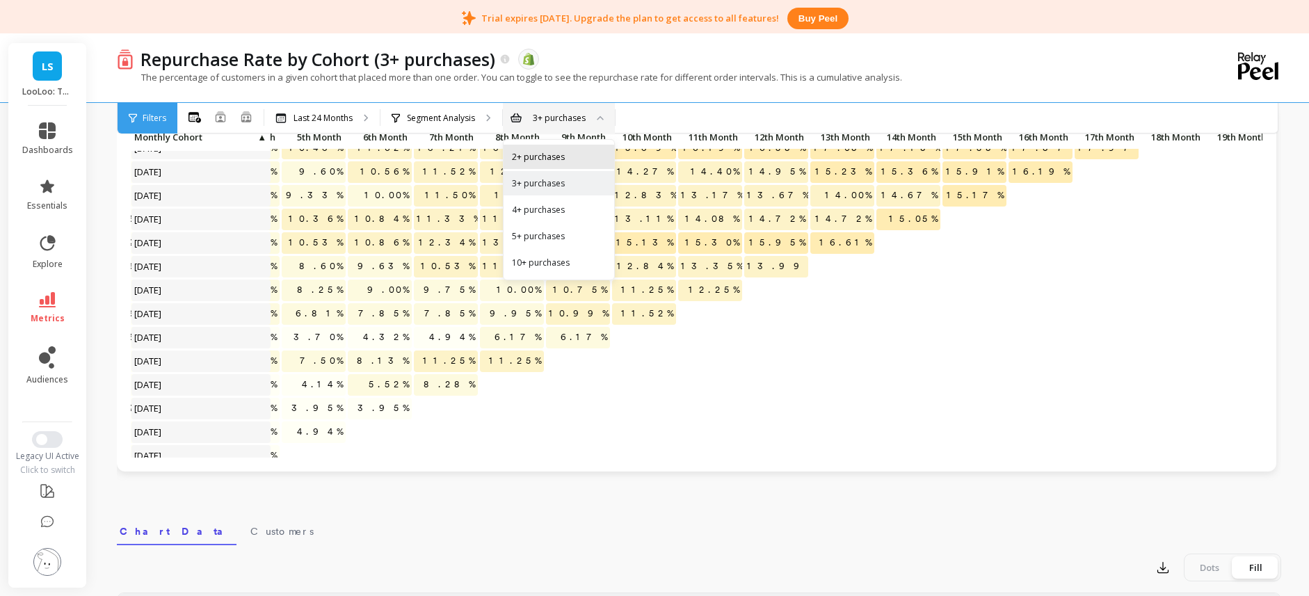
click at [558, 156] on div "2+ purchases" at bounding box center [559, 156] width 94 height 13
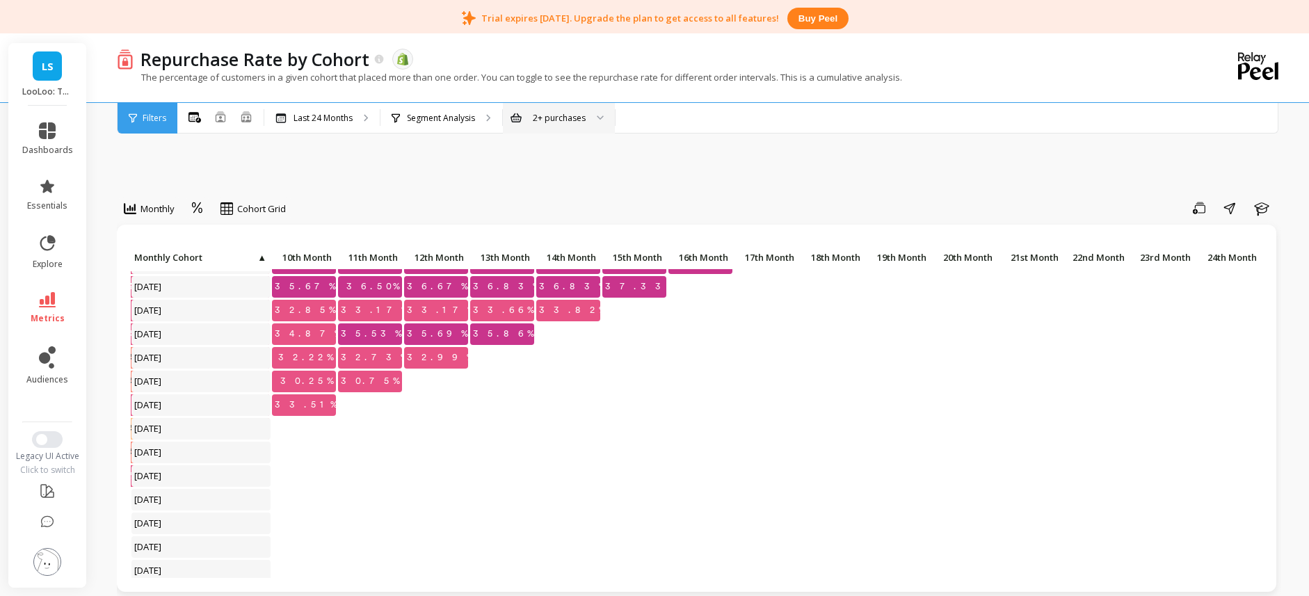
scroll to position [284, 677]
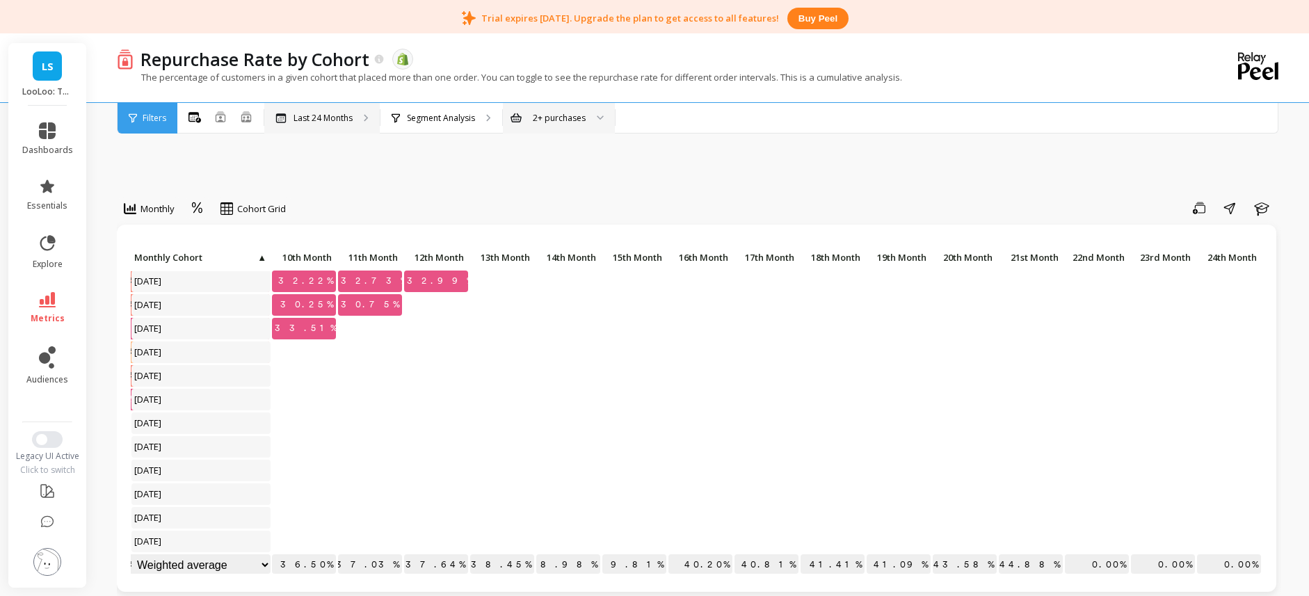
click at [314, 127] on div "Last 24 Months" at bounding box center [321, 118] width 115 height 31
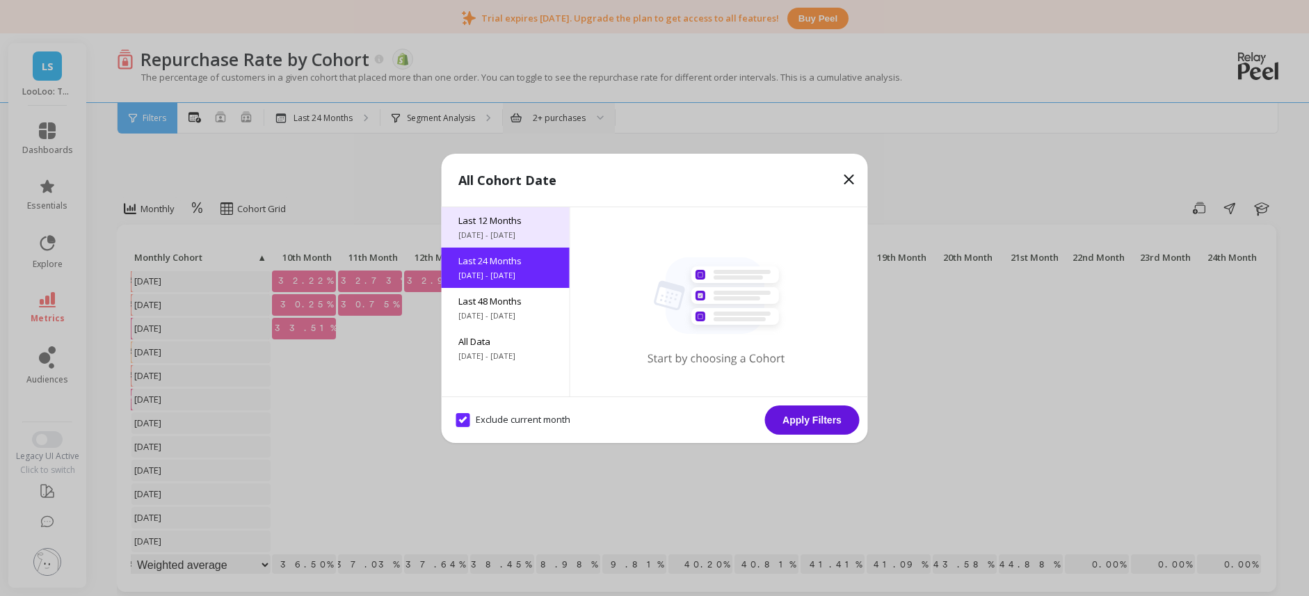
click at [515, 230] on span "[DATE] - [DATE]" at bounding box center [505, 234] width 95 height 11
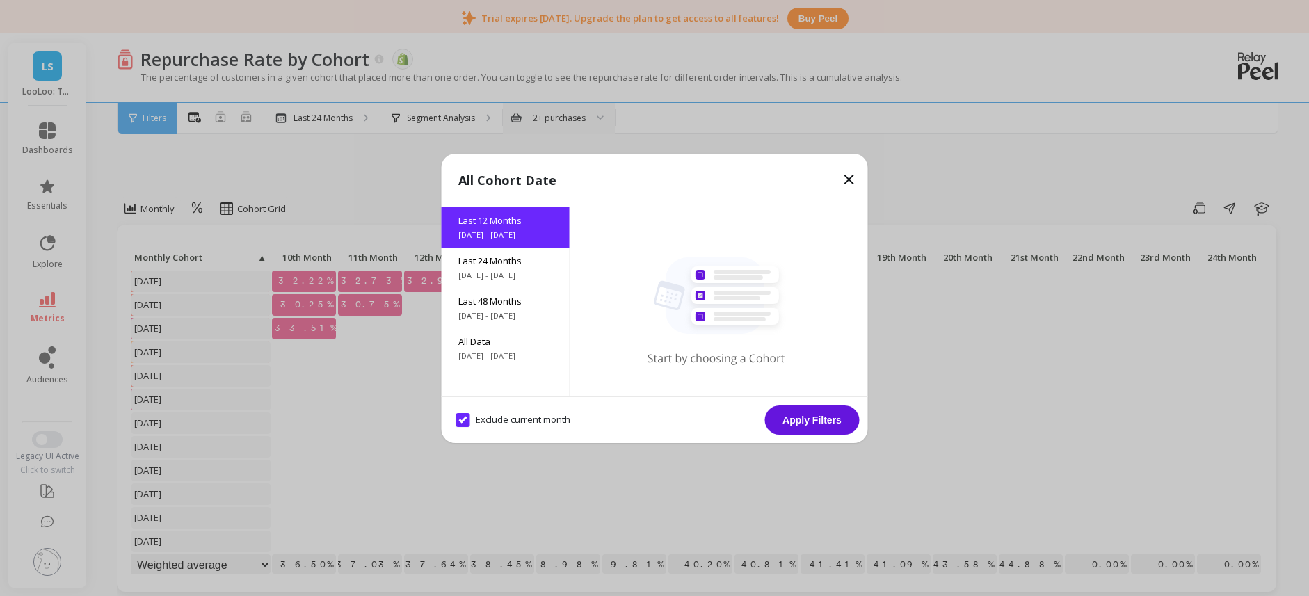
click at [834, 426] on button "Apply Filters" at bounding box center [812, 419] width 95 height 29
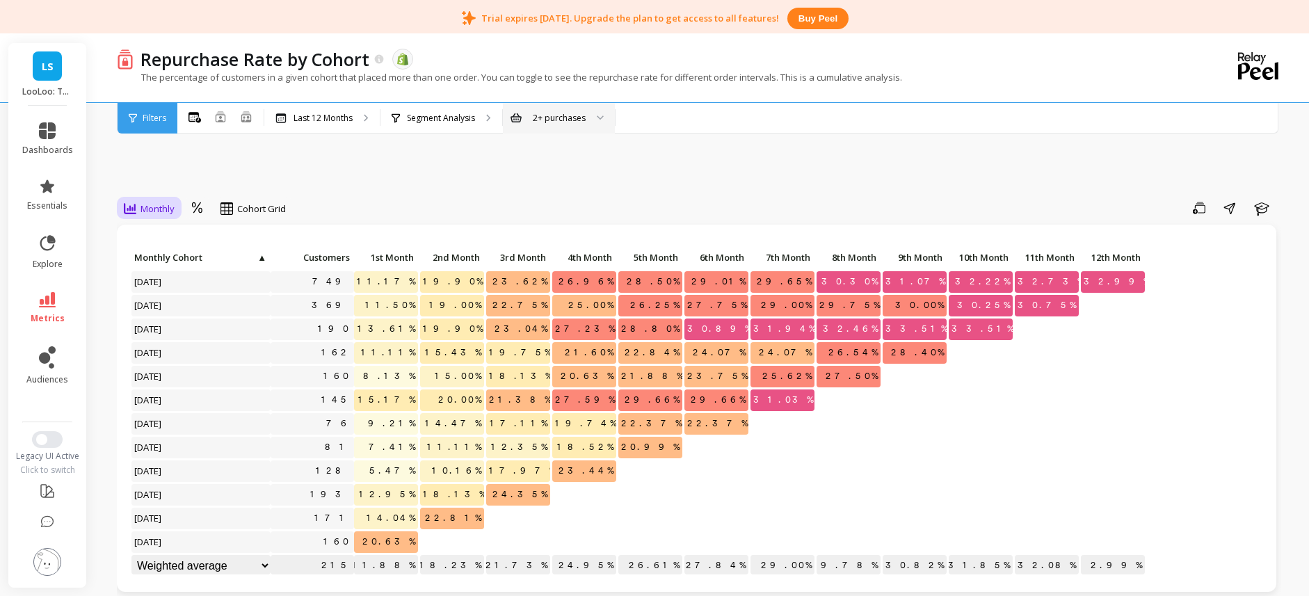
click at [164, 206] on span "Monthly" at bounding box center [157, 208] width 34 height 13
click at [164, 207] on span "Monthly" at bounding box center [157, 208] width 34 height 13
click at [307, 124] on div "Last 12 Months" at bounding box center [321, 118] width 115 height 31
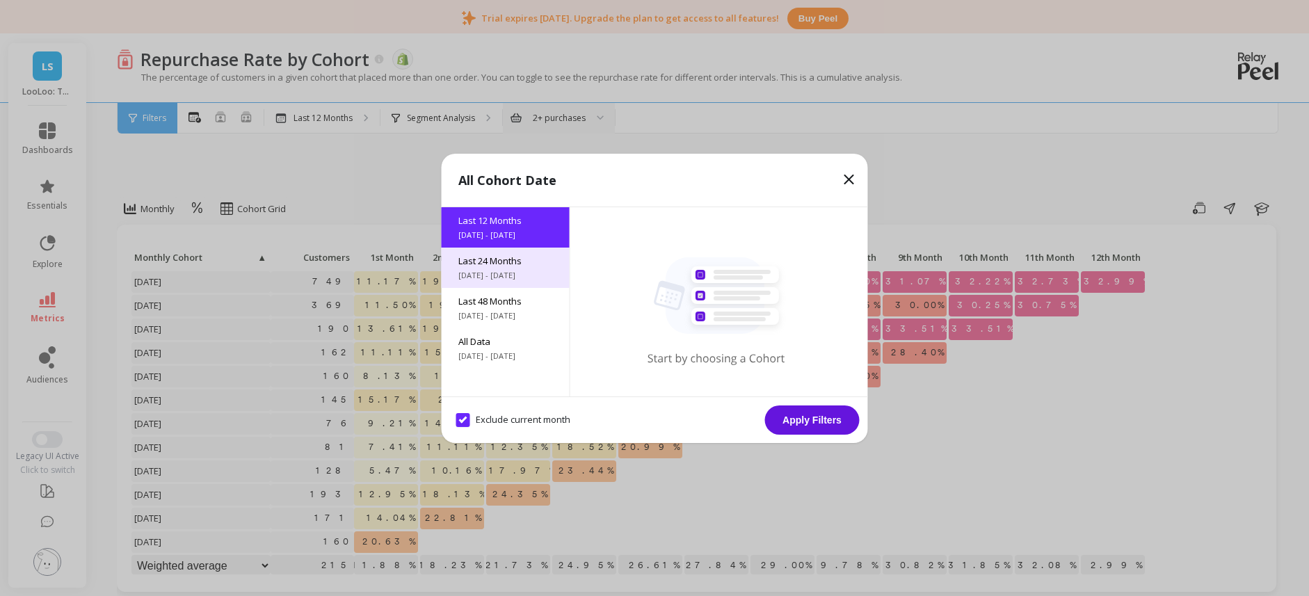
click at [508, 266] on span "Last 24 Months" at bounding box center [505, 260] width 95 height 13
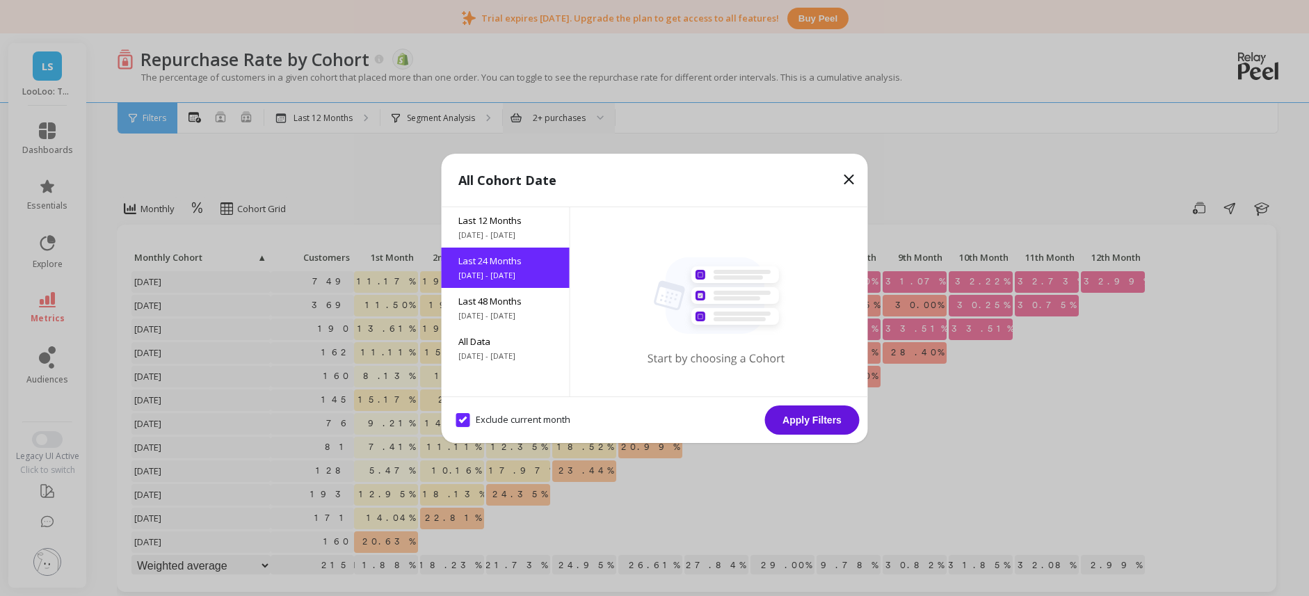
click at [791, 421] on button "Apply Filters" at bounding box center [812, 419] width 95 height 29
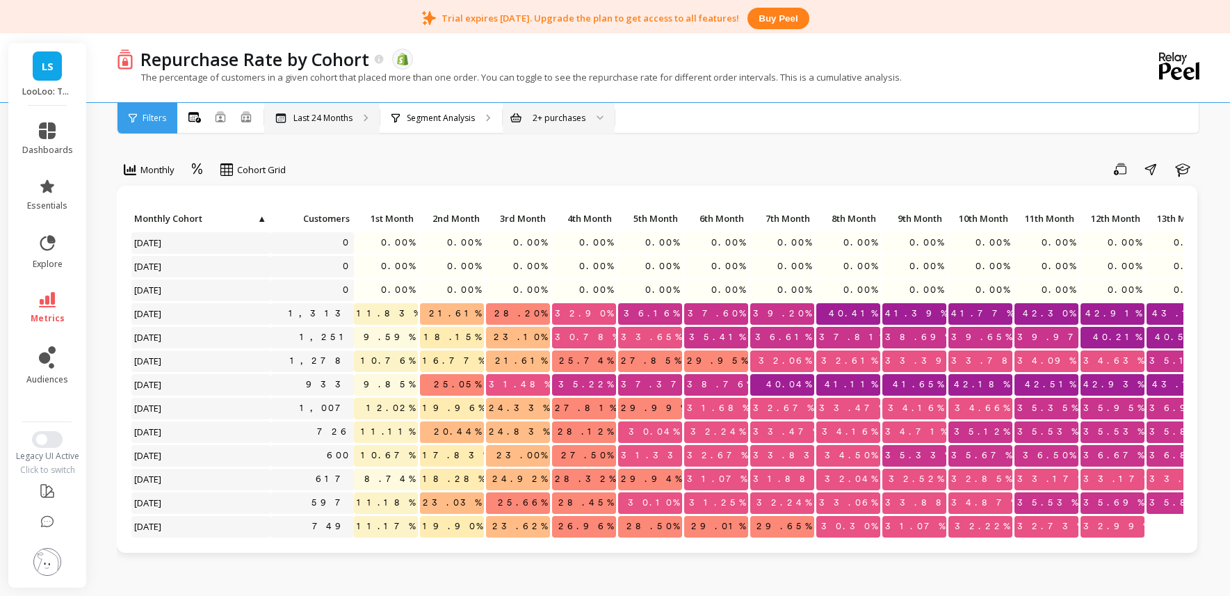
click at [338, 119] on p "Last 24 Months" at bounding box center [322, 118] width 59 height 11
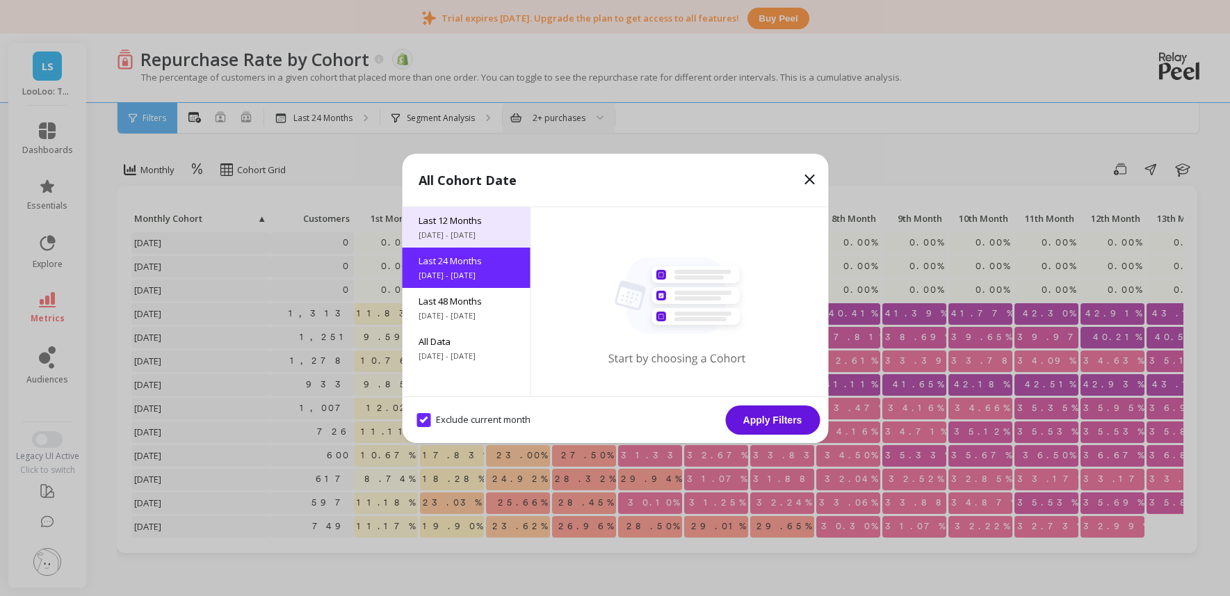
click at [475, 223] on span "Last 12 Months" at bounding box center [466, 220] width 95 height 13
click at [767, 412] on button "Apply Filters" at bounding box center [772, 419] width 95 height 29
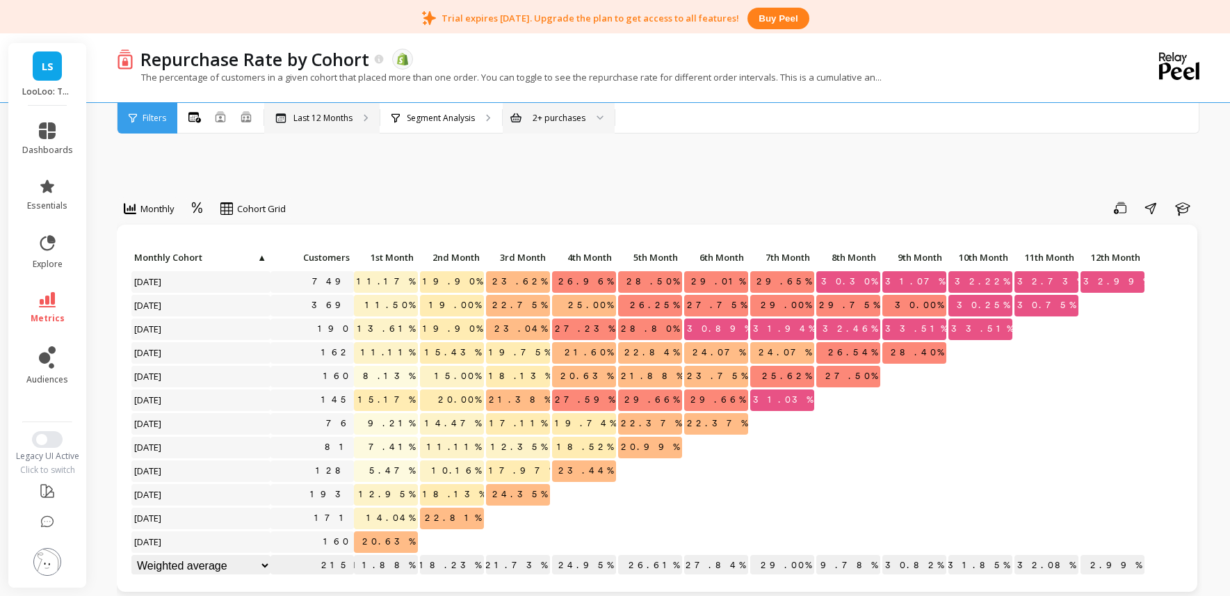
click at [319, 109] on div "Last 12 Months" at bounding box center [321, 118] width 115 height 31
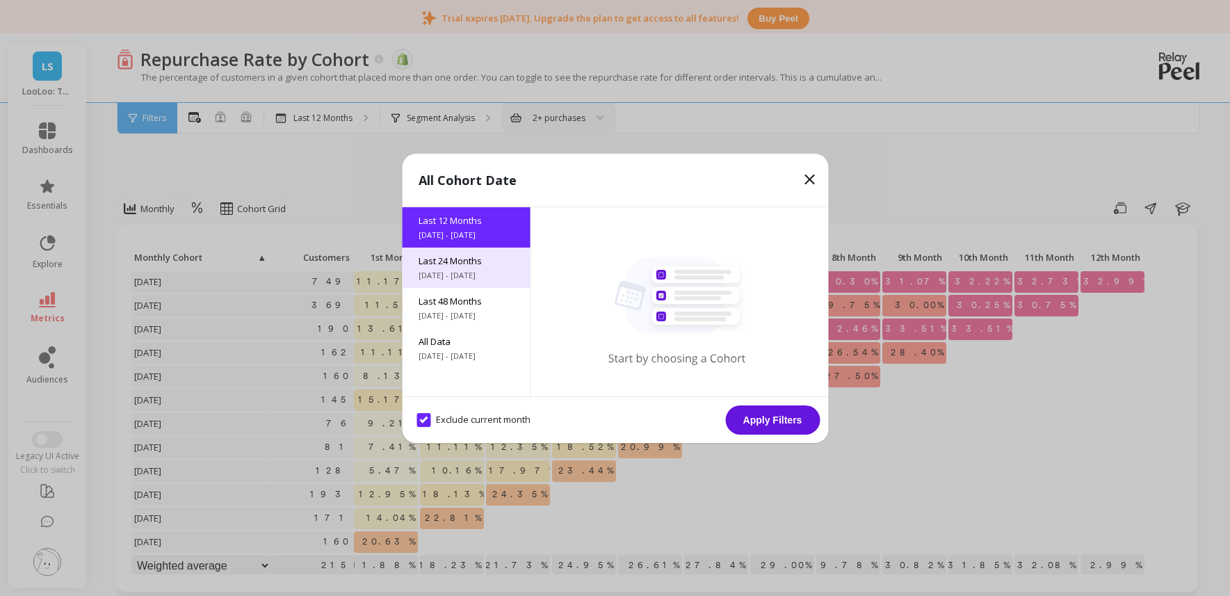
click at [461, 270] on span "[DATE] - [DATE]" at bounding box center [466, 275] width 95 height 11
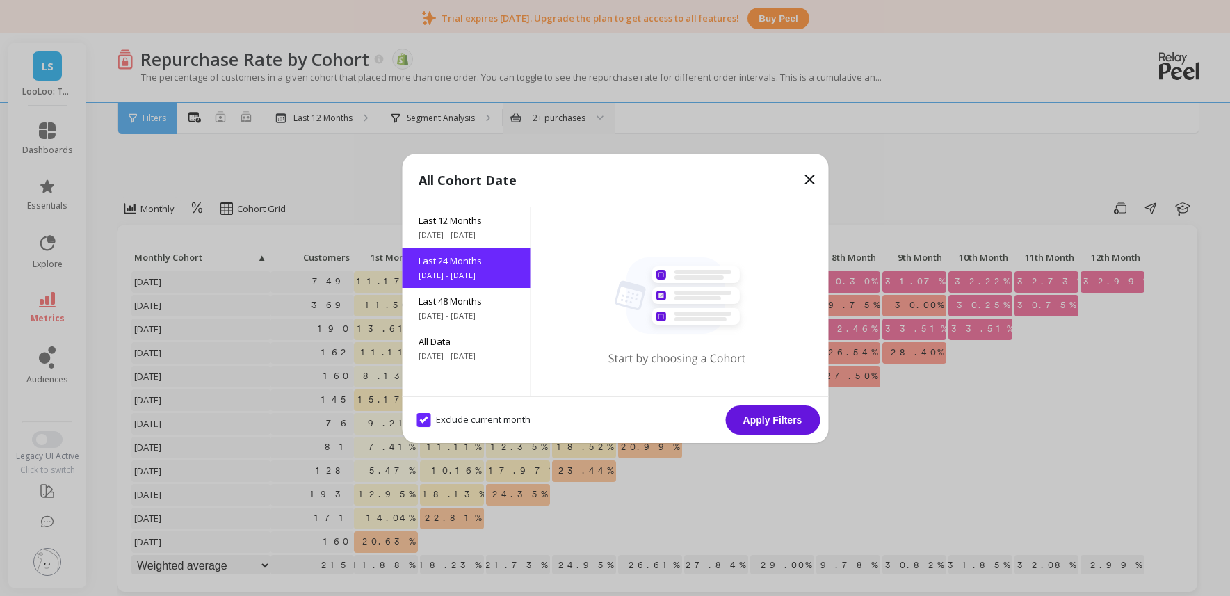
click at [765, 414] on button "Apply Filters" at bounding box center [772, 419] width 95 height 29
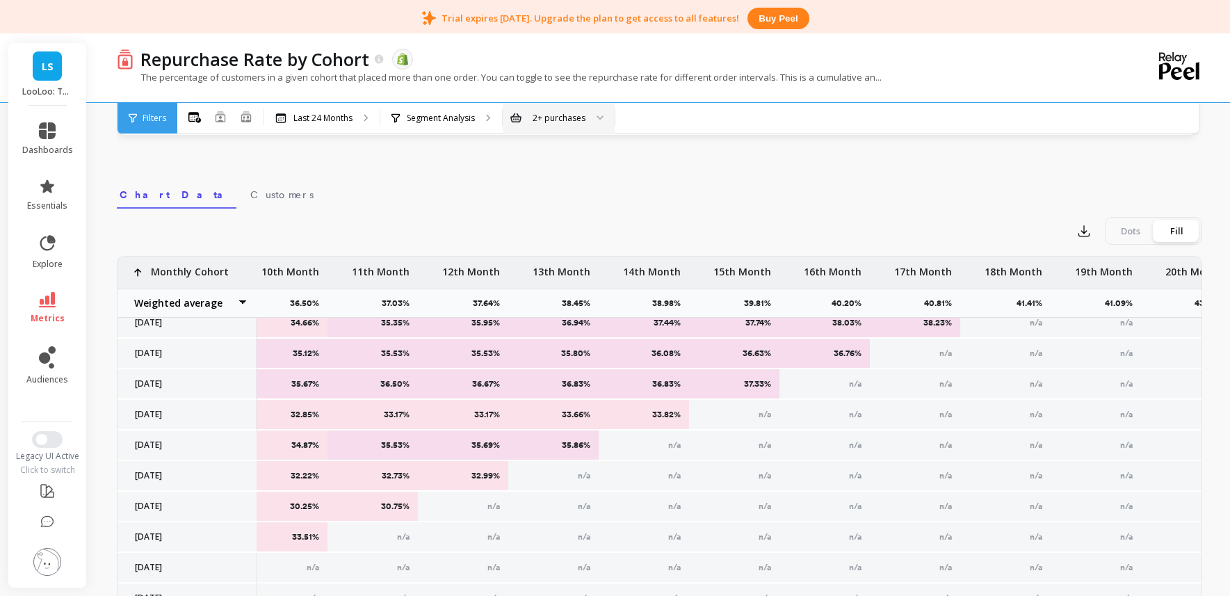
scroll to position [0, 923]
